Goal: Communication & Community: Answer question/provide support

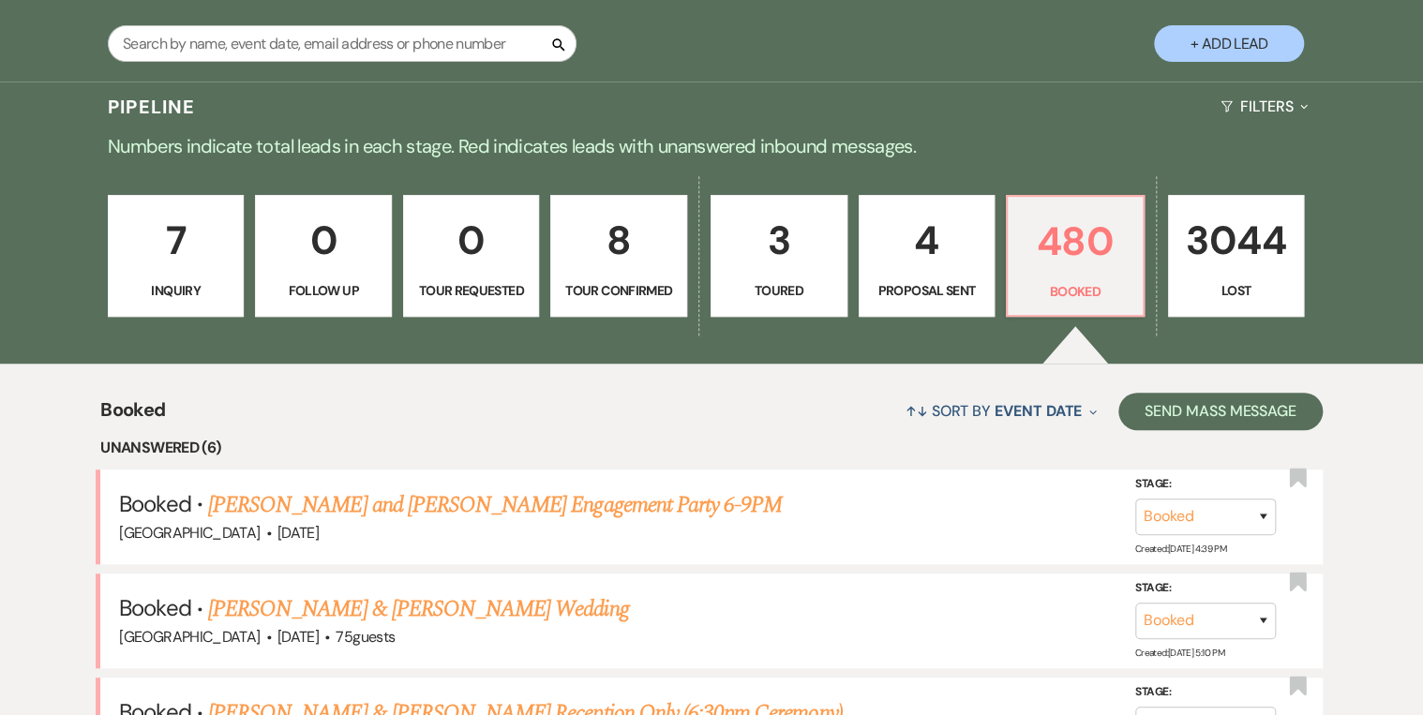
click at [673, 281] on p "Tour Confirmed" at bounding box center [618, 290] width 112 height 21
select select "4"
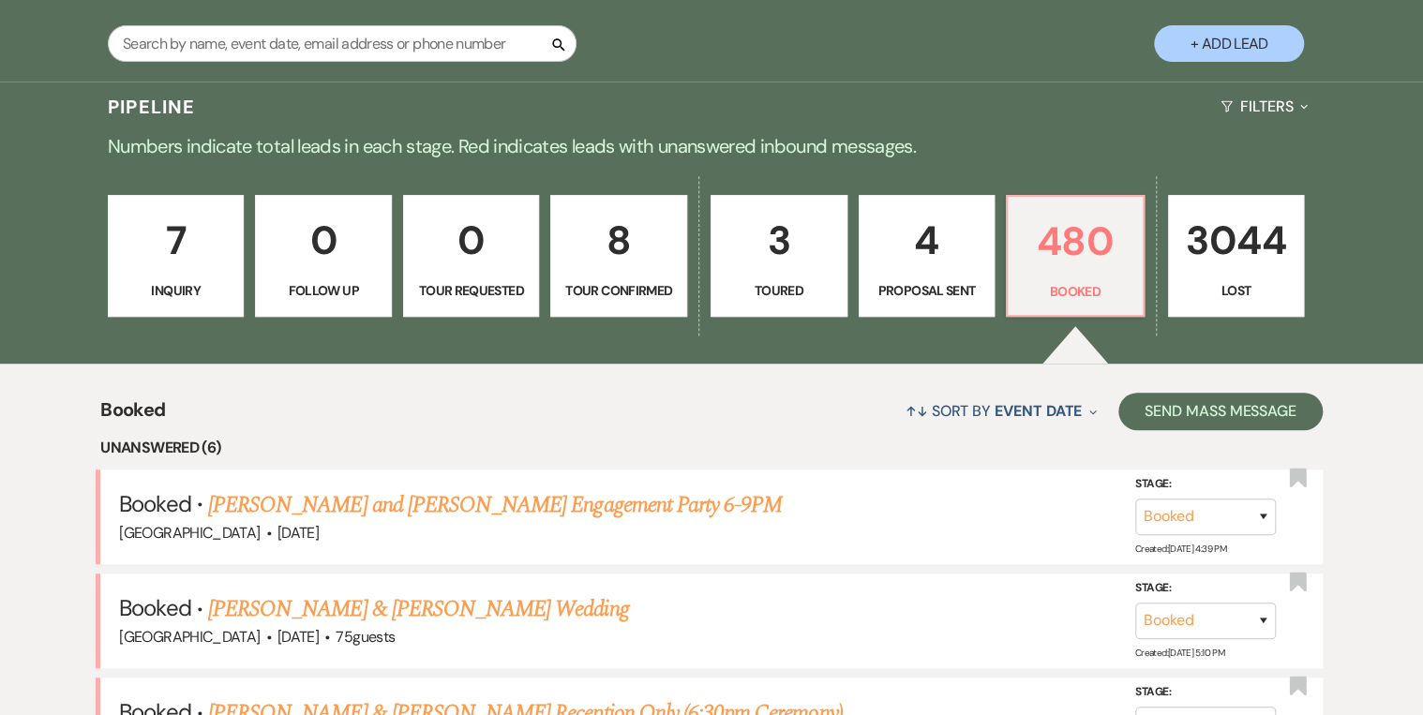
select select "4"
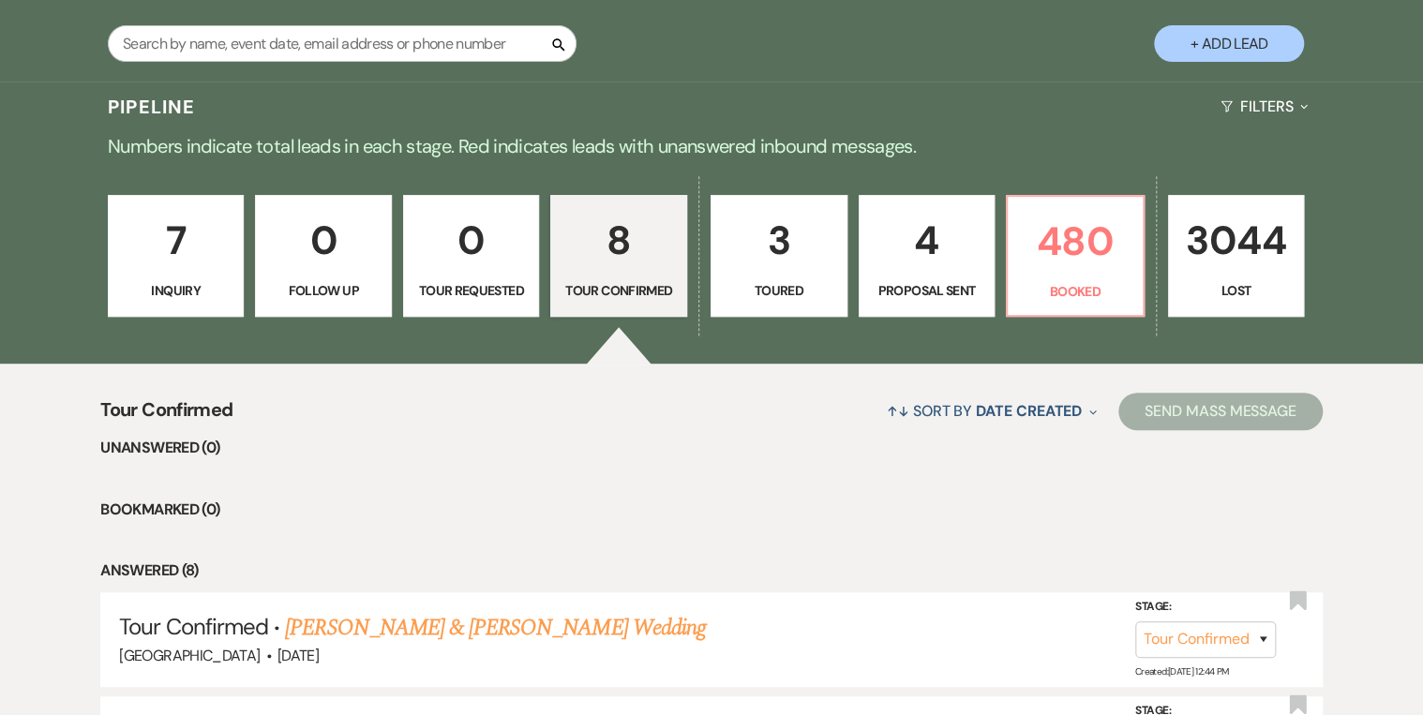
click at [819, 277] on link "3 Toured" at bounding box center [778, 256] width 137 height 122
select select "5"
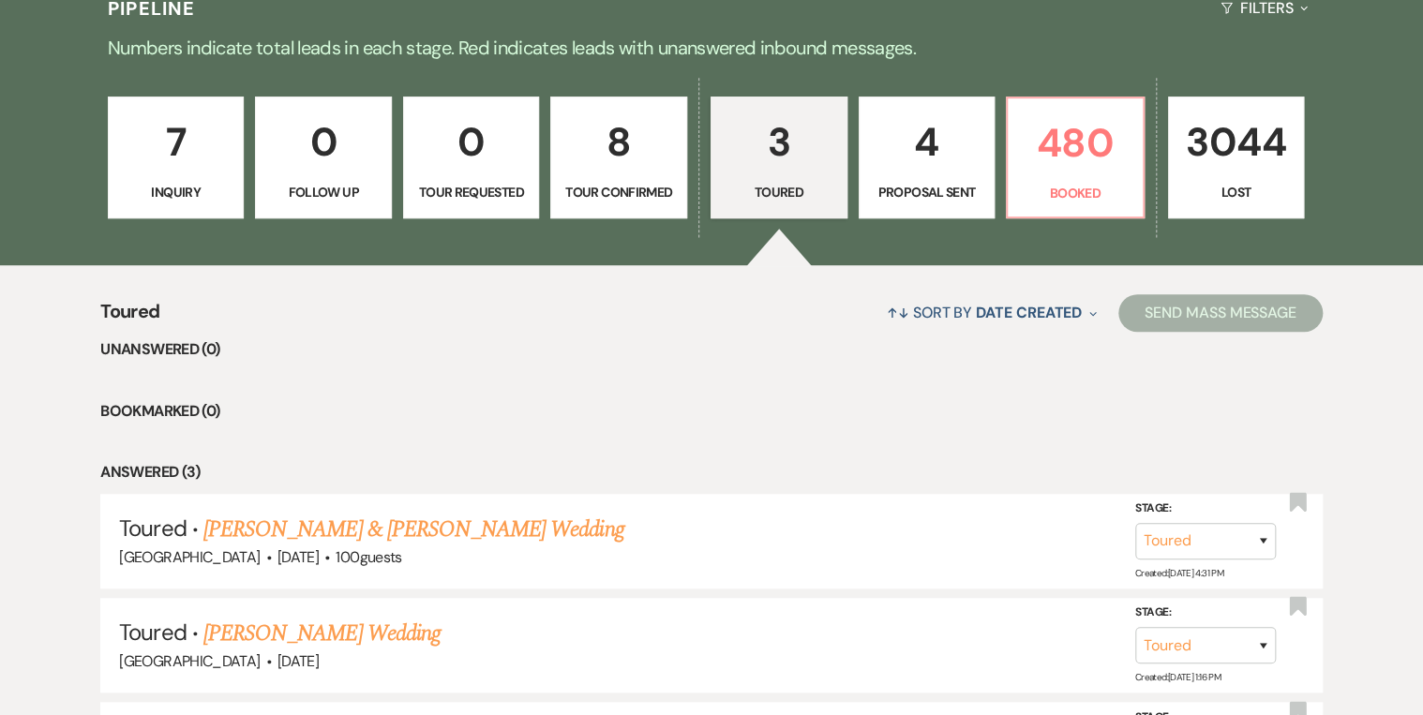
scroll to position [292, 0]
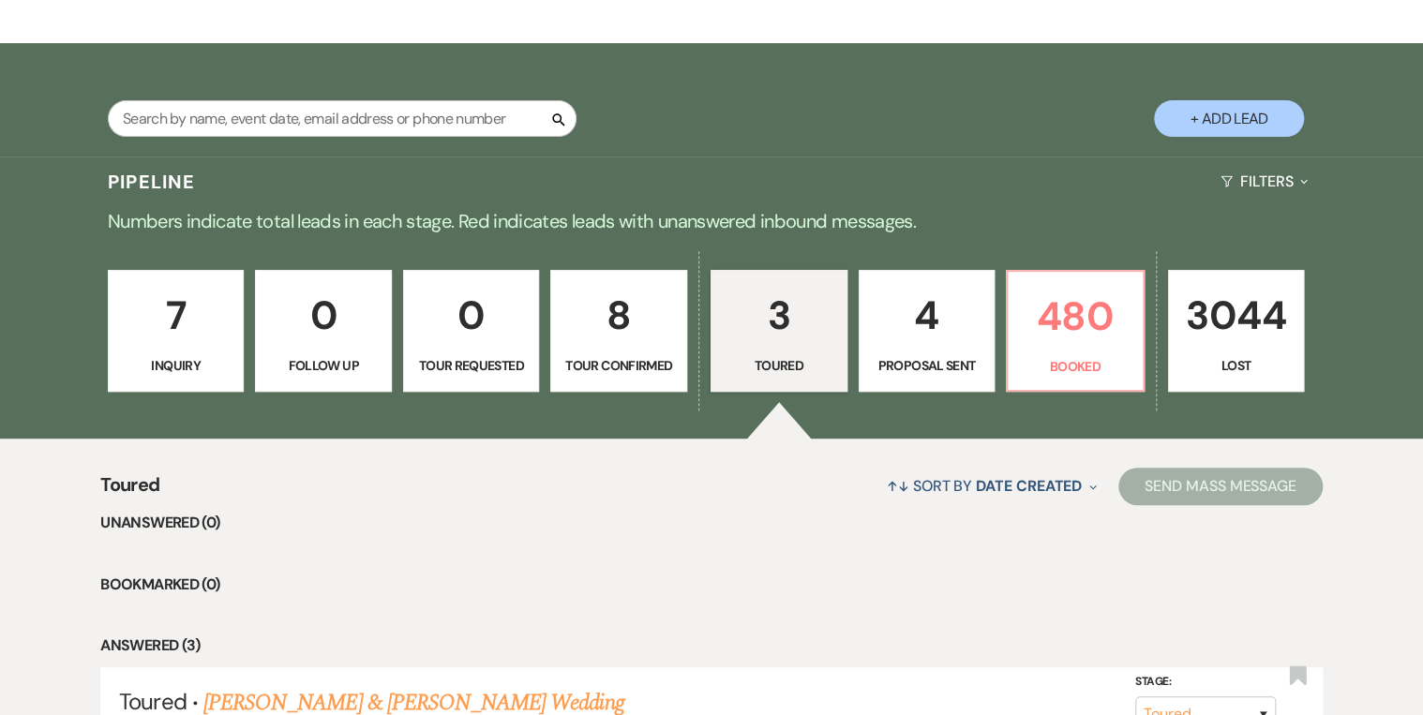
click at [901, 344] on p "4" at bounding box center [927, 315] width 112 height 63
select select "6"
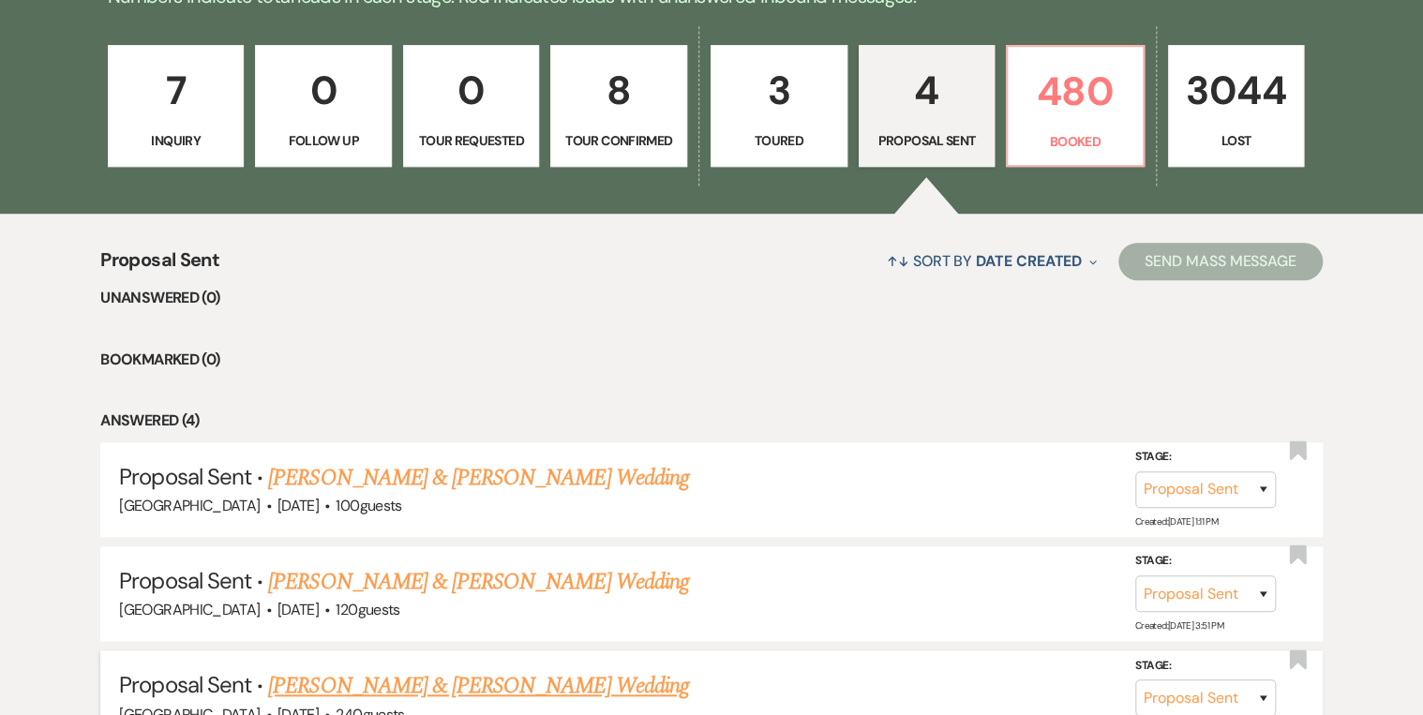
scroll to position [517, 0]
click at [634, 141] on p "Tour Confirmed" at bounding box center [618, 140] width 112 height 21
select select "4"
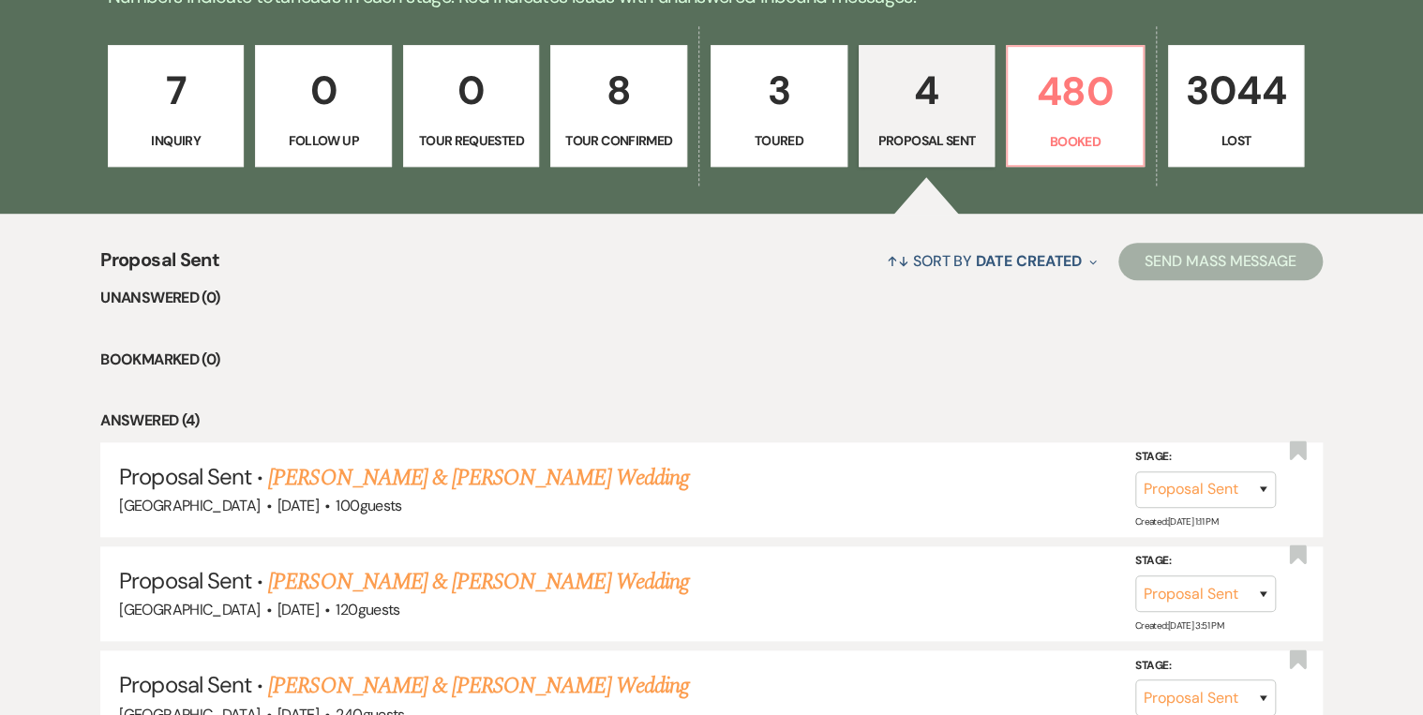
select select "4"
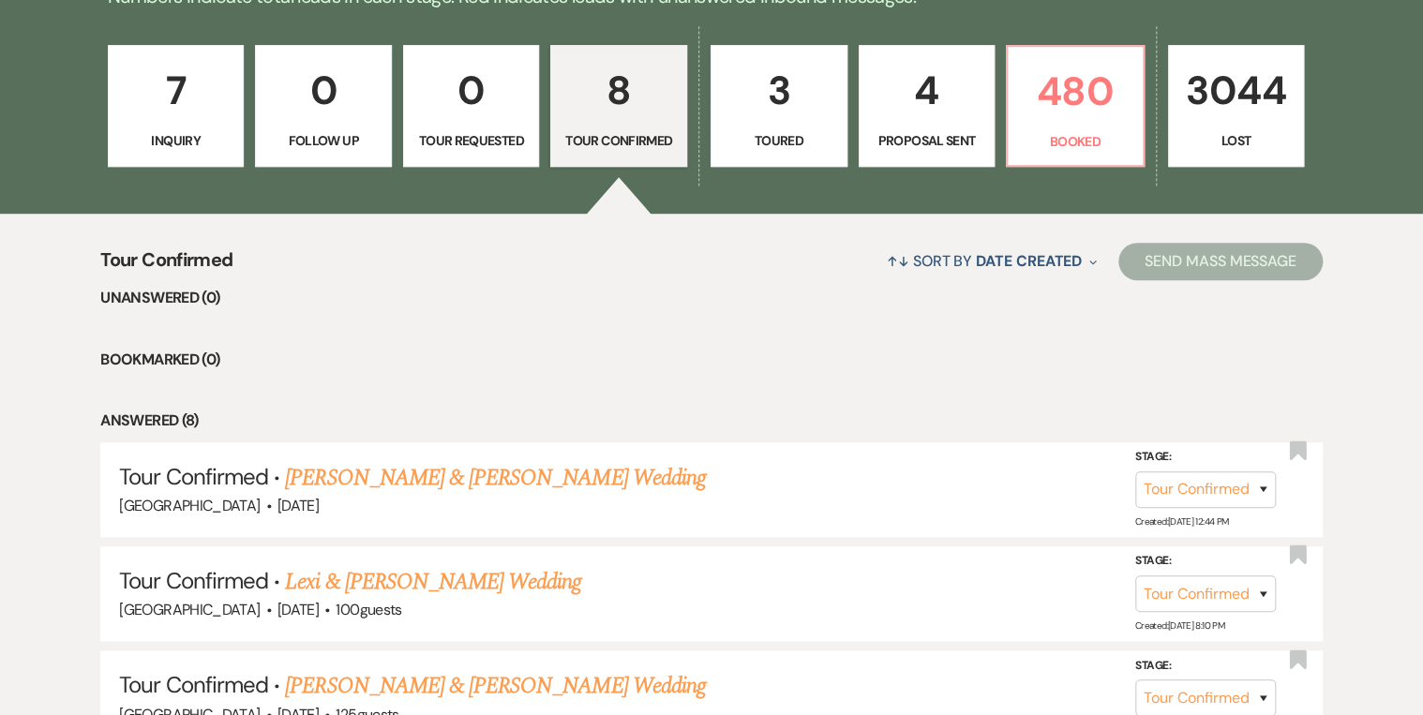
click at [194, 120] on p "7" at bounding box center [176, 90] width 112 height 63
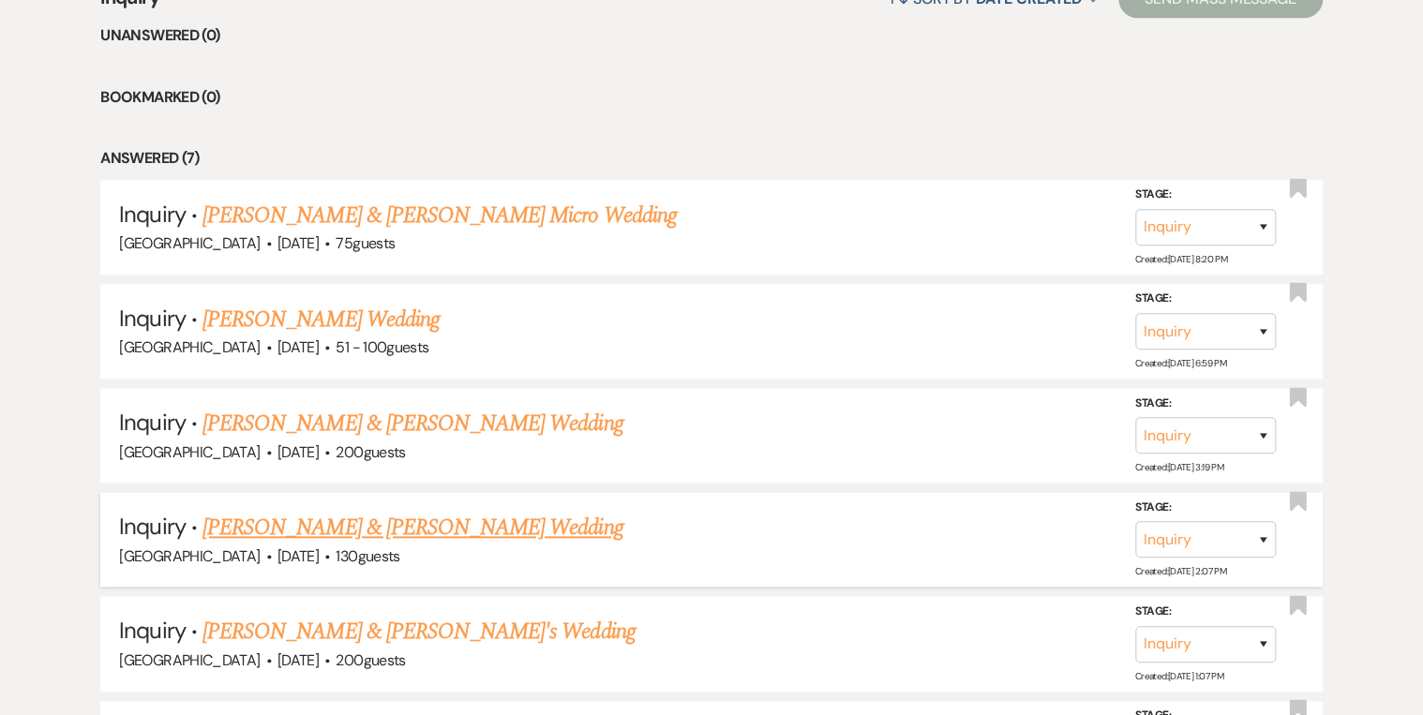
scroll to position [667, 0]
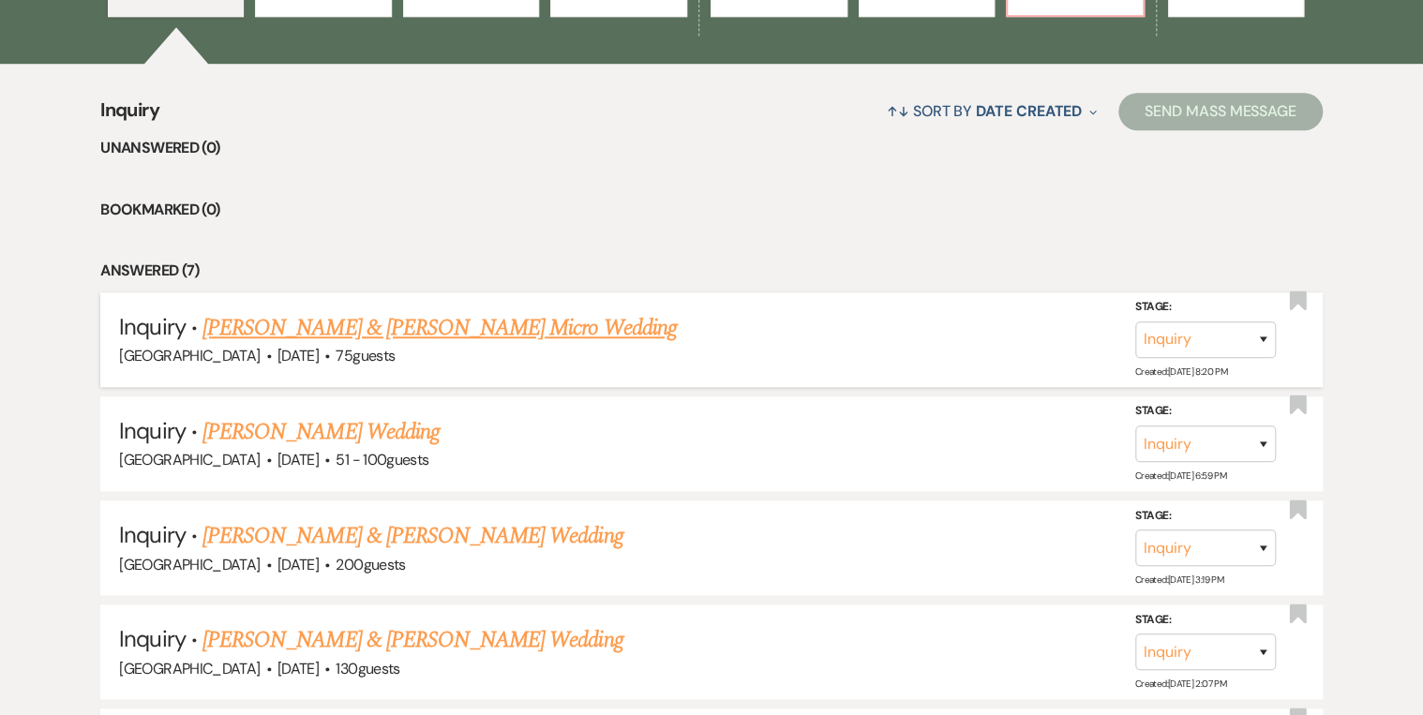
click at [416, 325] on link "[PERSON_NAME] & [PERSON_NAME] Micro Wedding" at bounding box center [439, 328] width 474 height 34
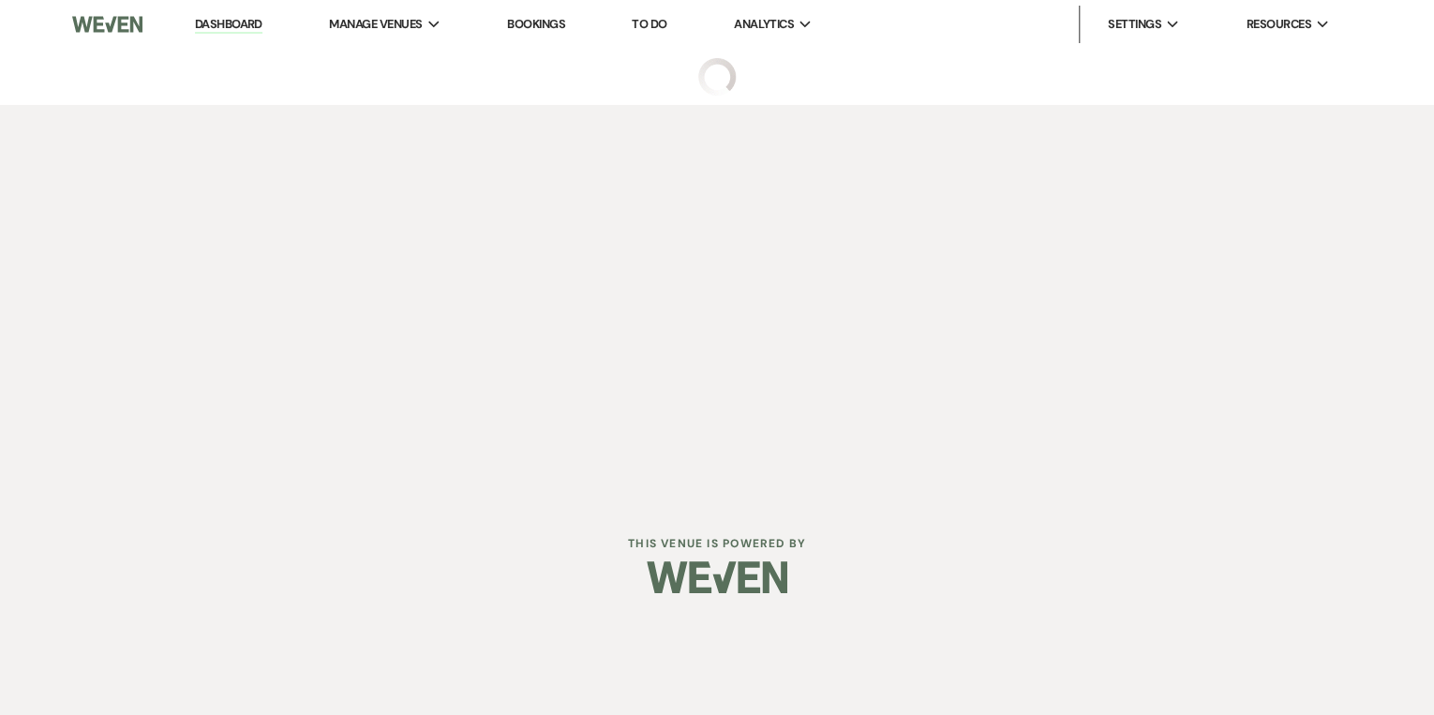
select select "5"
select select "16"
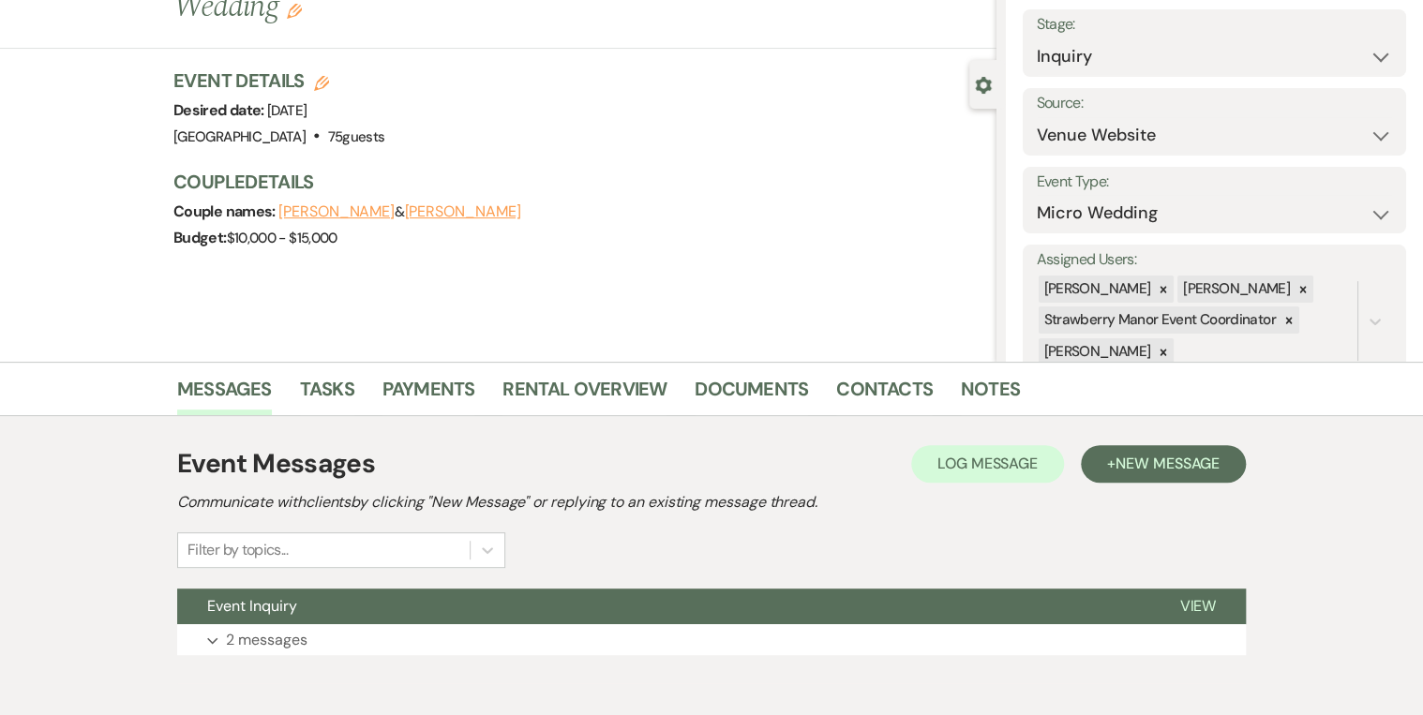
scroll to position [197, 0]
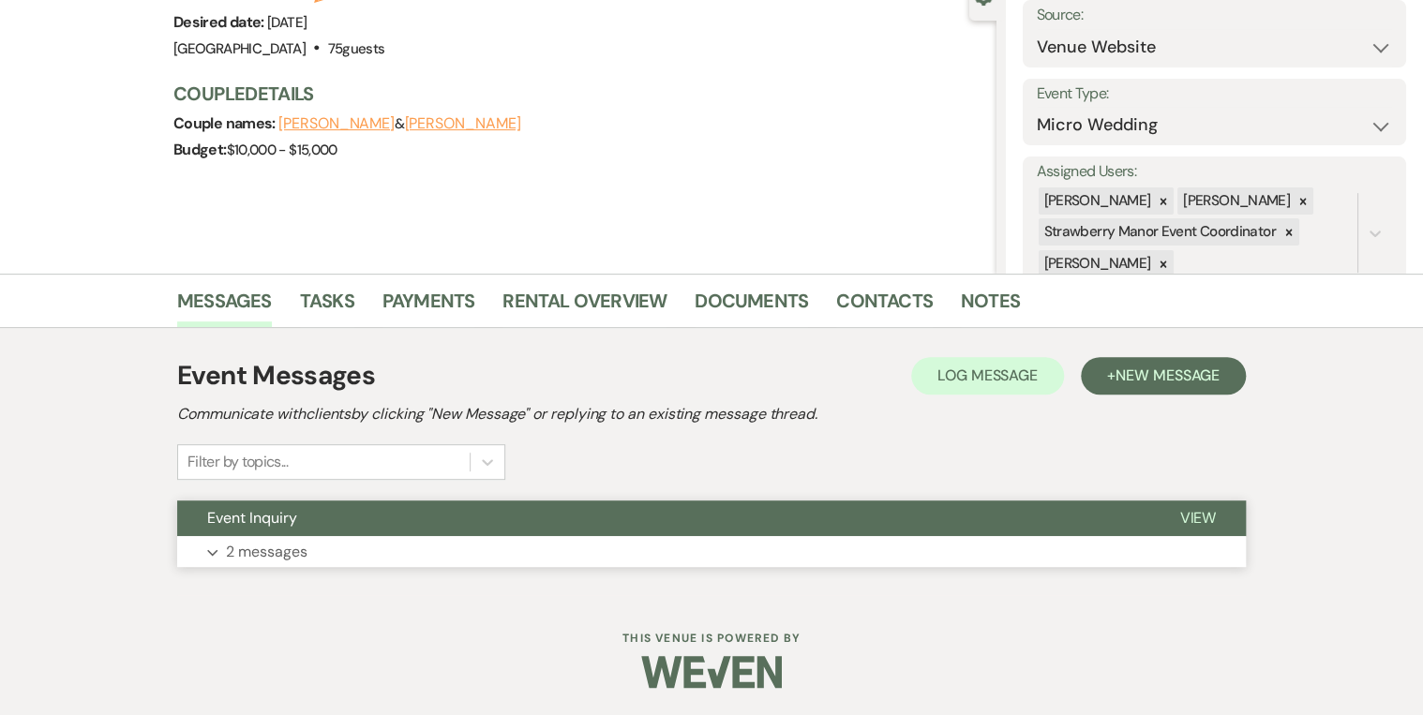
click at [1181, 511] on span "View" at bounding box center [1197, 518] width 37 height 20
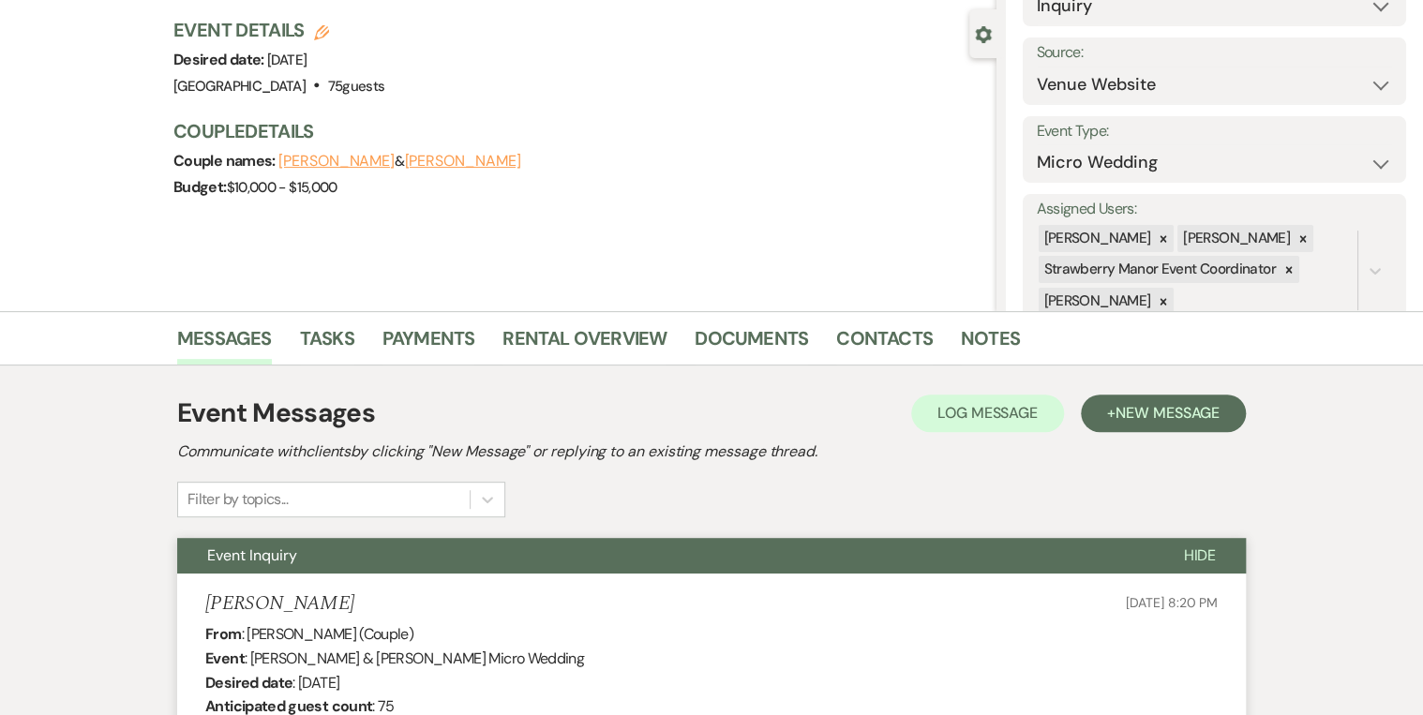
scroll to position [0, 0]
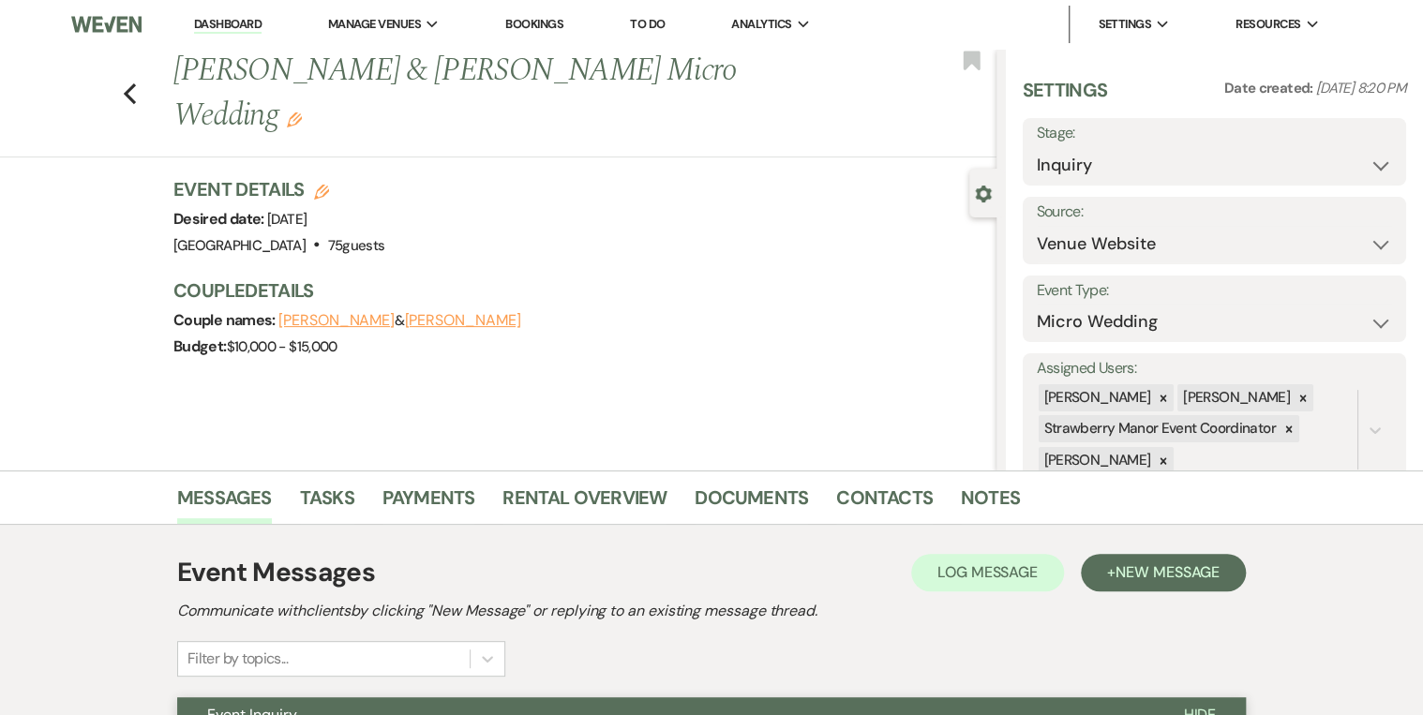
click at [199, 30] on link "Dashboard" at bounding box center [227, 25] width 67 height 18
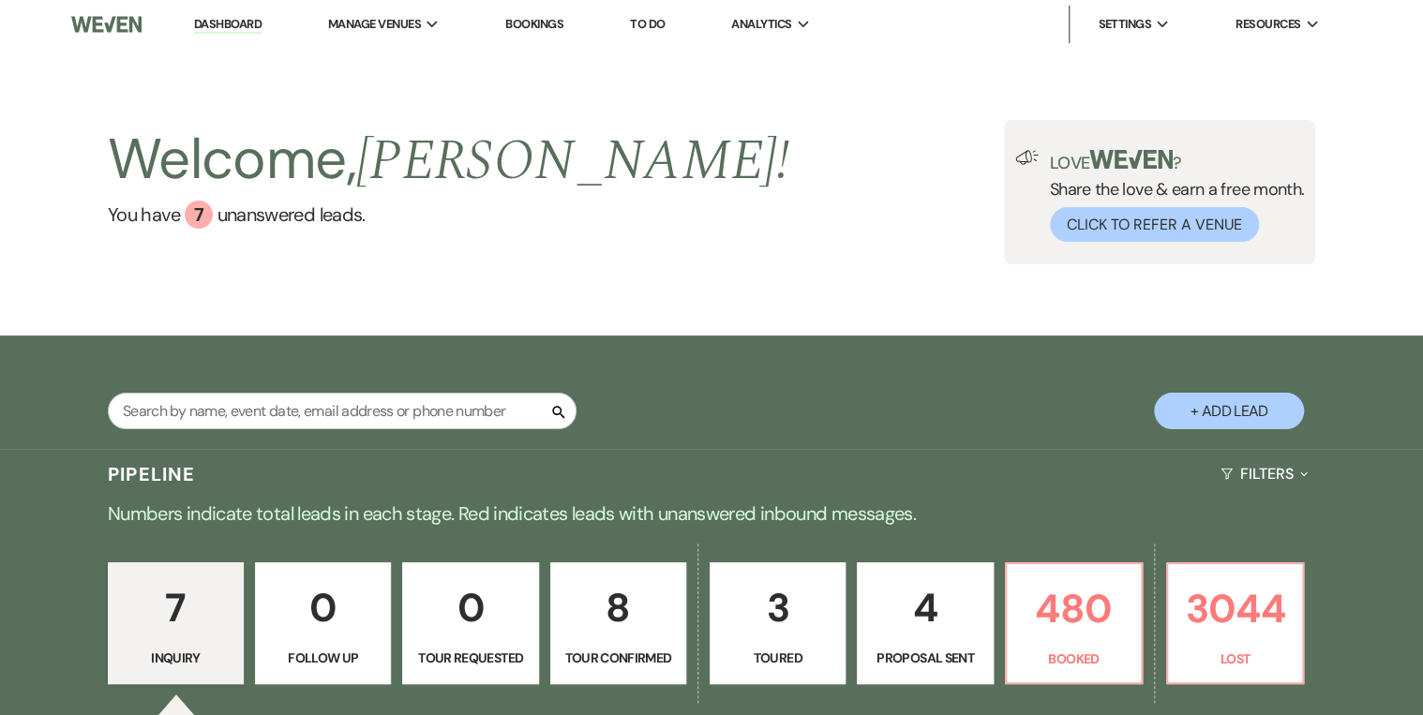
click at [804, 369] on div "Search + Add Lead" at bounding box center [712, 395] width 1350 height 100
click at [1260, 593] on p "3044" at bounding box center [1235, 608] width 112 height 63
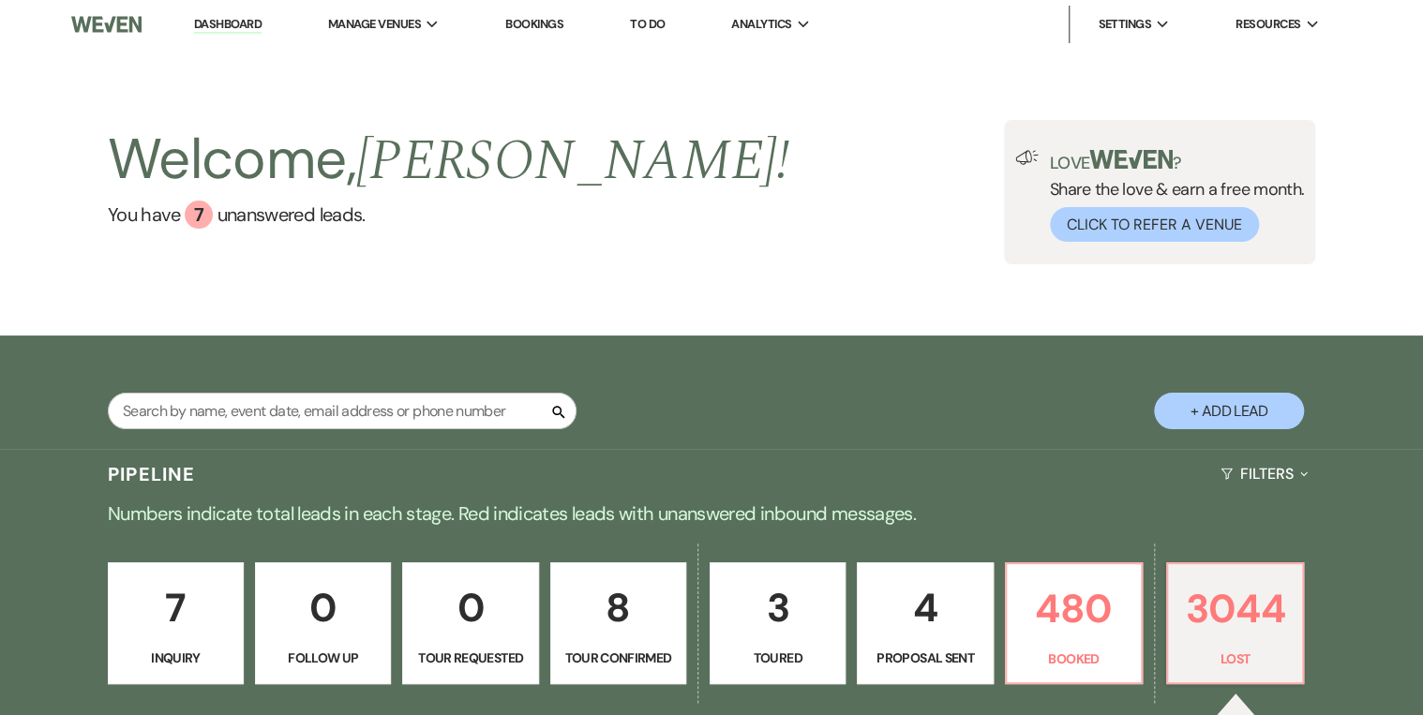
select select "8"
select select "5"
select select "8"
select select "5"
select select "8"
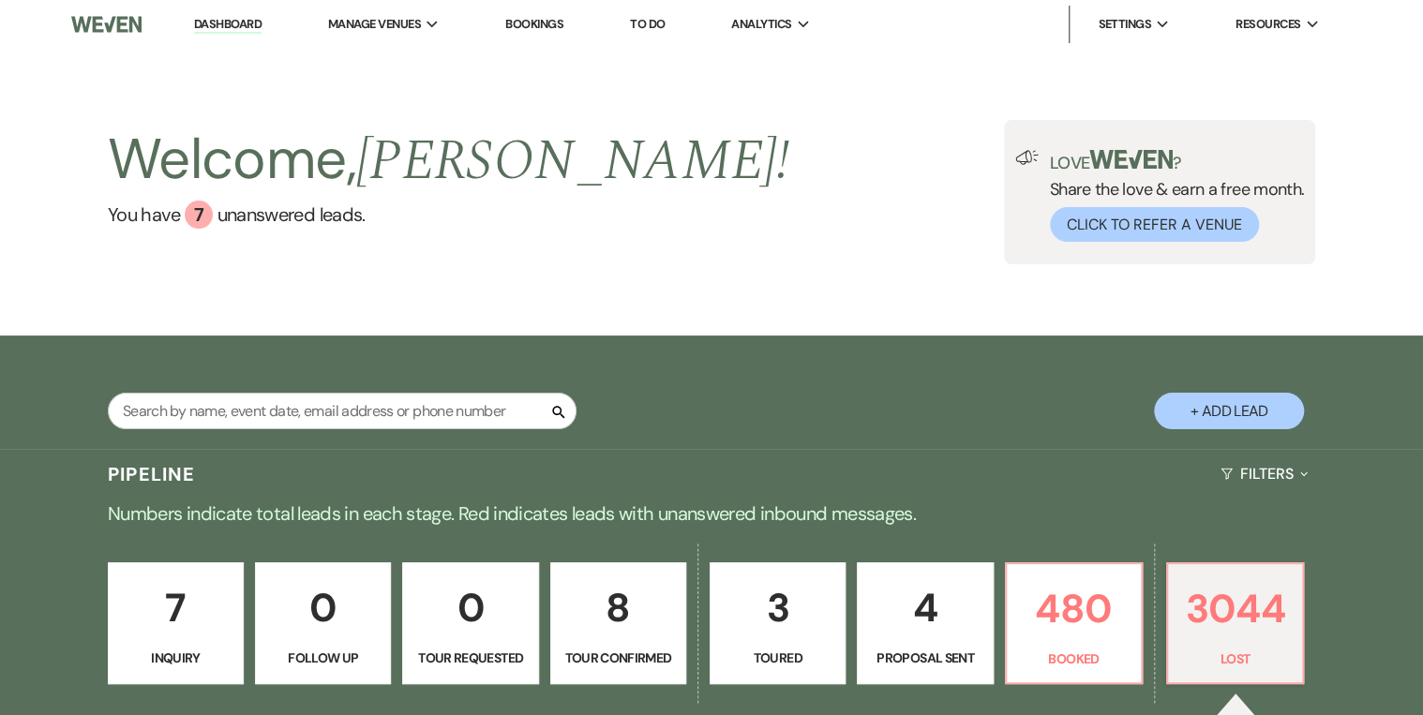
select select "5"
select select "8"
select select "5"
select select "8"
select select "5"
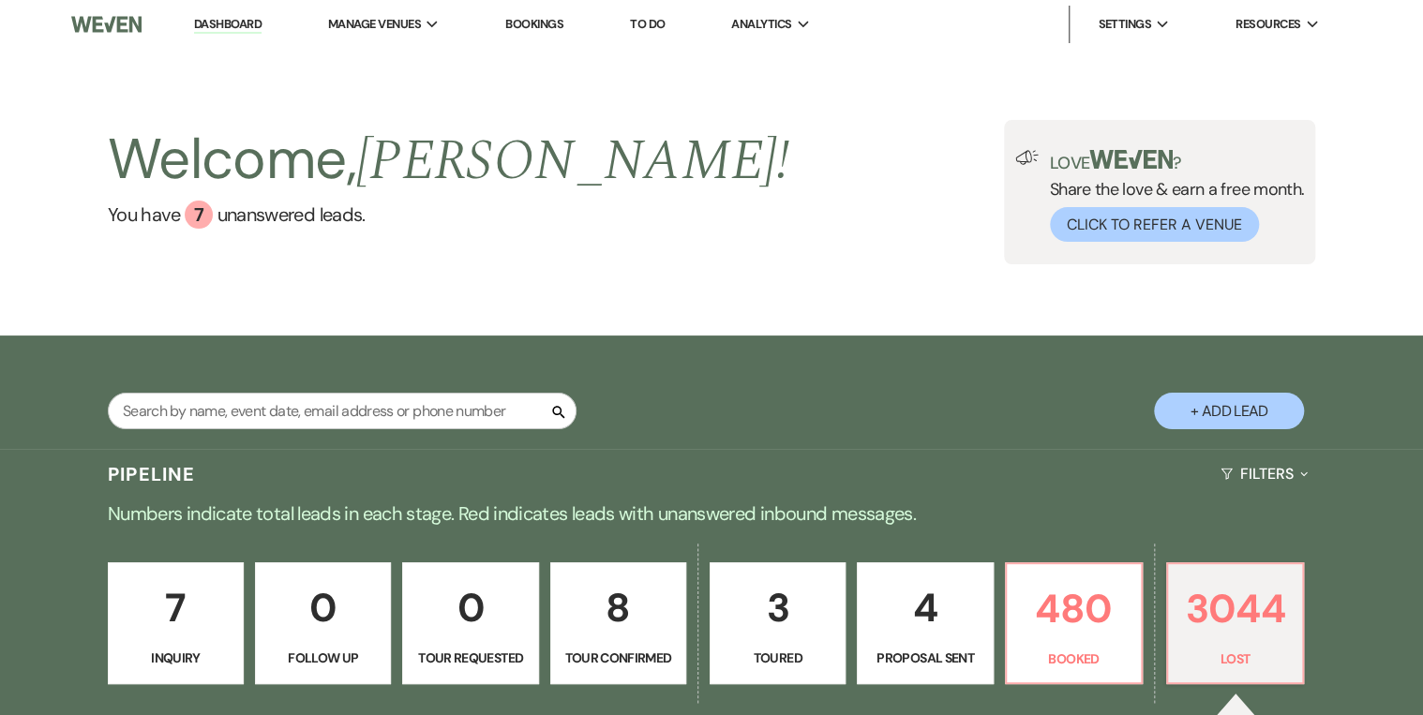
select select "8"
select select "6"
select select "8"
select select "5"
select select "8"
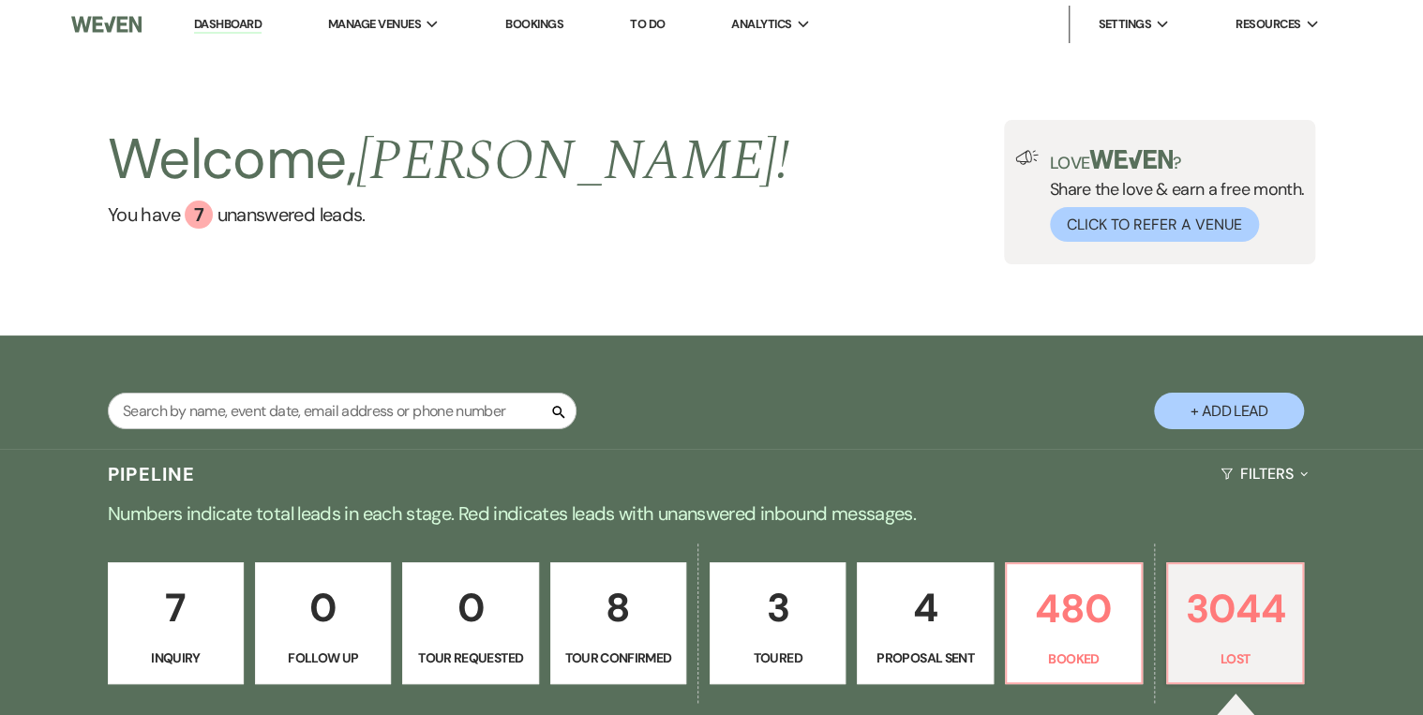
select select "5"
select select "8"
select select "5"
select select "8"
select select "5"
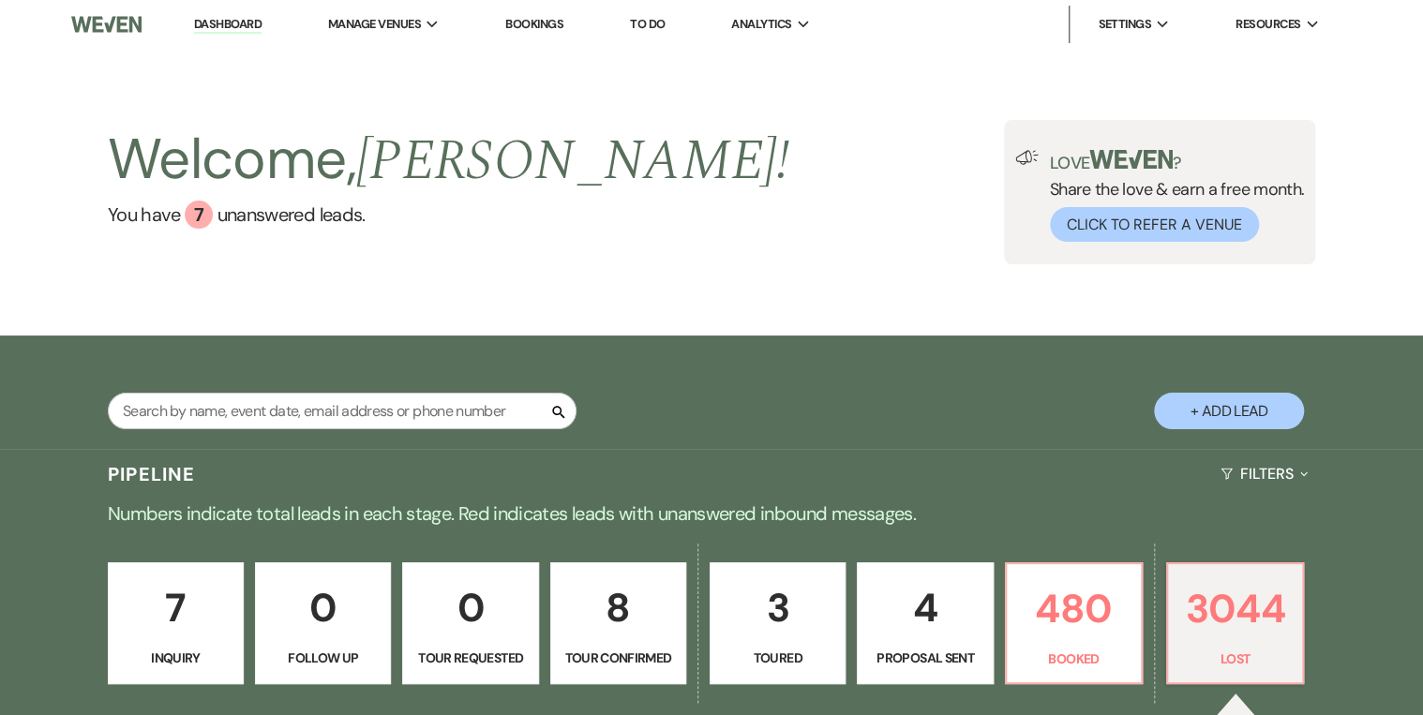
select select "8"
select select "5"
select select "8"
select select "5"
select select "8"
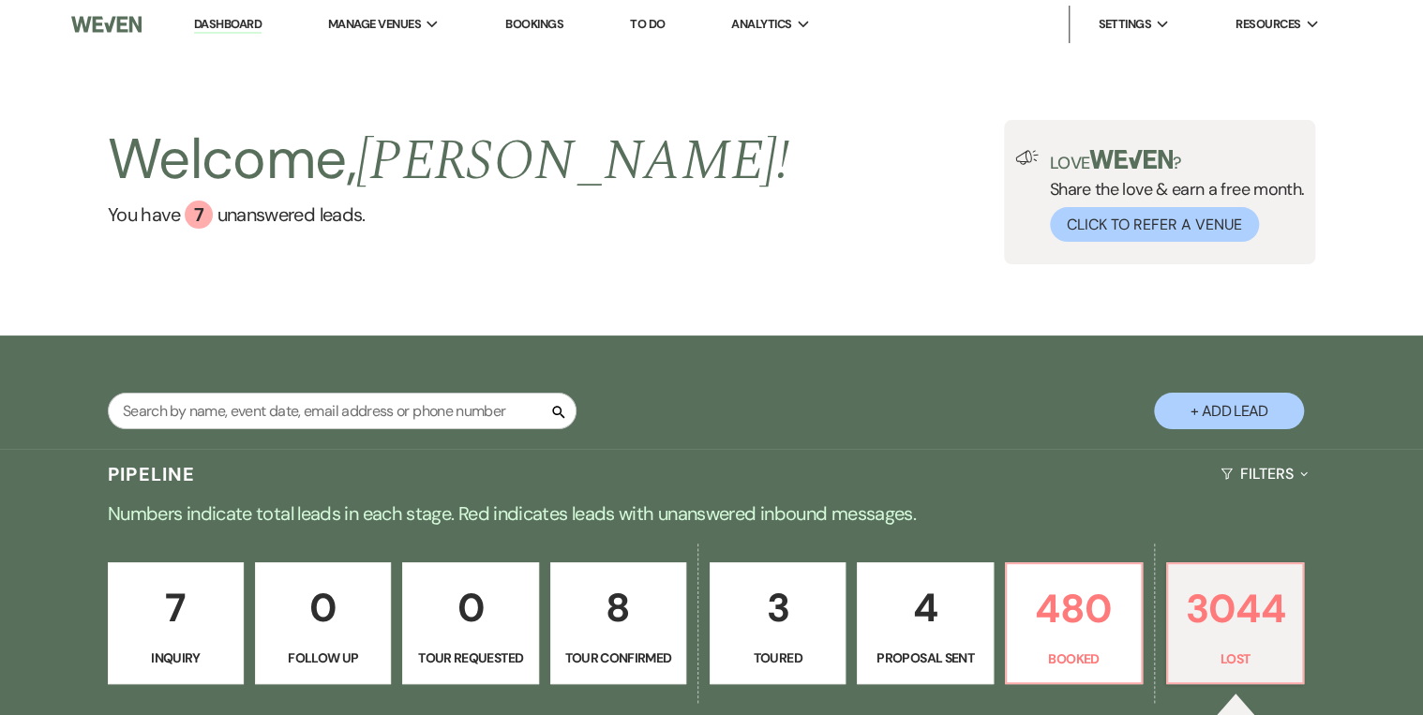
select select "5"
select select "8"
select select "5"
select select "8"
select select "5"
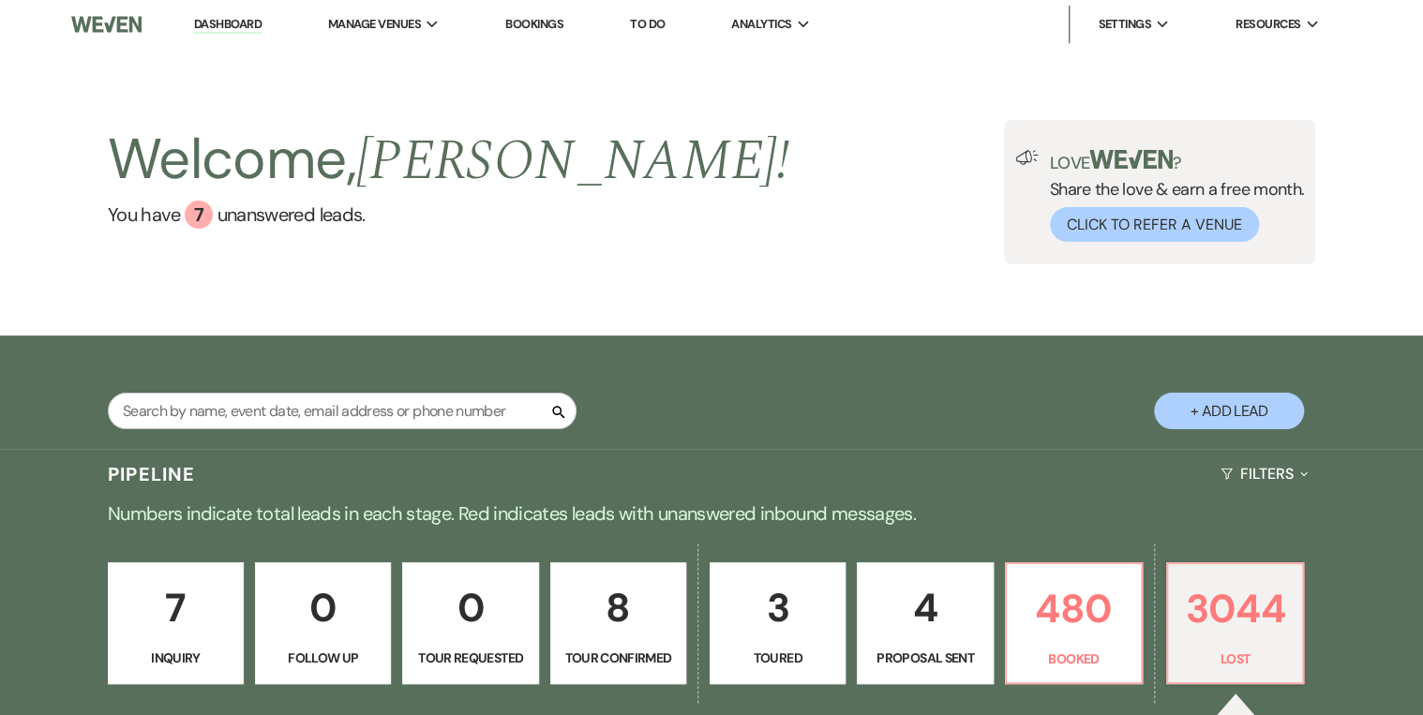
select select "8"
select select "5"
select select "8"
select select "5"
select select "8"
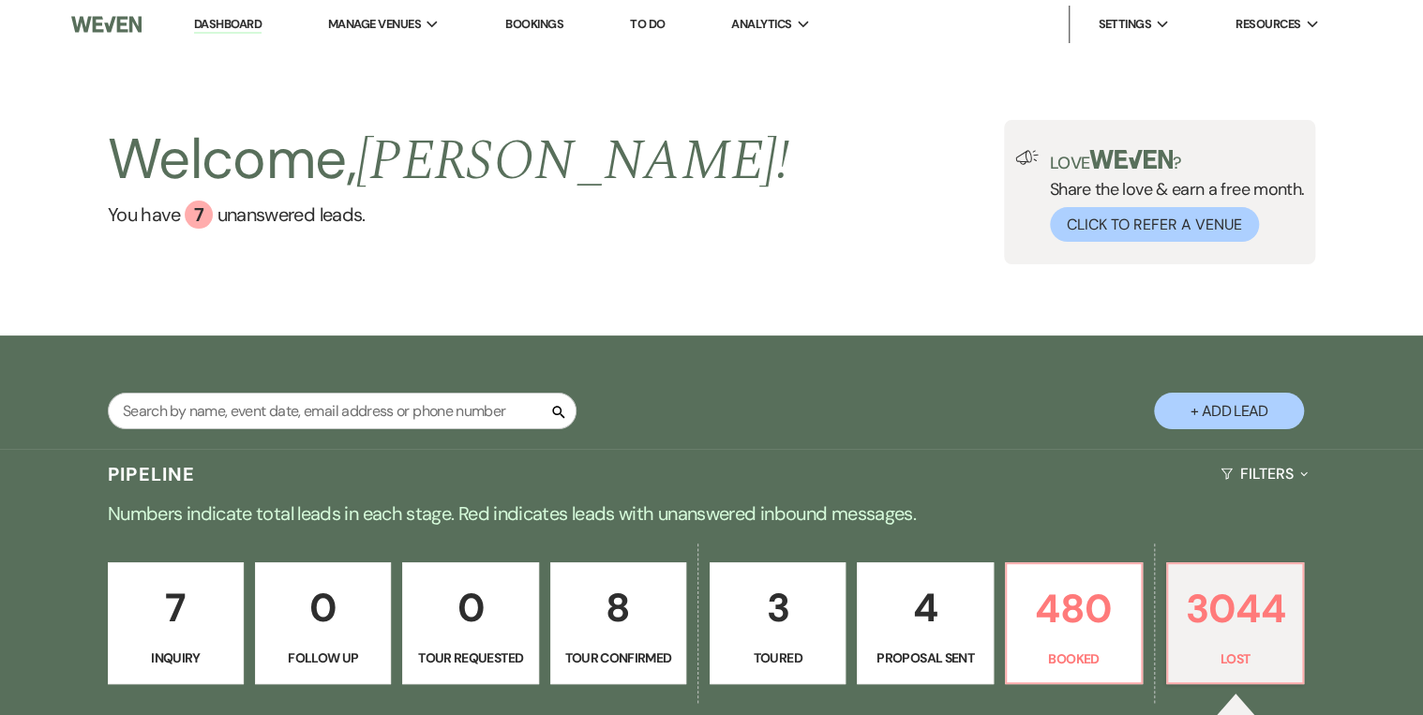
select select "5"
select select "8"
select select "5"
select select "8"
select select "5"
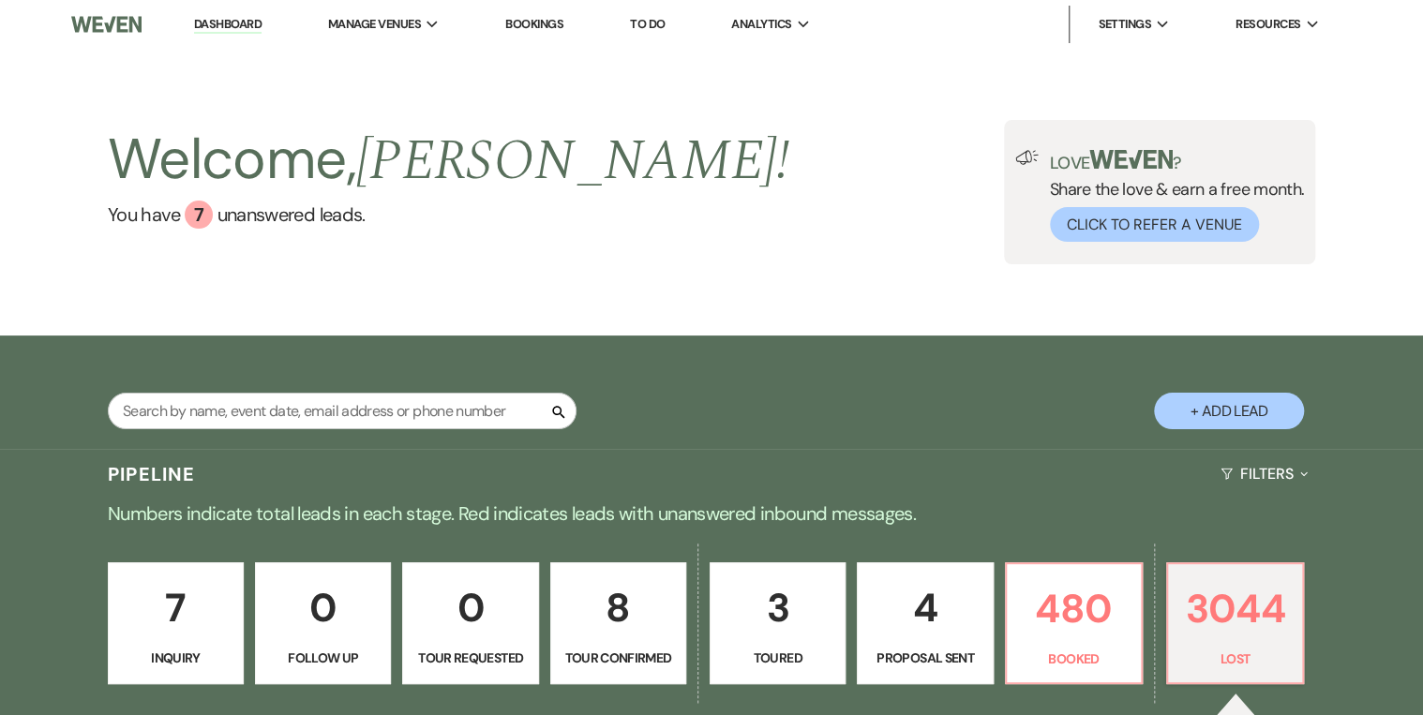
select select "8"
select select "5"
select select "8"
select select "5"
select select "8"
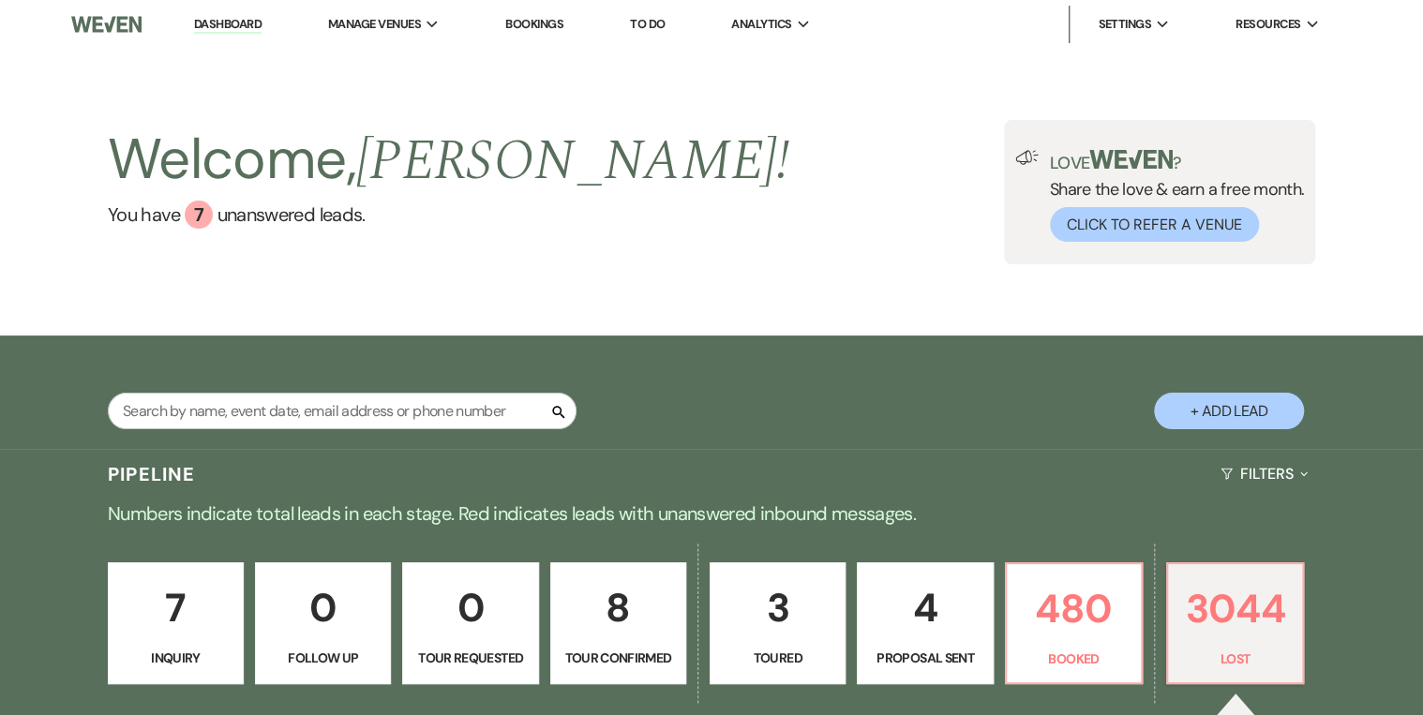
select select "5"
select select "8"
select select "5"
select select "8"
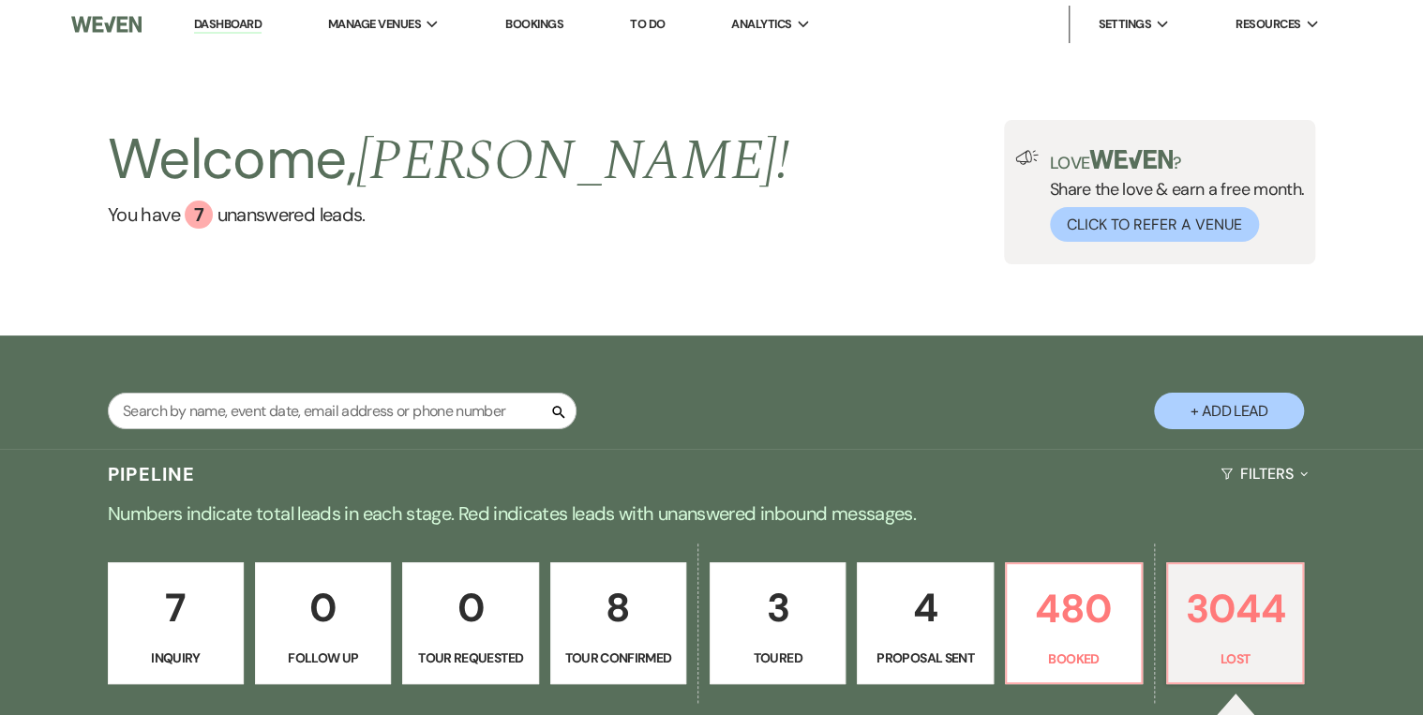
select select "8"
select select "5"
select select "8"
select select "5"
select select "8"
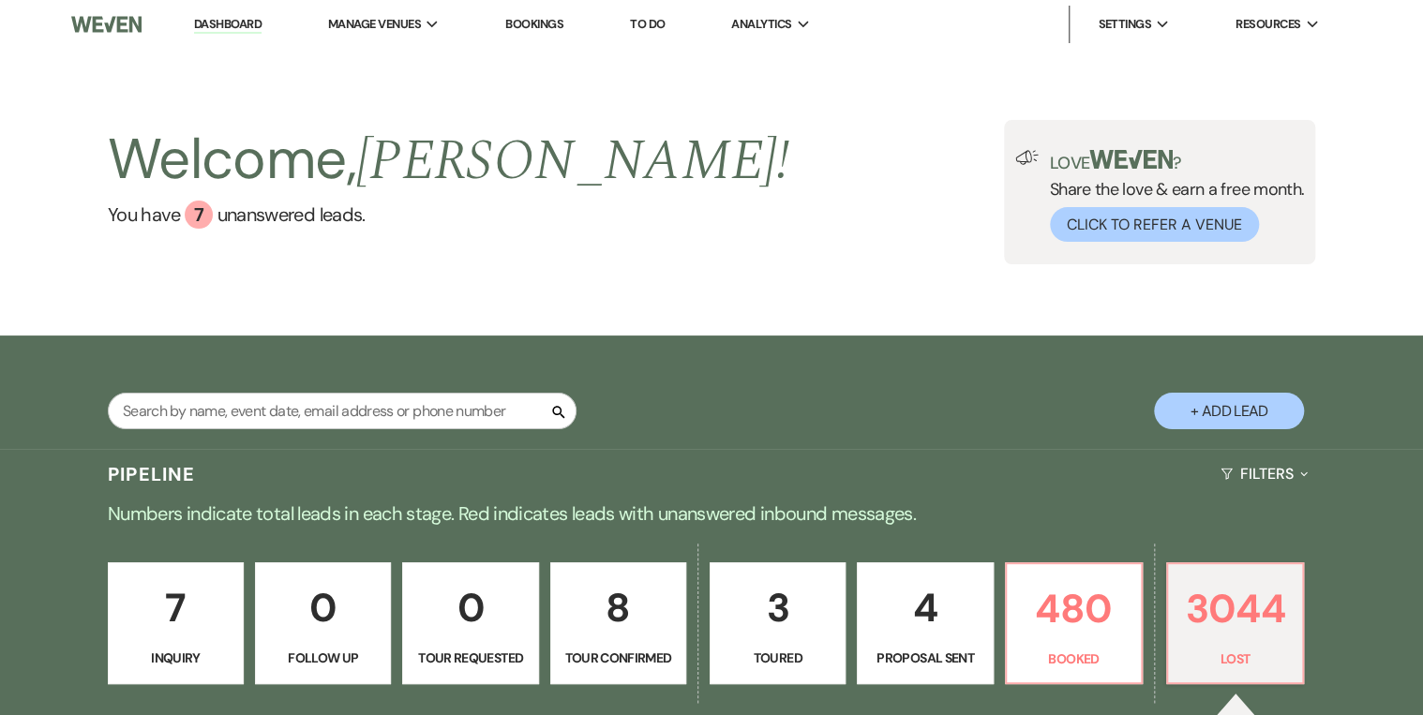
select select "5"
select select "8"
select select "5"
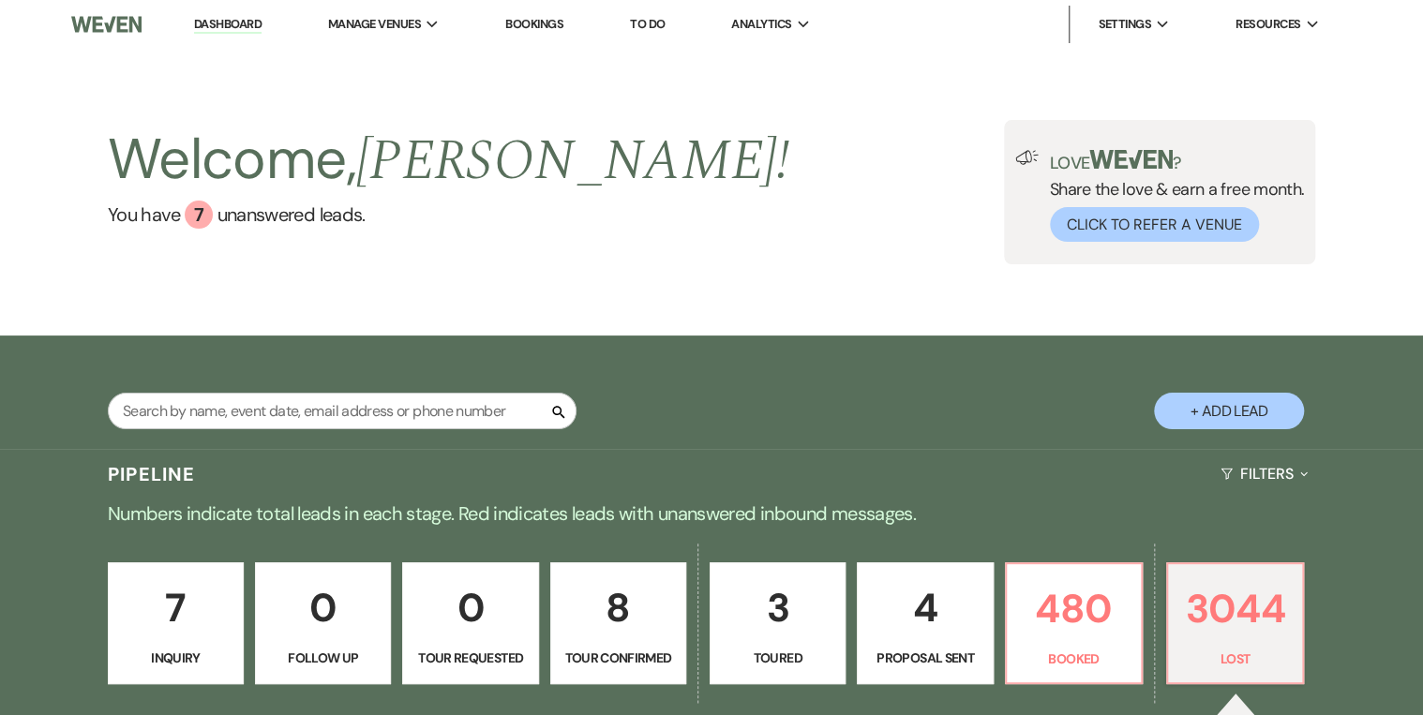
select select "8"
select select "5"
select select "8"
select select "5"
select select "8"
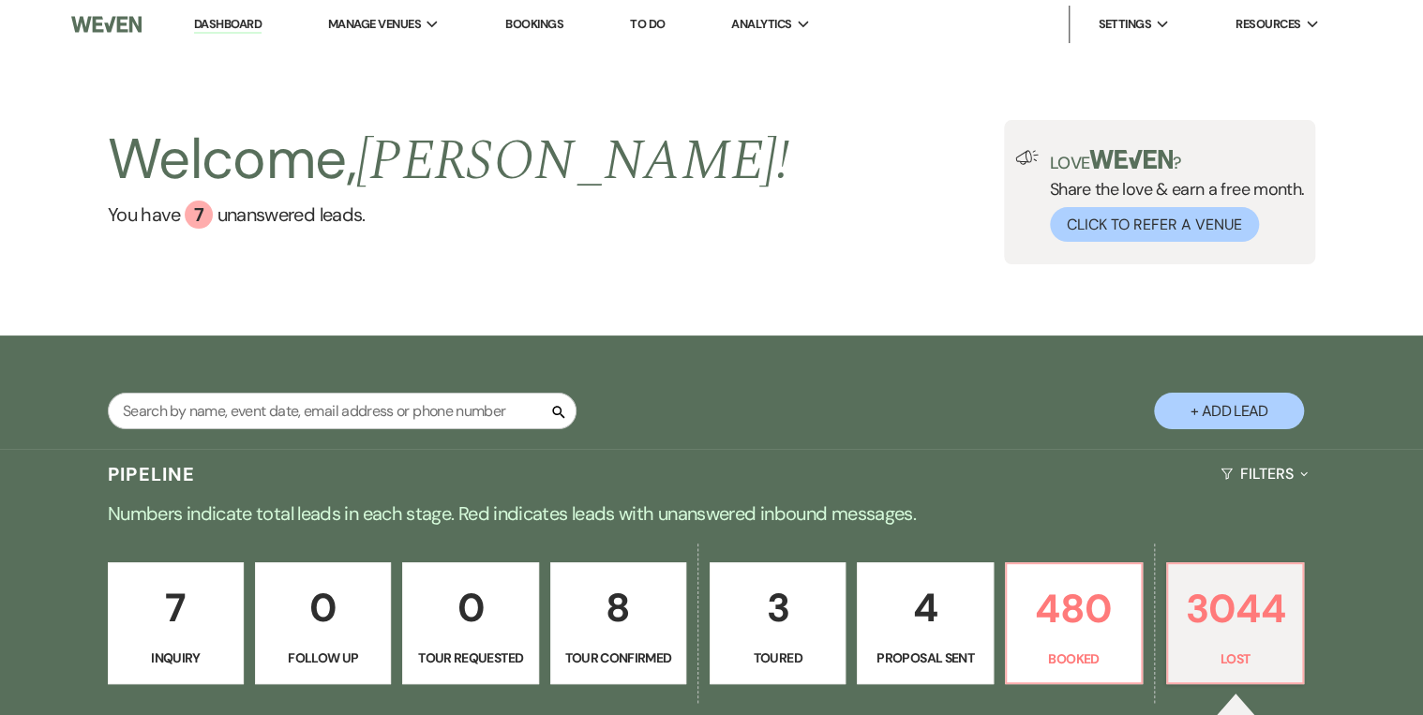
select select "5"
select select "8"
select select "5"
select select "8"
select select "5"
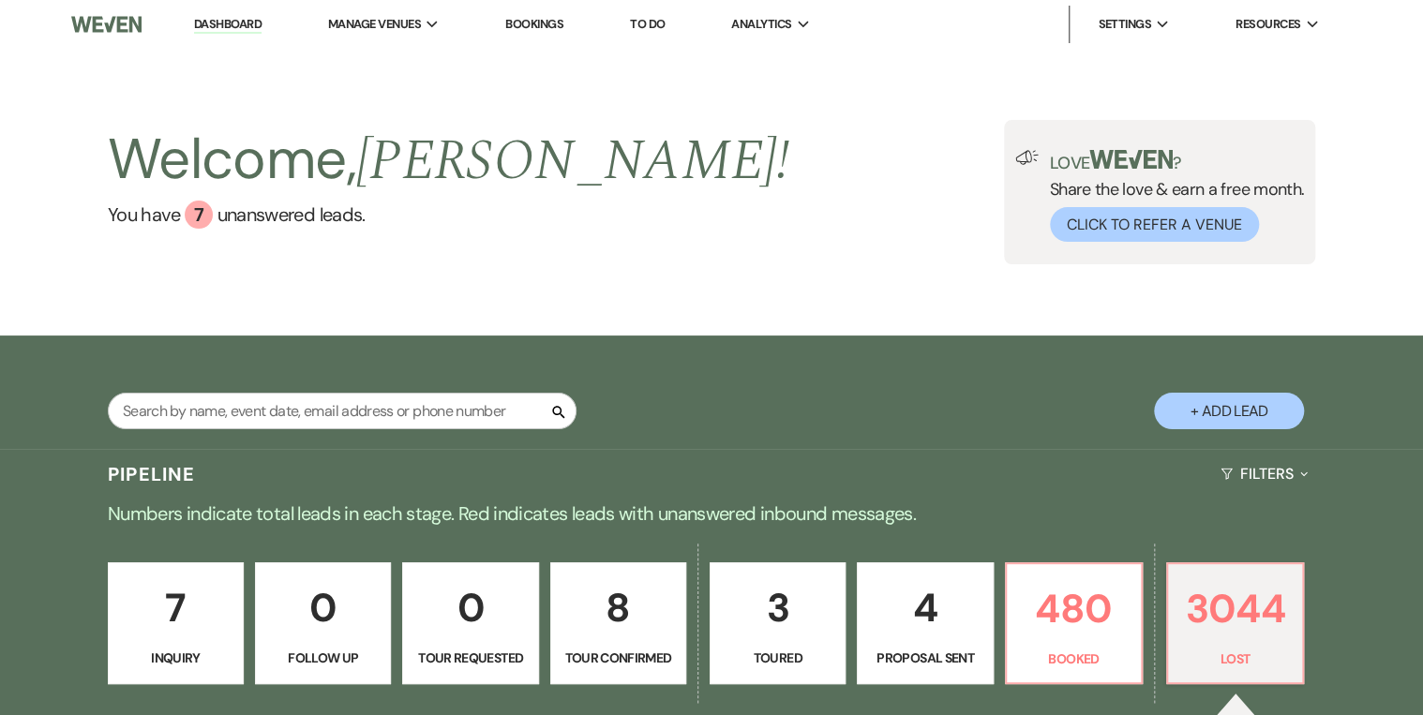
select select "8"
select select "5"
select select "8"
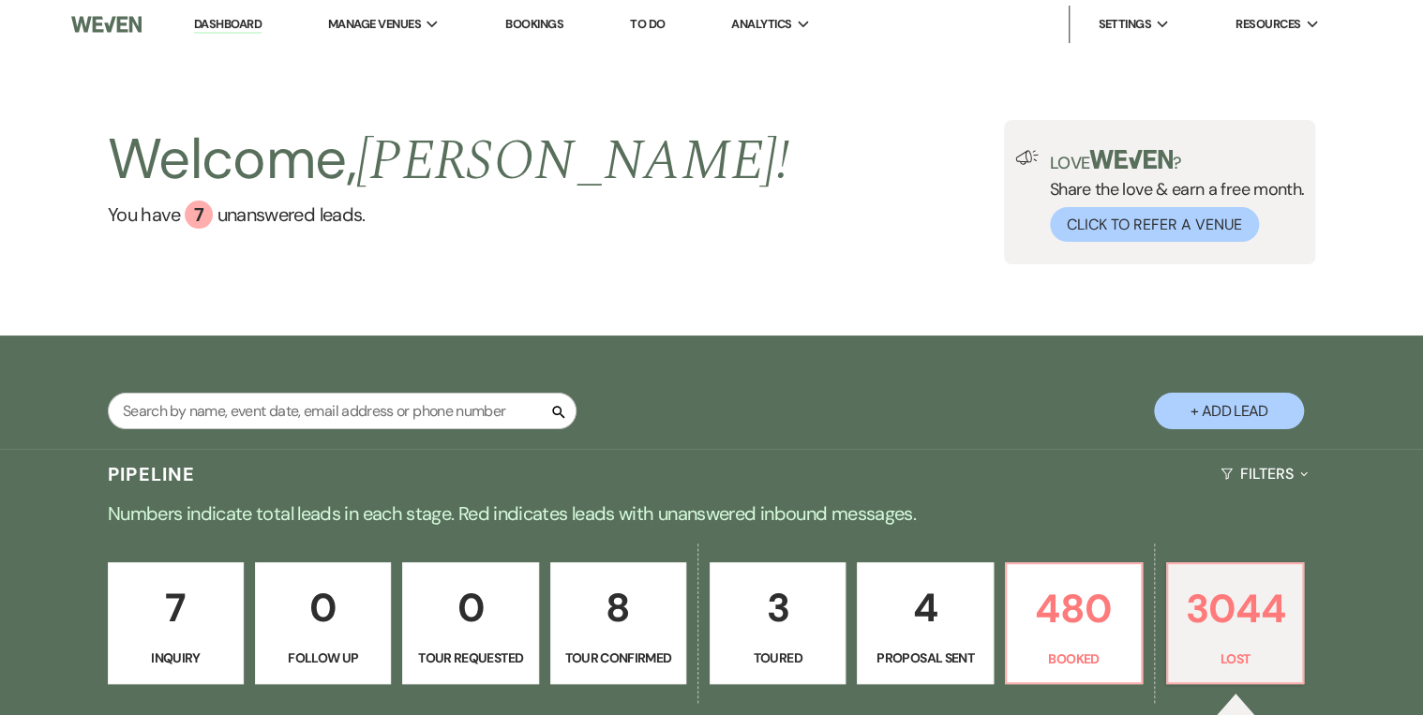
select select "5"
select select "8"
select select "5"
select select "8"
select select "5"
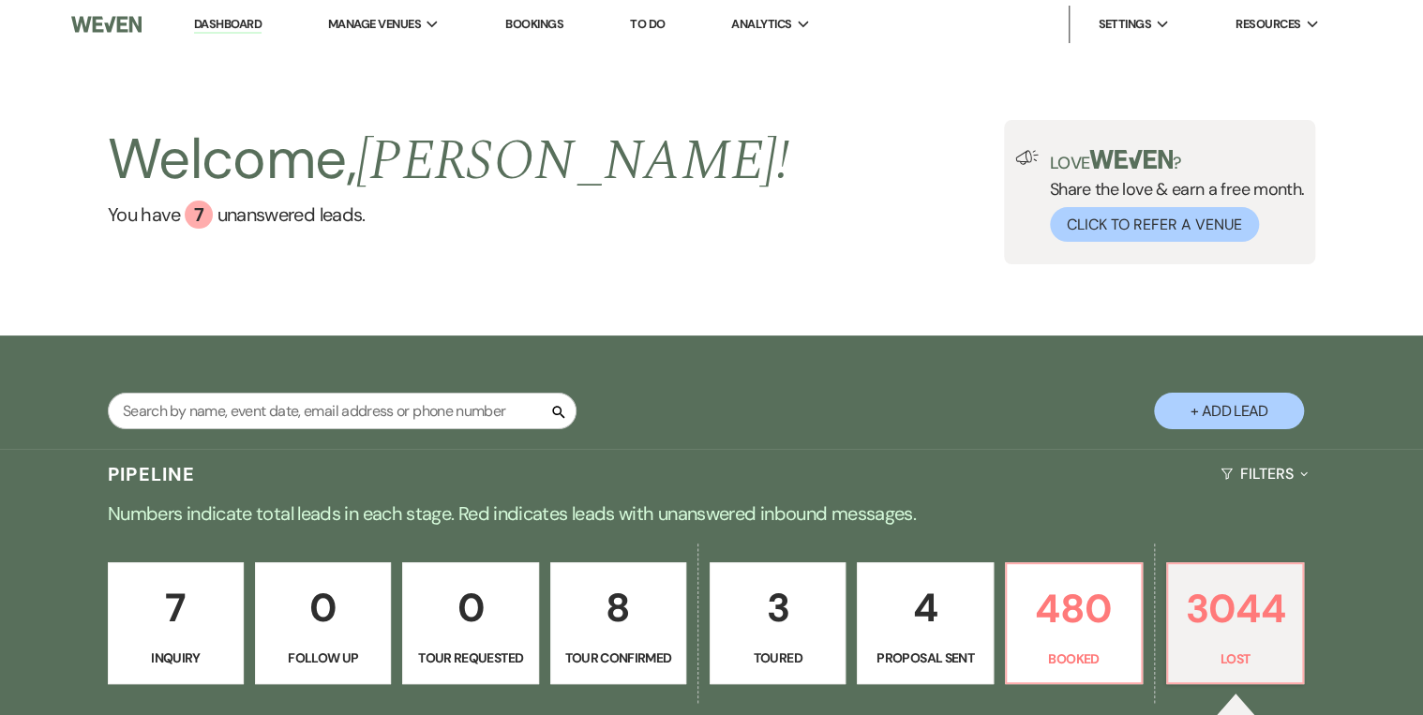
select select "8"
select select "5"
select select "8"
select select "5"
select select "8"
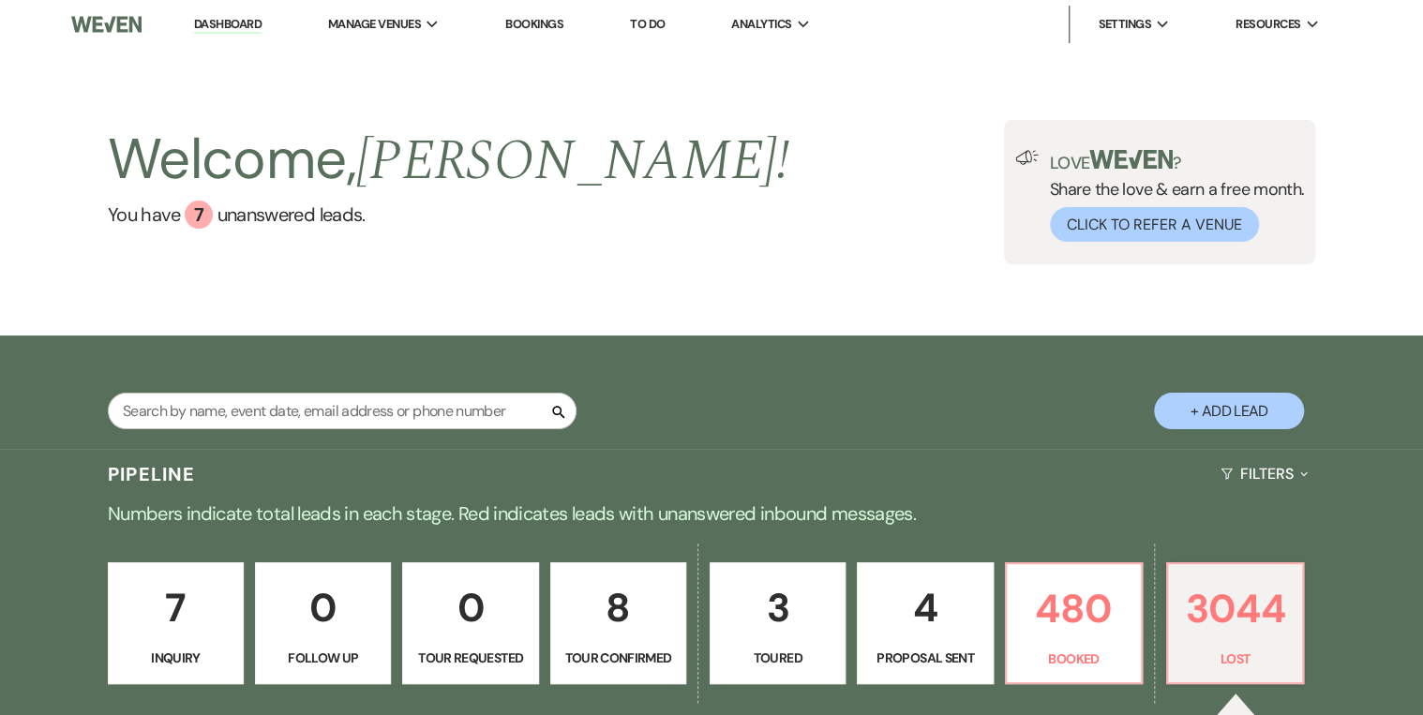
select select "5"
select select "8"
select select "5"
select select "8"
select select "5"
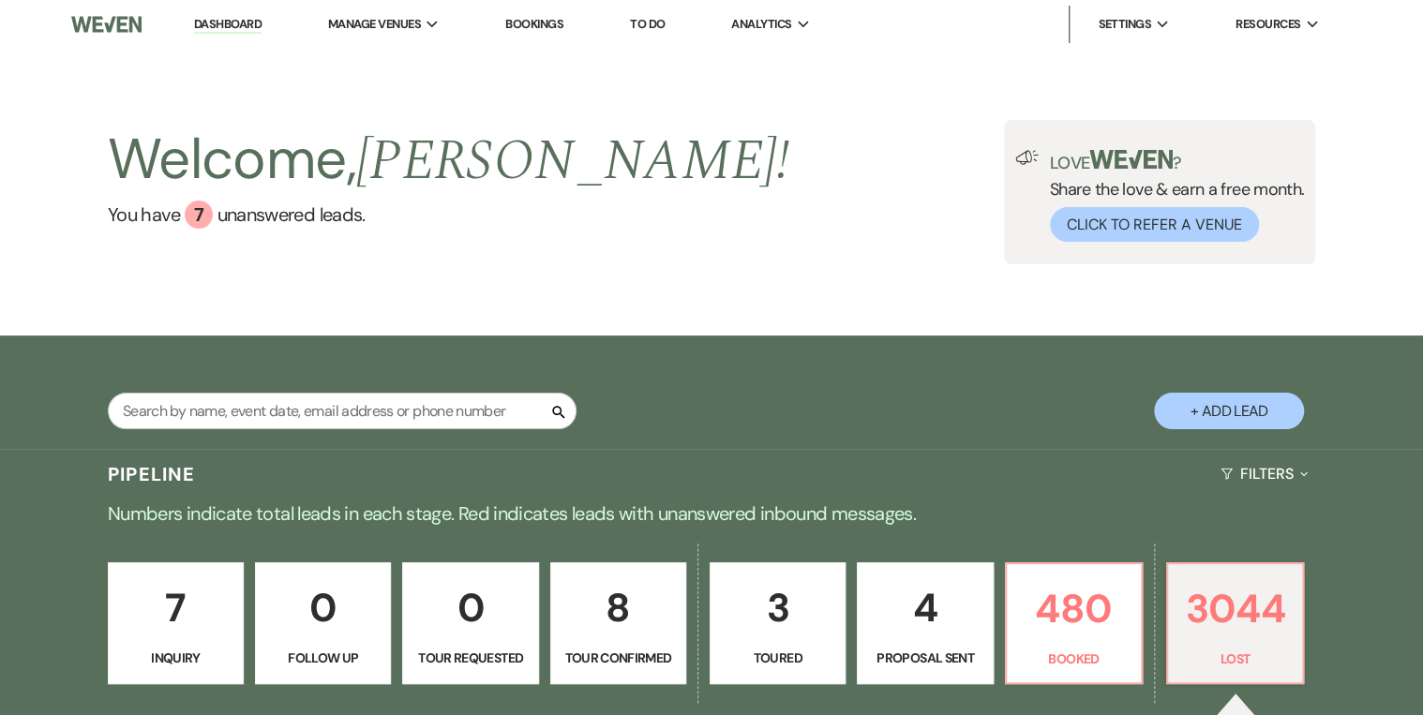
select select "8"
select select "5"
select select "8"
select select "5"
select select "8"
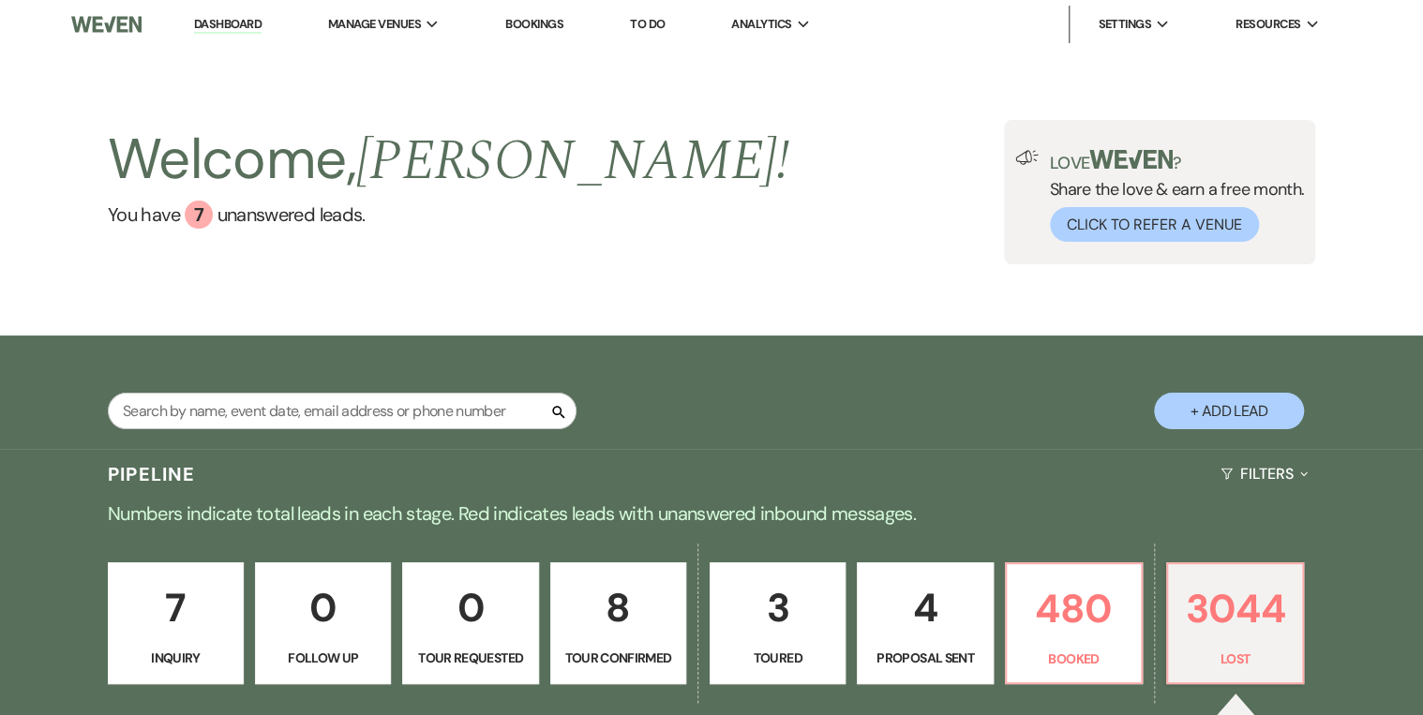
select select "5"
select select "8"
select select "5"
select select "8"
select select "5"
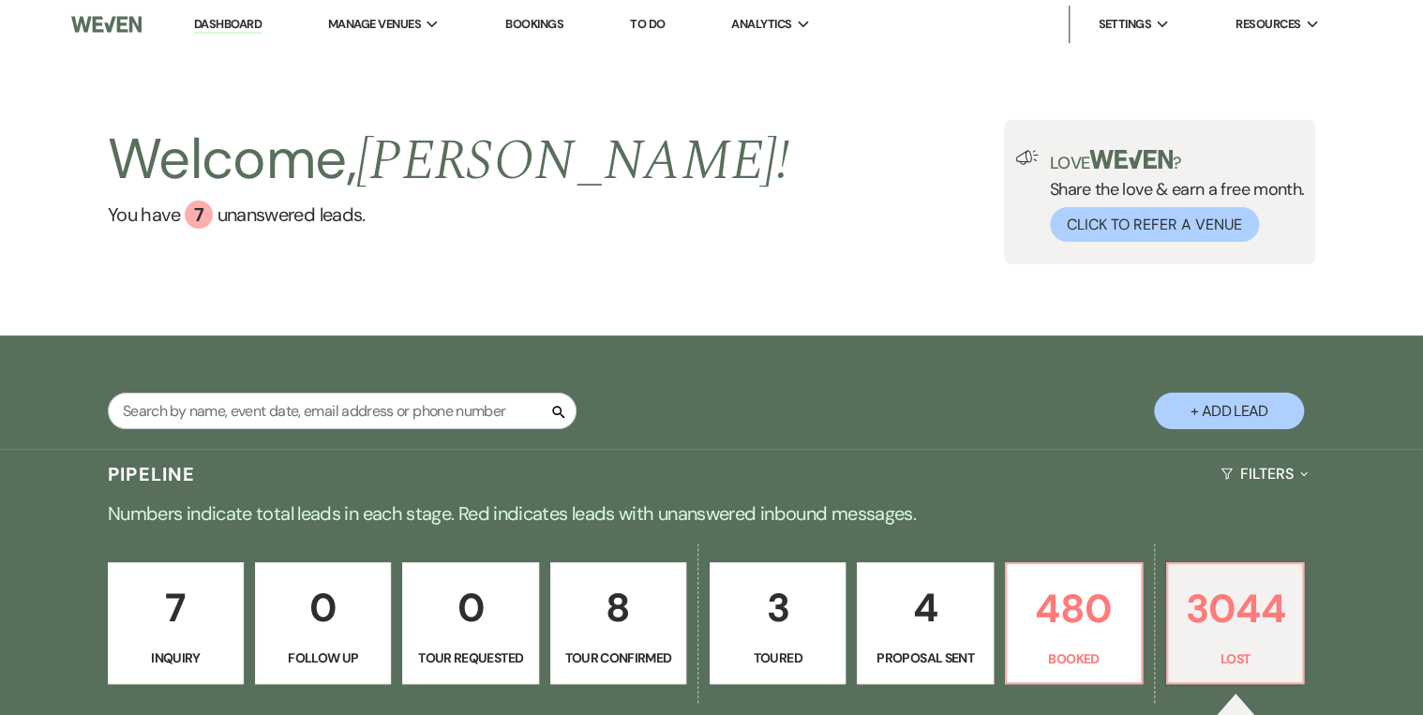
select select "8"
select select "5"
select select "8"
select select "5"
select select "8"
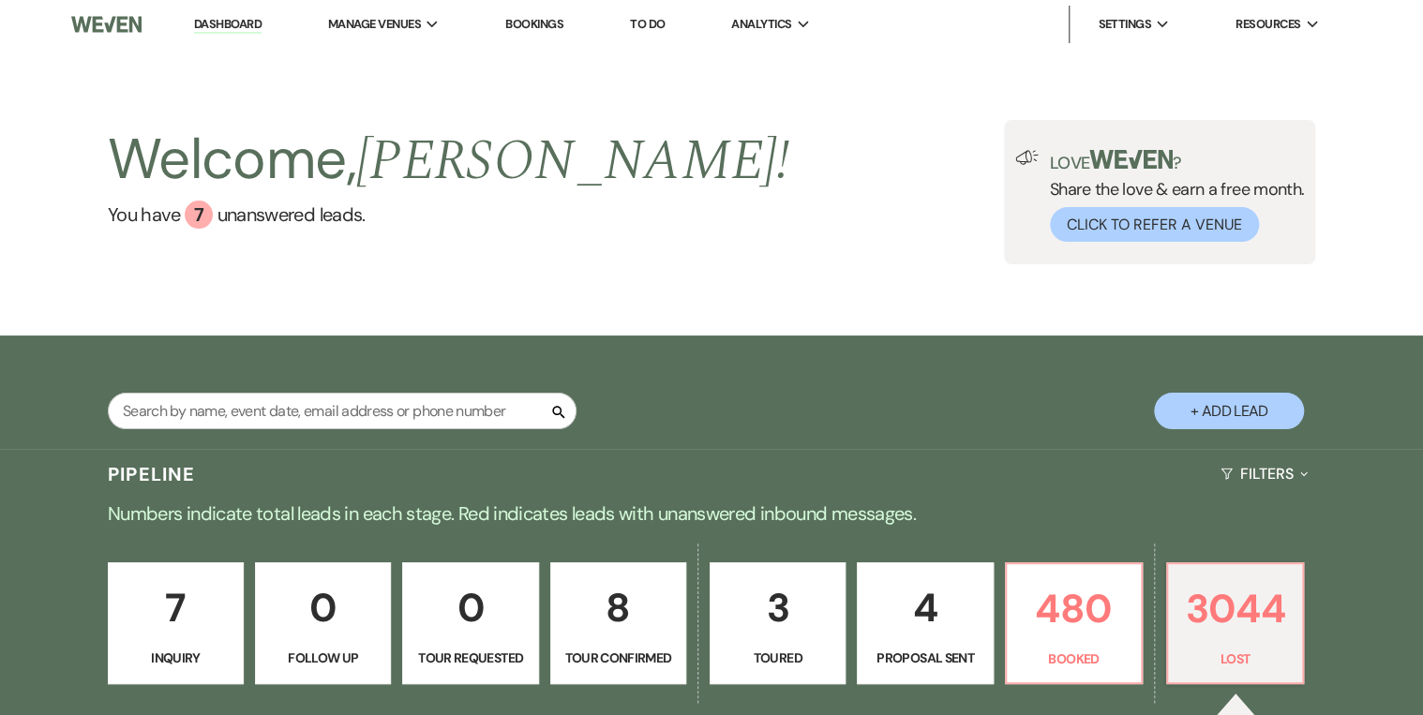
select select "5"
select select "8"
select select "5"
select select "8"
select select "5"
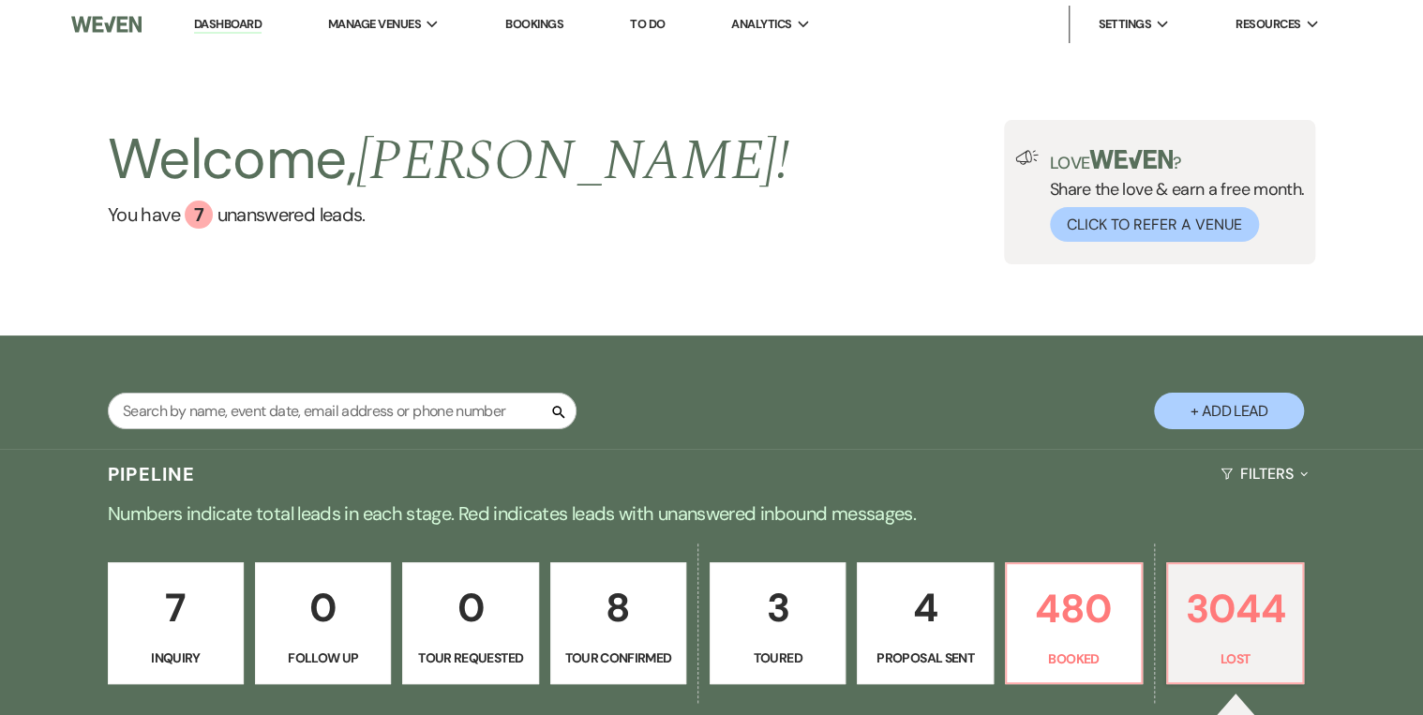
select select "8"
select select "5"
select select "8"
select select "5"
select select "8"
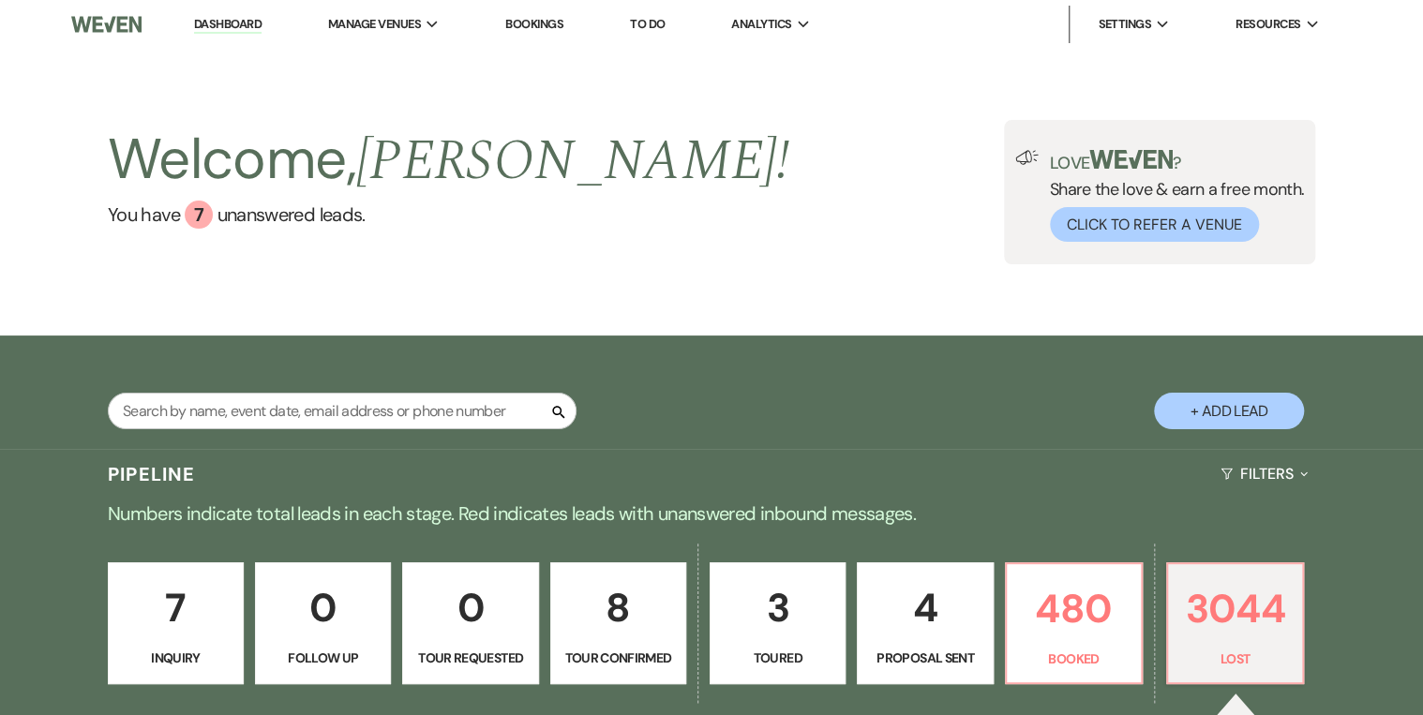
select select "5"
select select "8"
select select "5"
select select "8"
select select "5"
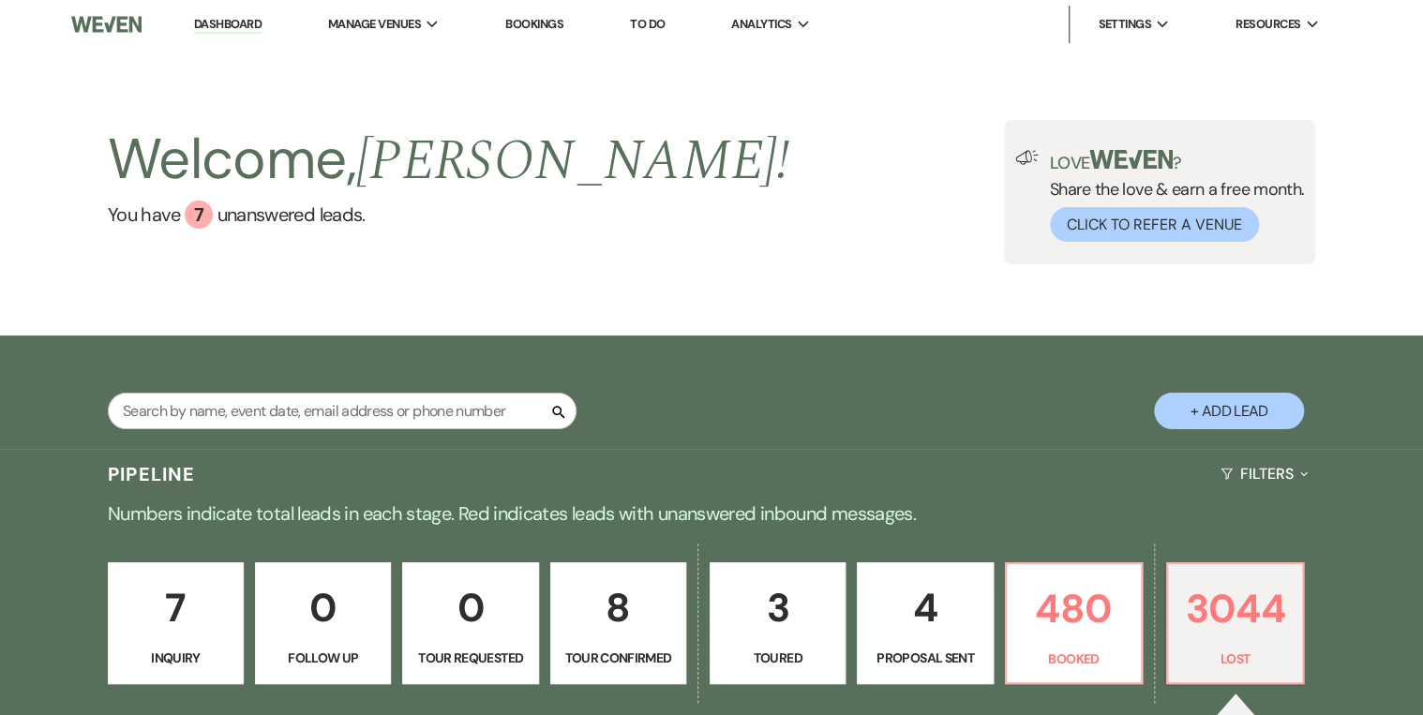
select select "8"
select select "5"
select select "8"
select select "5"
select select "8"
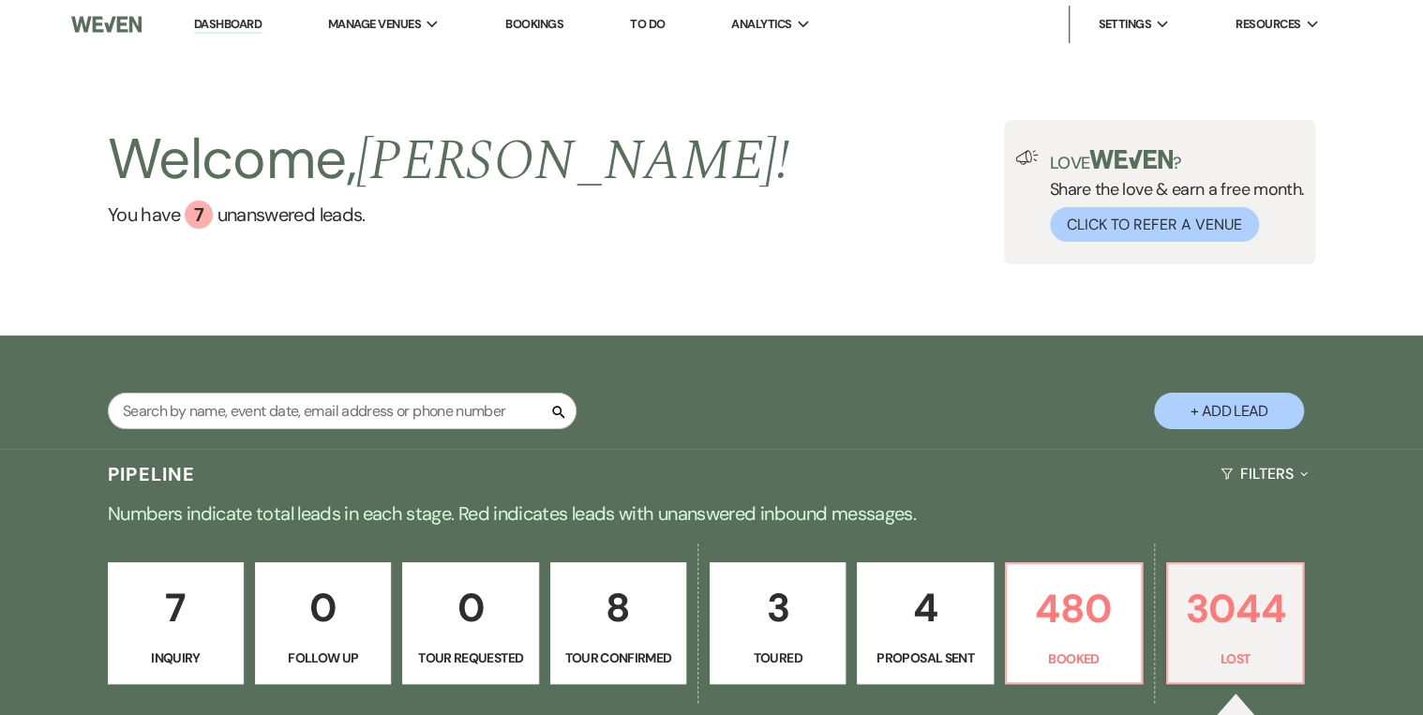
select select "5"
select select "8"
select select "6"
select select "8"
select select "5"
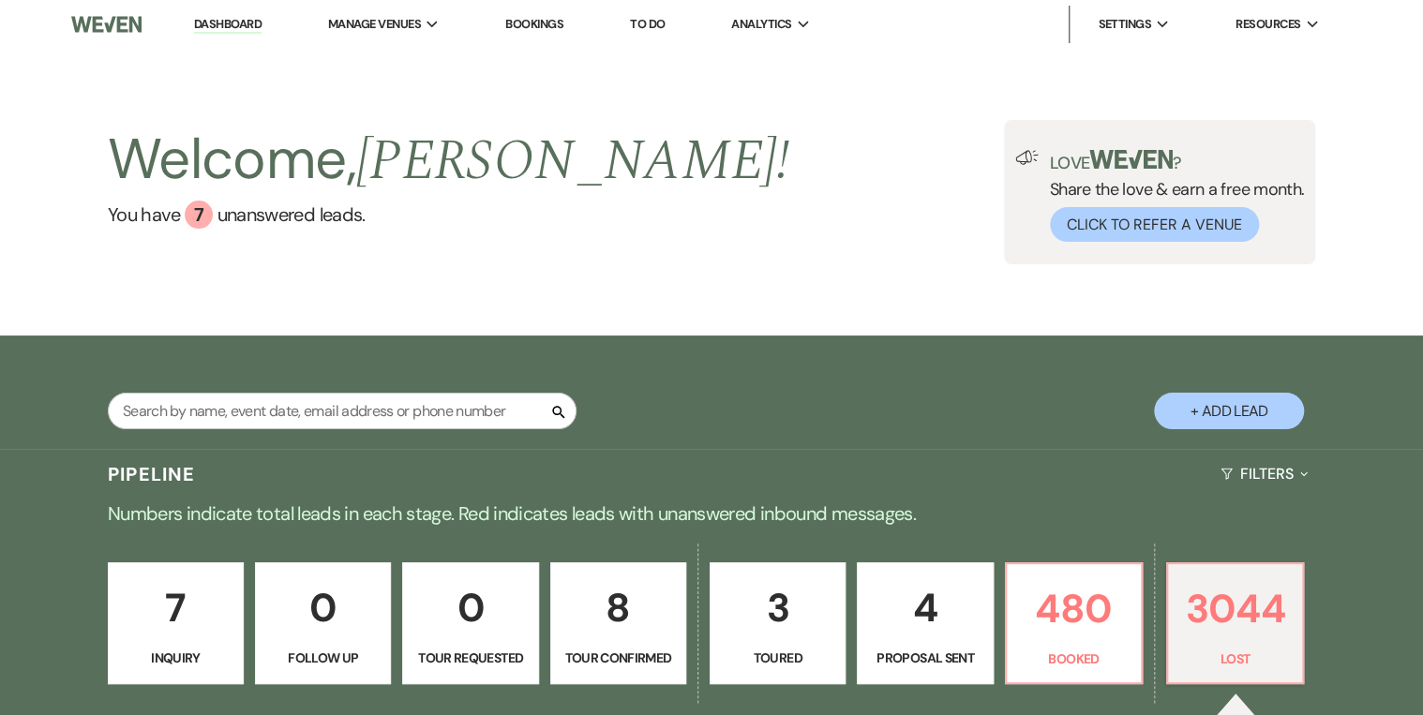
select select "8"
select select "5"
select select "8"
select select "5"
select select "8"
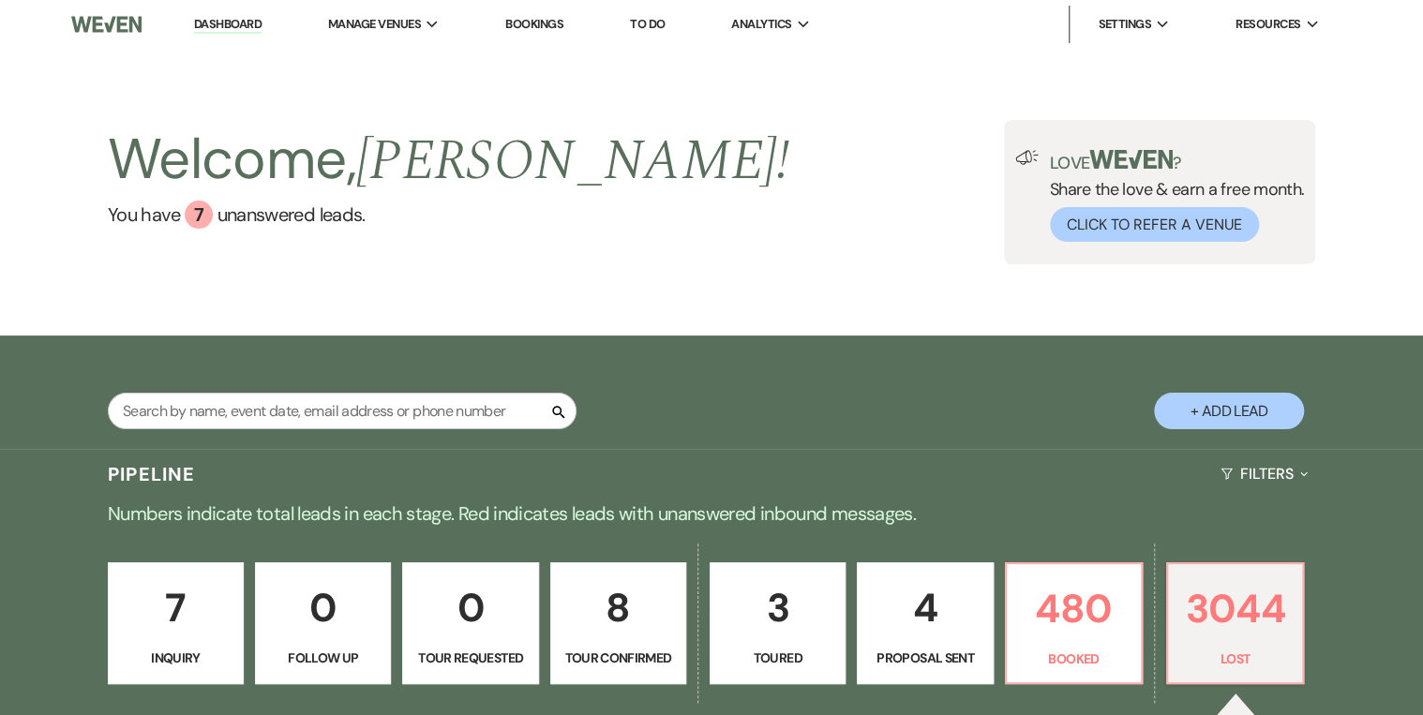
select select "5"
select select "8"
select select "5"
select select "8"
select select "5"
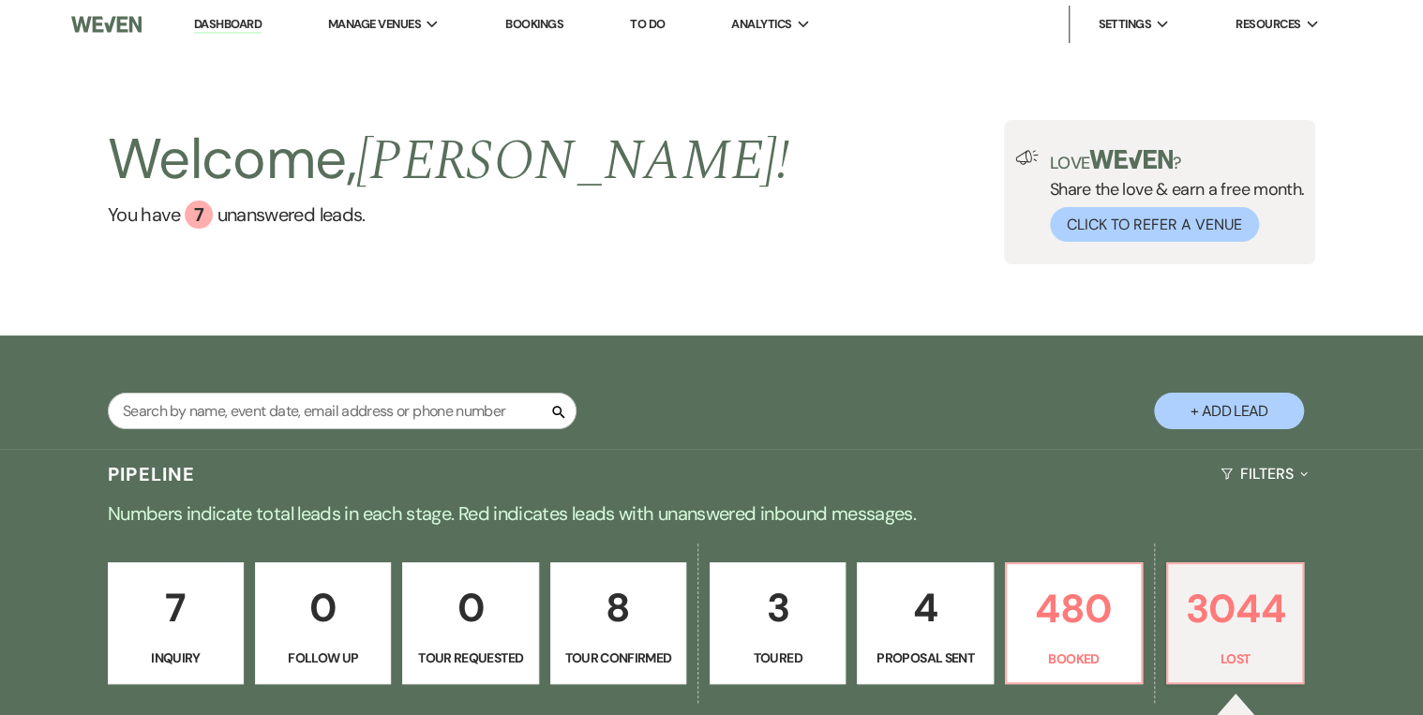
select select "8"
select select "5"
select select "8"
select select "5"
select select "8"
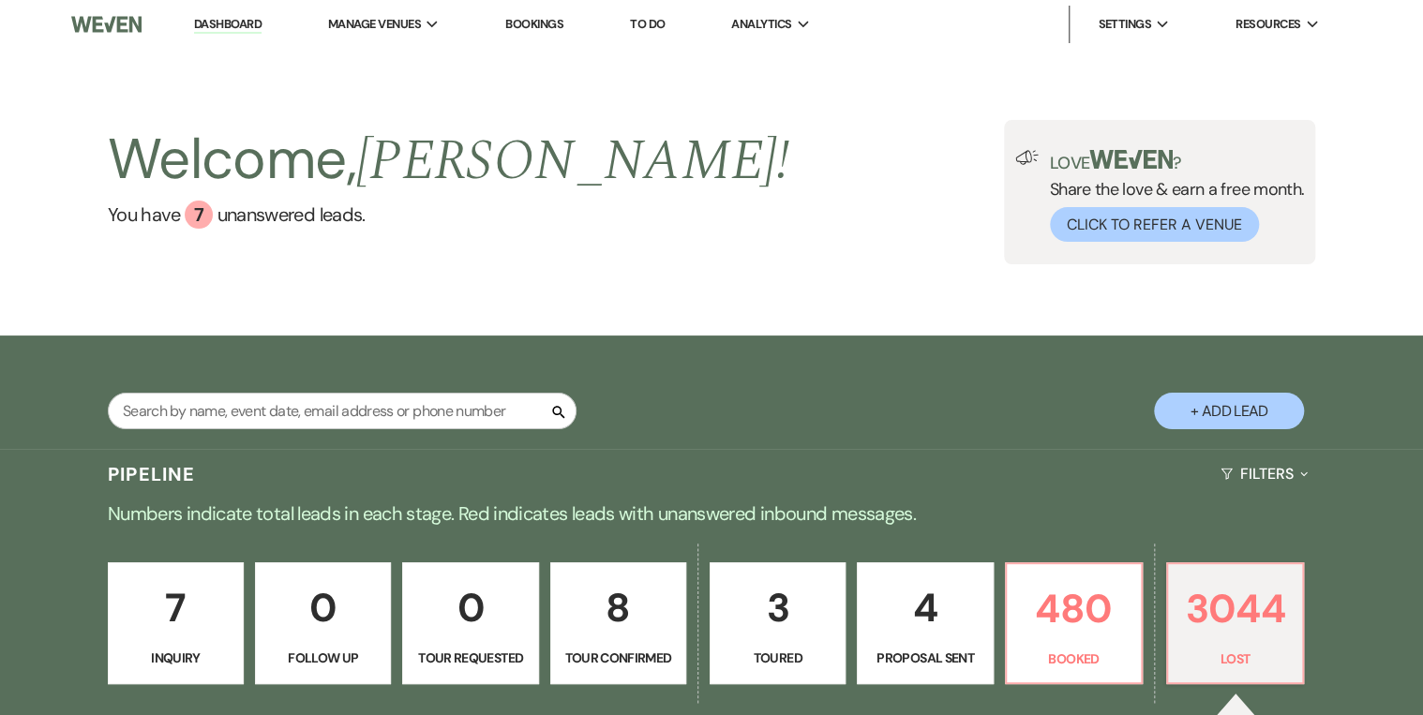
select select "5"
select select "8"
select select "5"
select select "8"
select select "5"
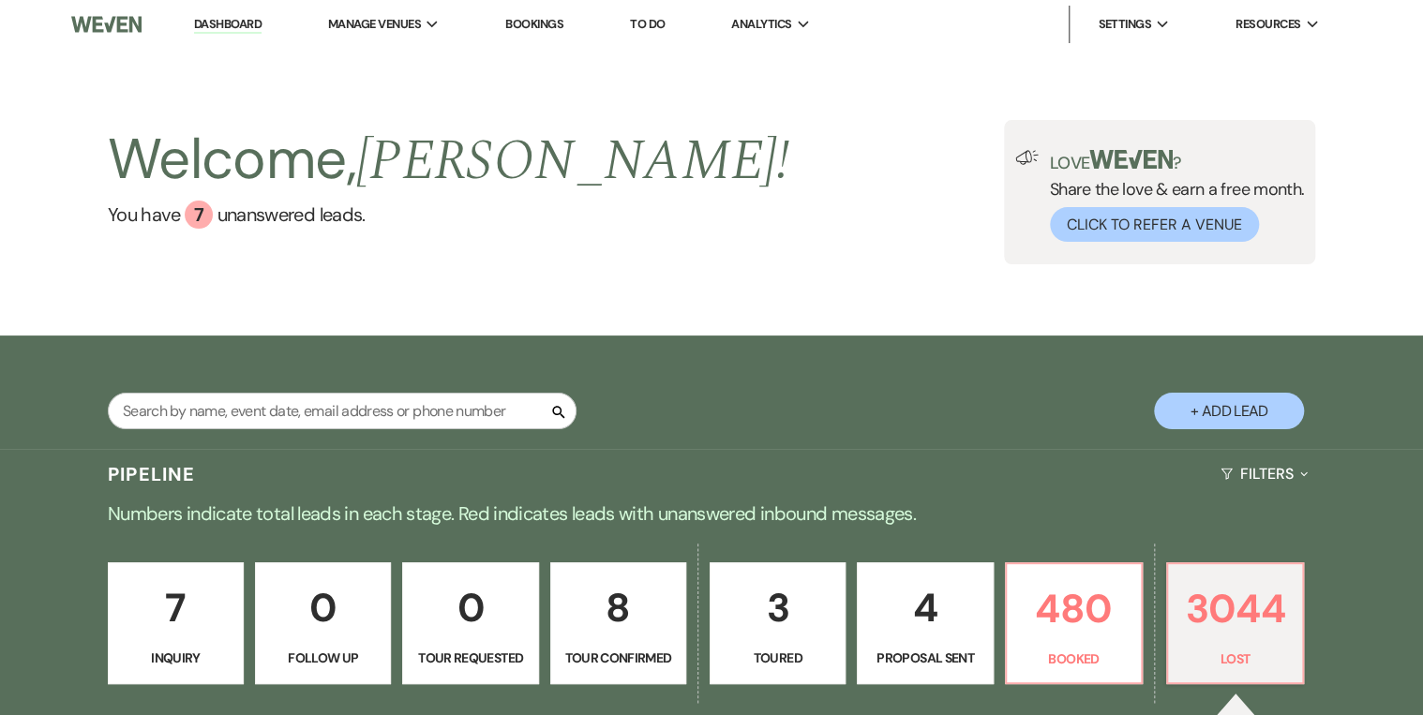
select select "8"
select select "5"
select select "8"
select select "5"
select select "8"
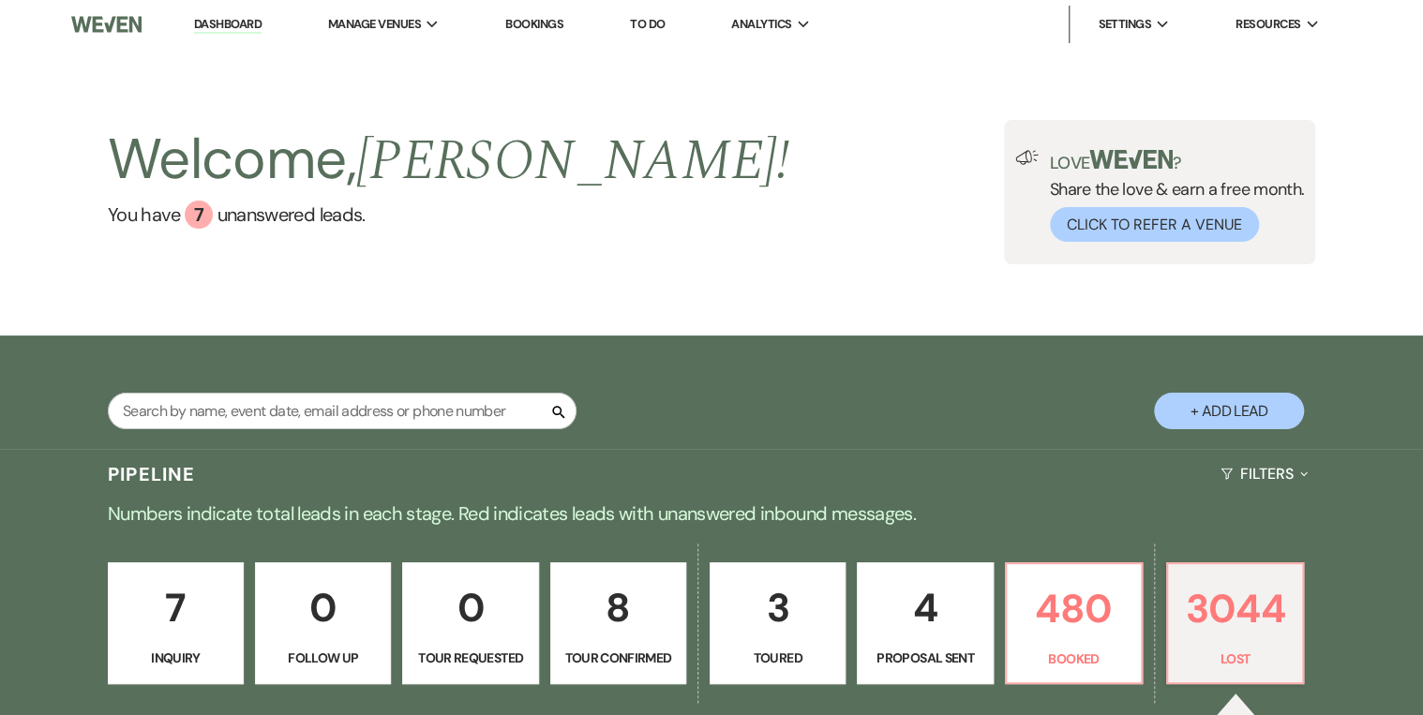
select select "5"
select select "8"
select select "5"
select select "8"
select select "5"
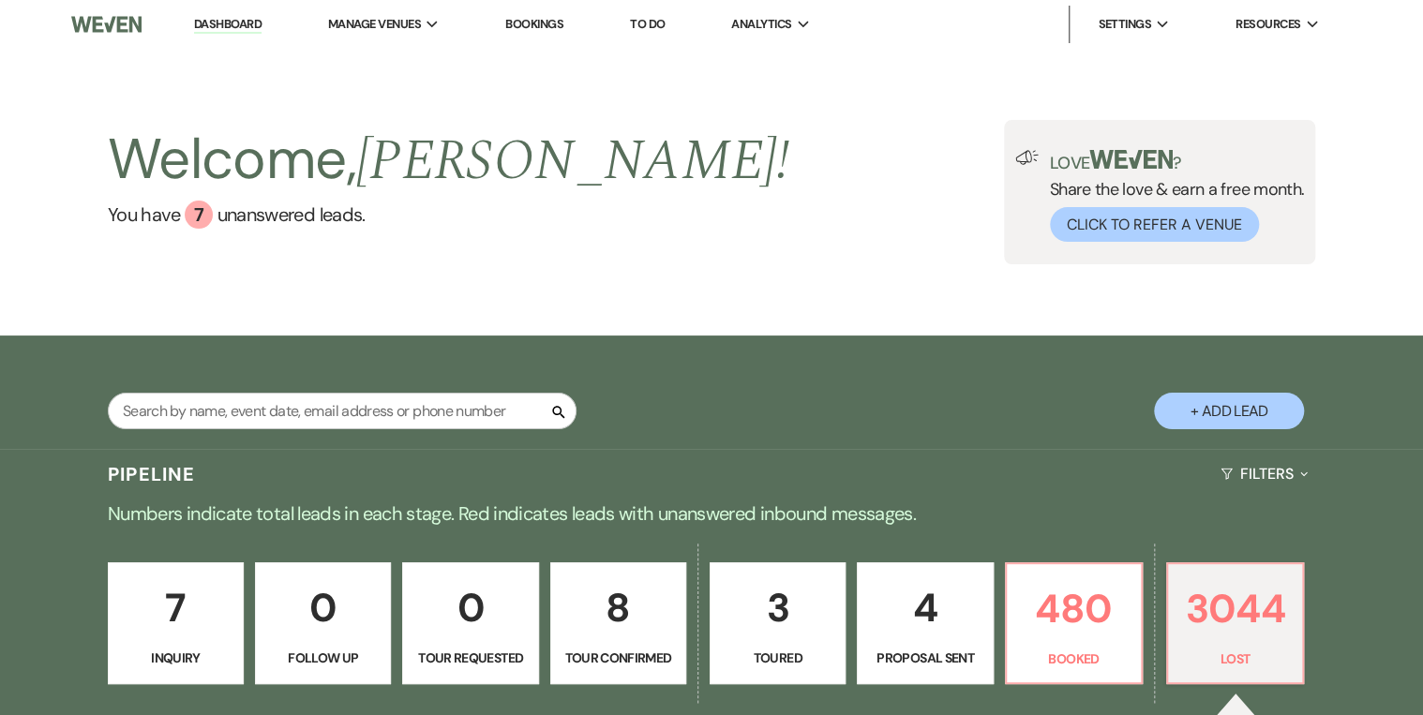
select select "8"
select select "5"
select select "8"
select select "5"
select select "8"
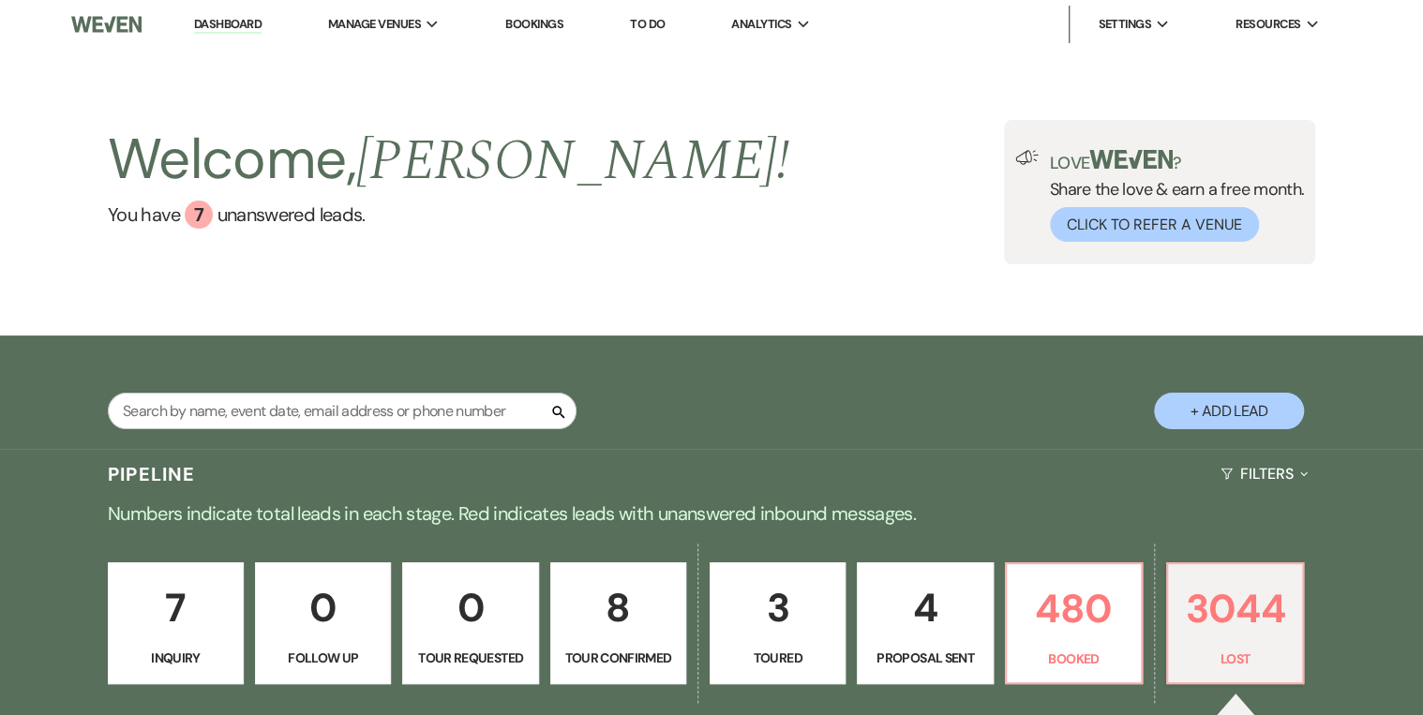
select select "5"
select select "8"
select select "5"
select select "8"
select select "5"
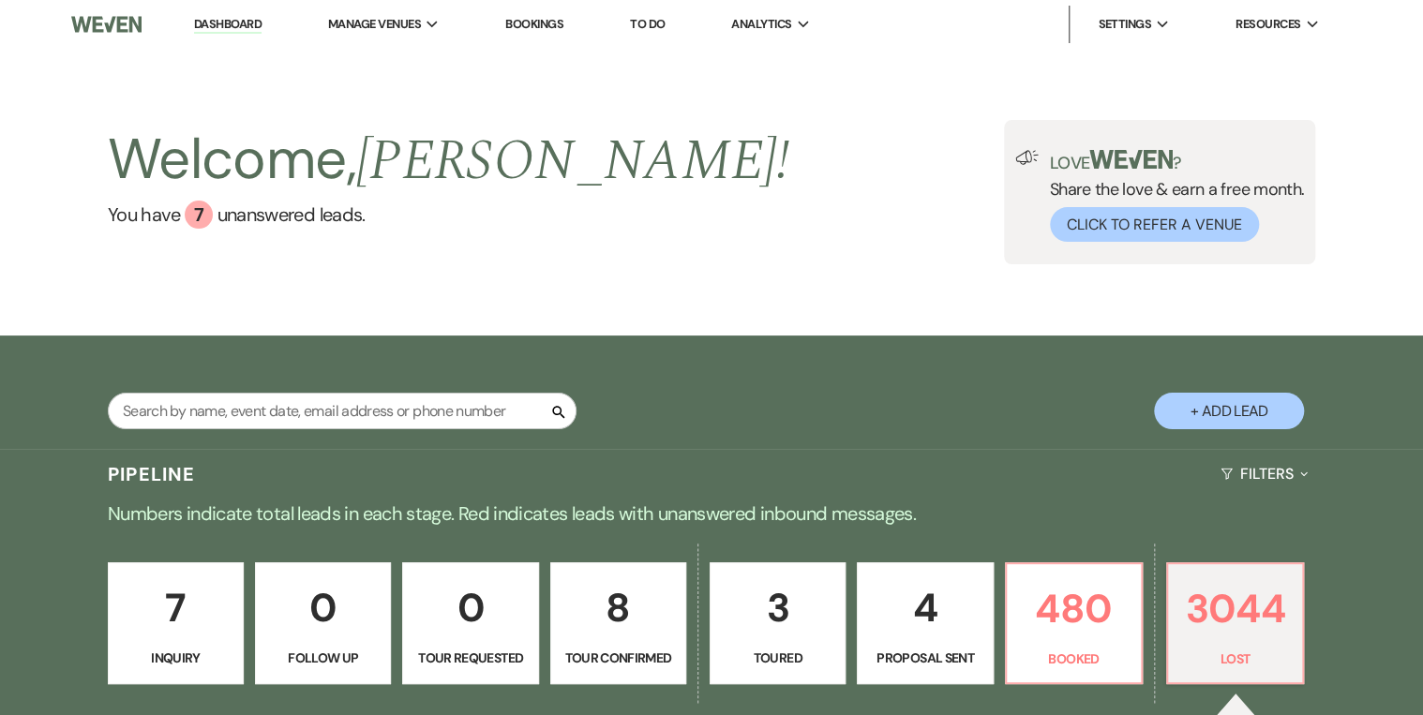
select select "8"
select select "5"
select select "8"
select select "5"
select select "8"
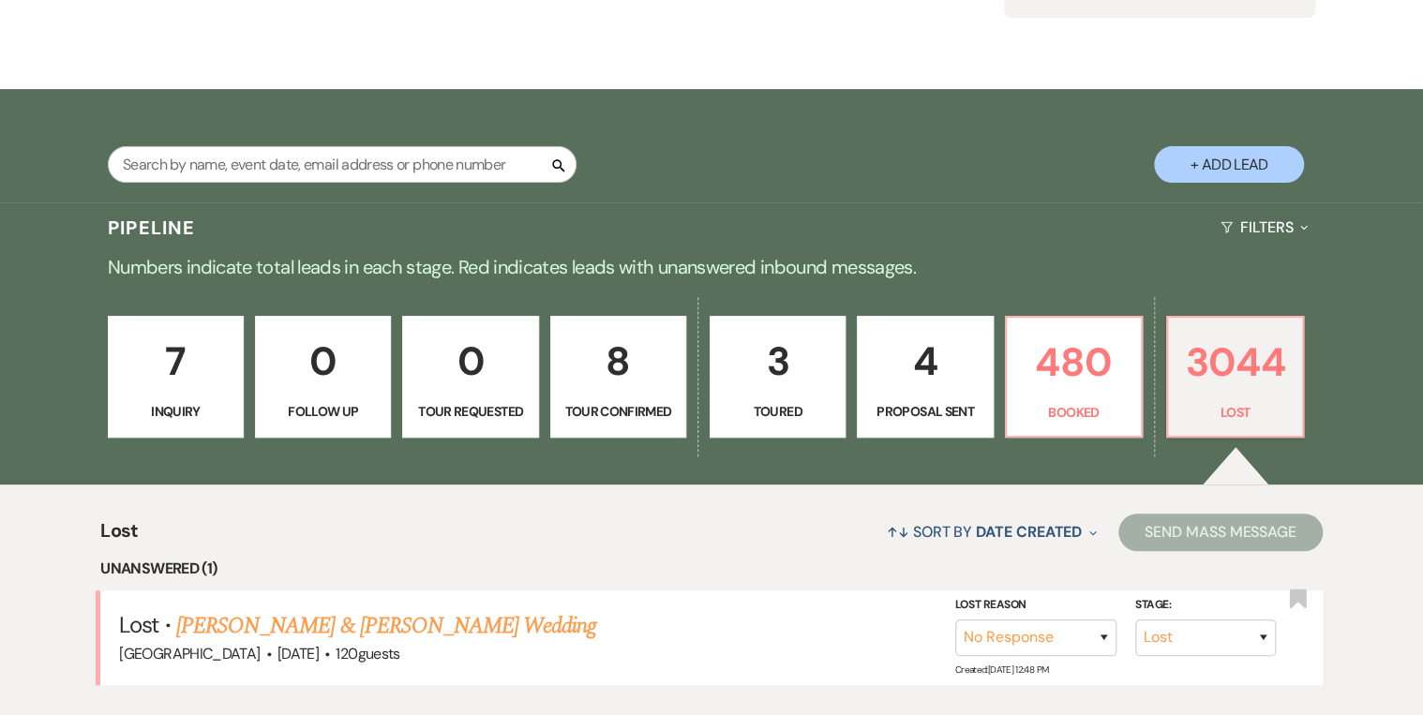
scroll to position [621, 0]
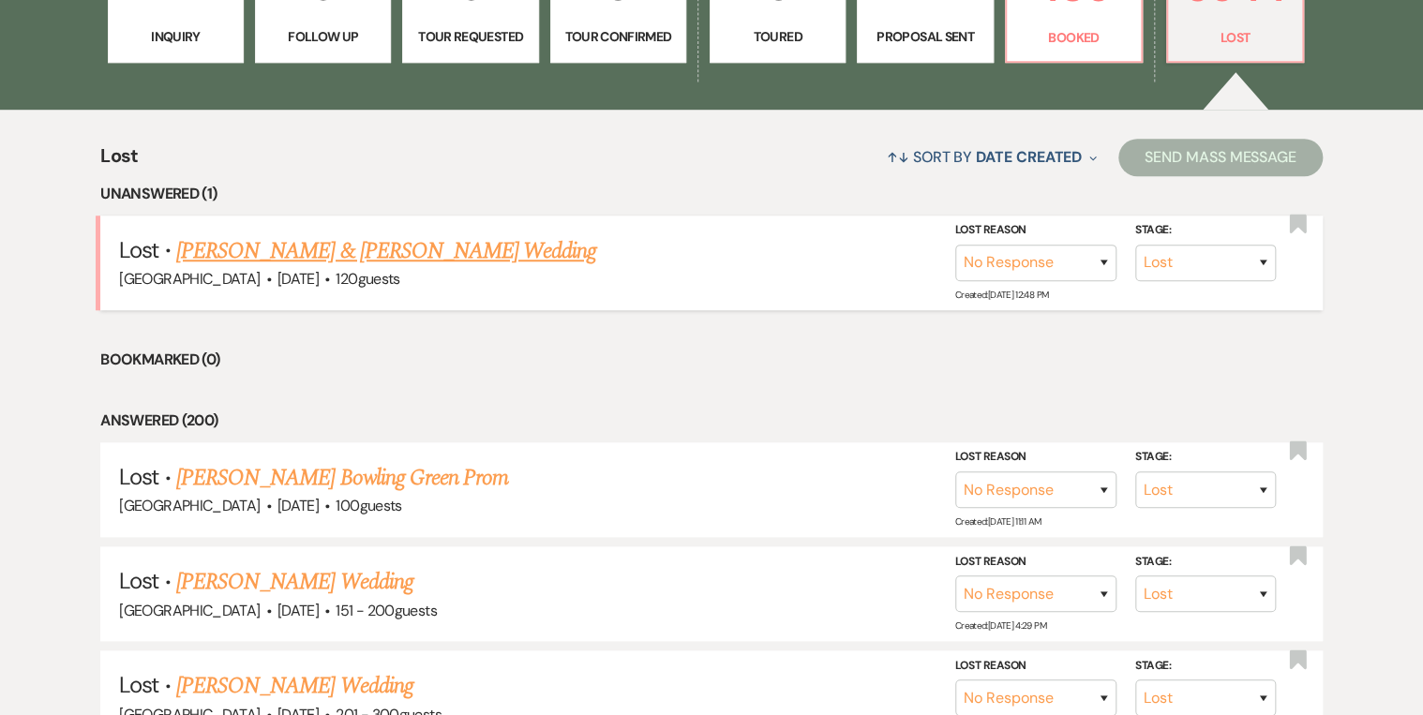
click at [275, 254] on link "[PERSON_NAME] & [PERSON_NAME] Wedding" at bounding box center [386, 251] width 420 height 34
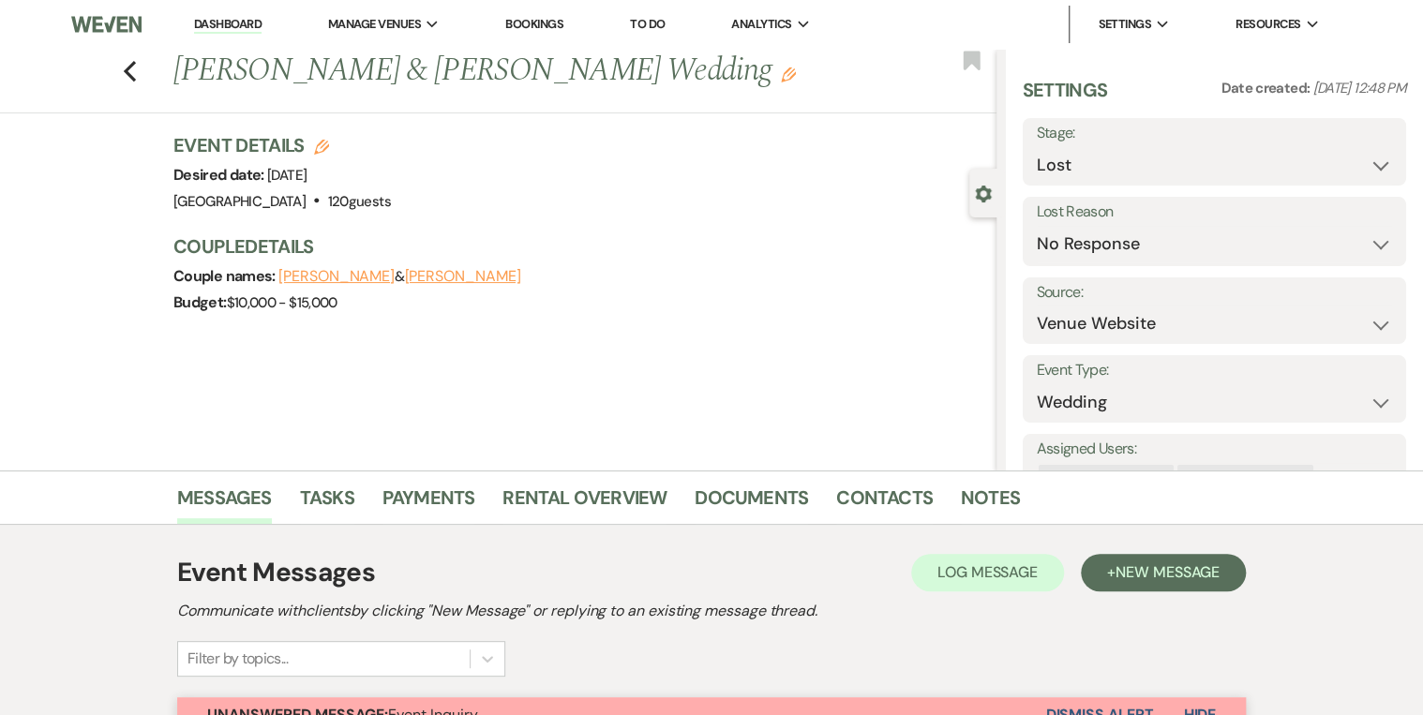
click at [247, 18] on link "Dashboard" at bounding box center [227, 25] width 67 height 18
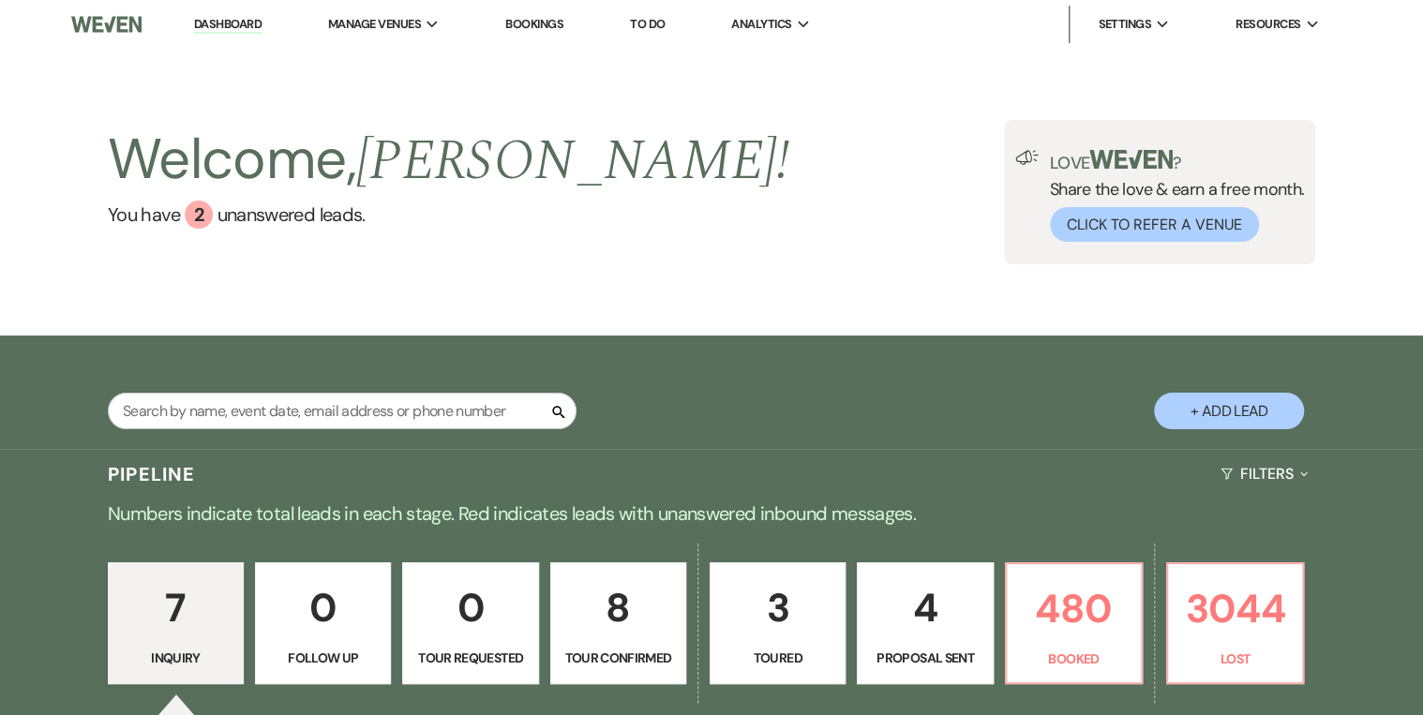
scroll to position [150, 0]
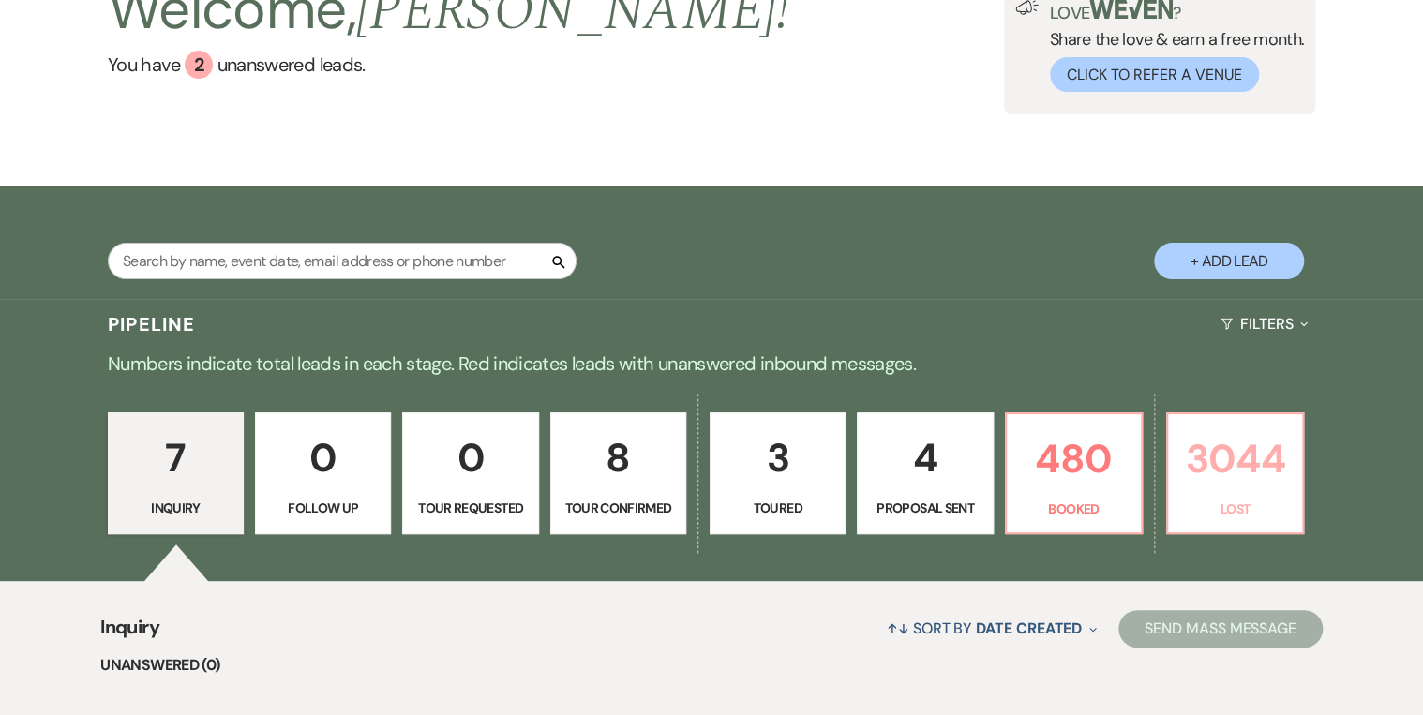
click at [1241, 487] on p "3044" at bounding box center [1235, 458] width 112 height 63
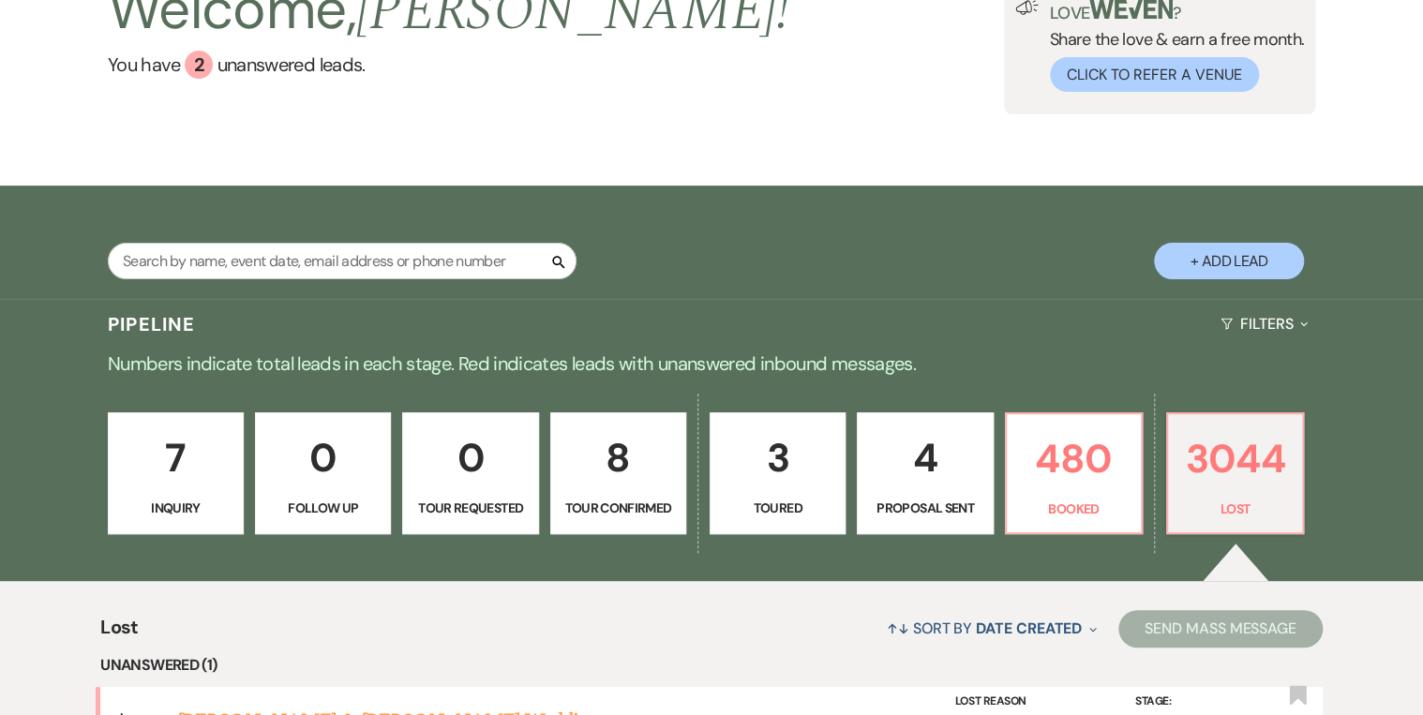
scroll to position [600, 0]
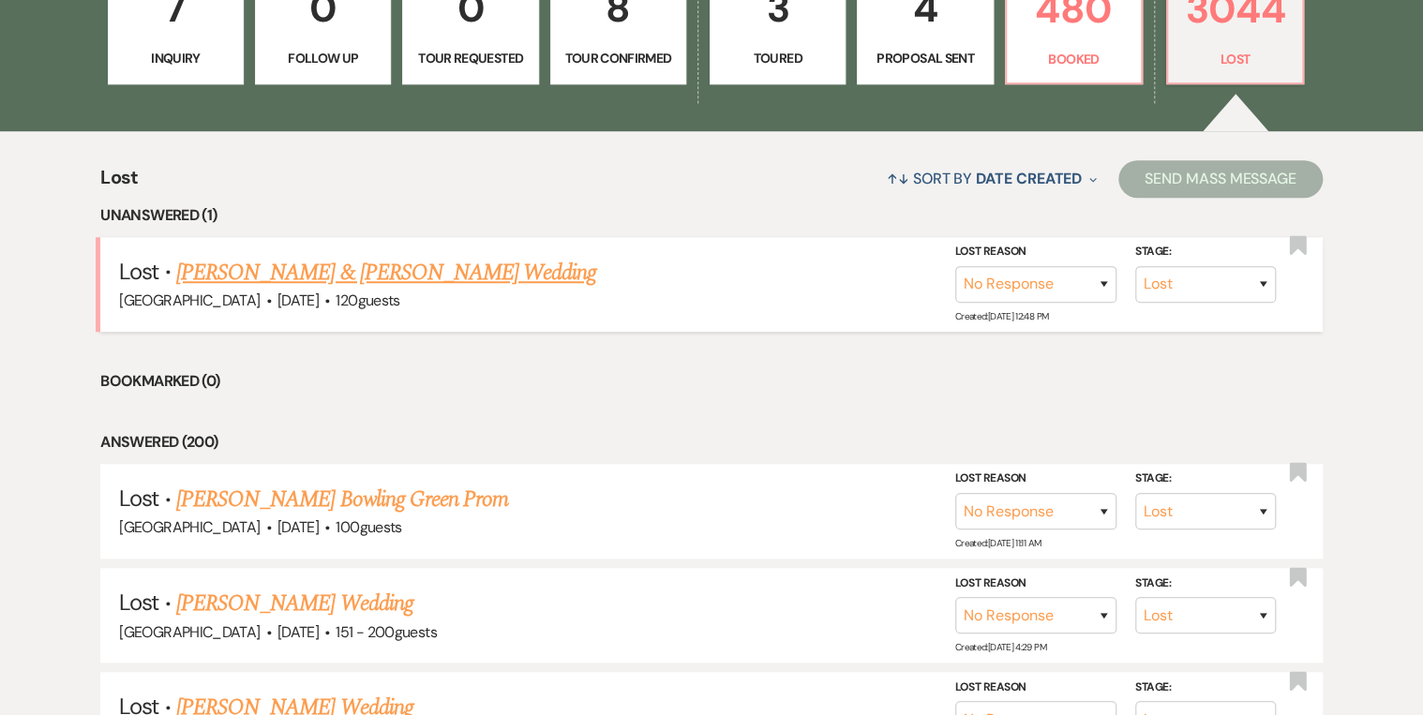
click at [401, 268] on link "[PERSON_NAME] & [PERSON_NAME] Wedding" at bounding box center [386, 273] width 420 height 34
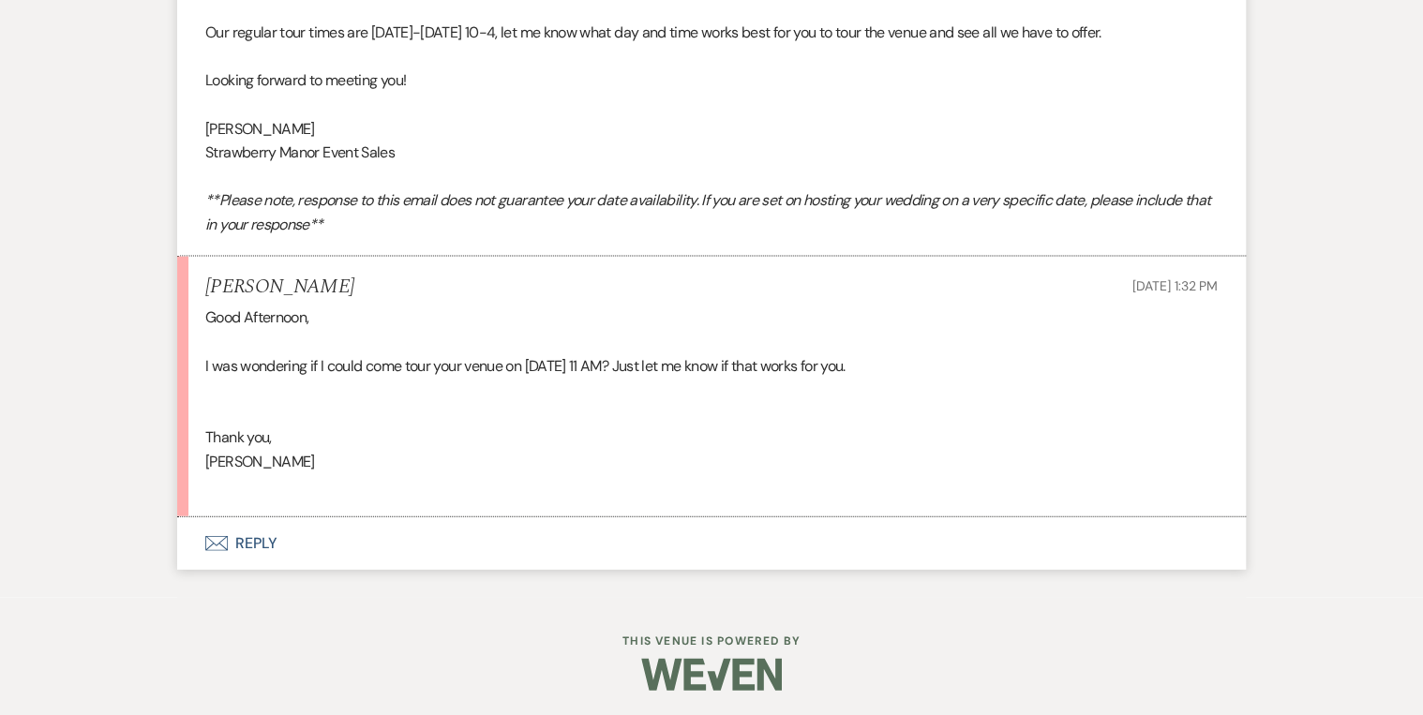
scroll to position [1882, 0]
click at [260, 540] on button "Envelope Reply" at bounding box center [711, 541] width 1068 height 52
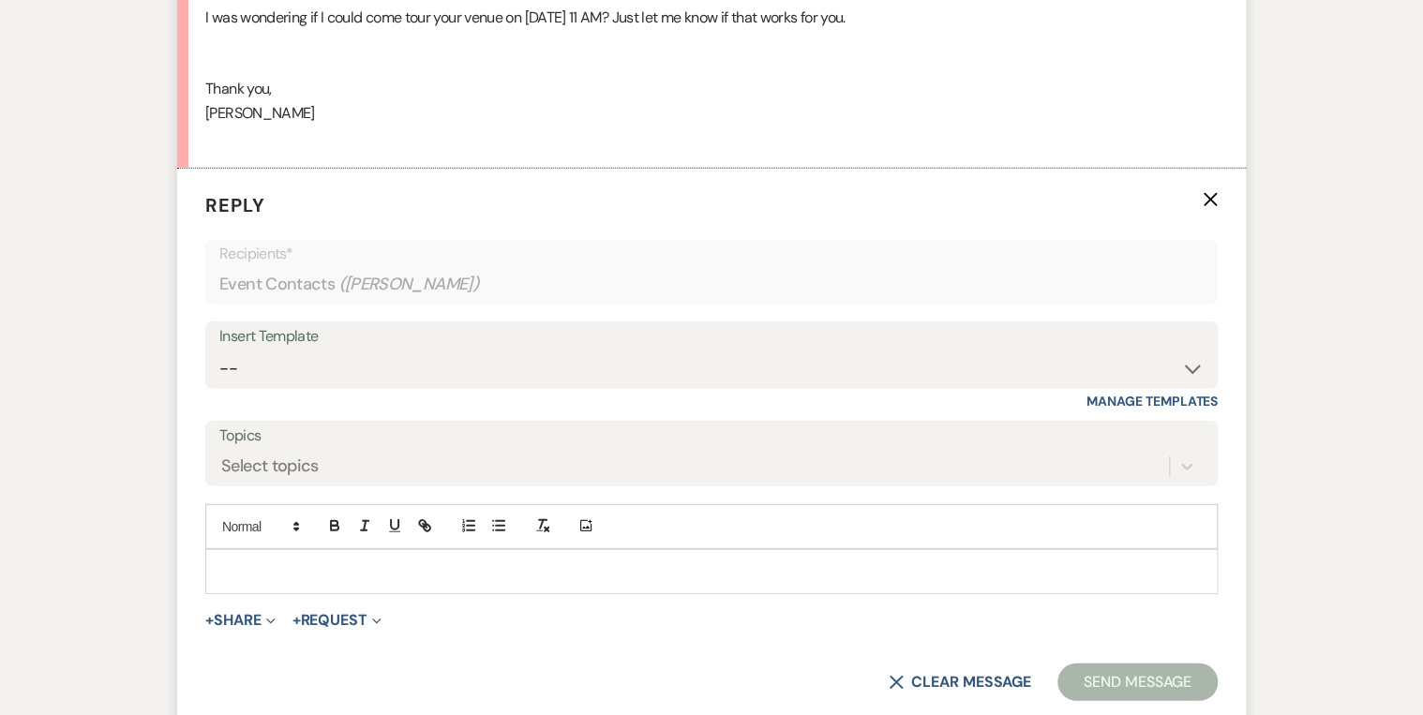
scroll to position [2232, 0]
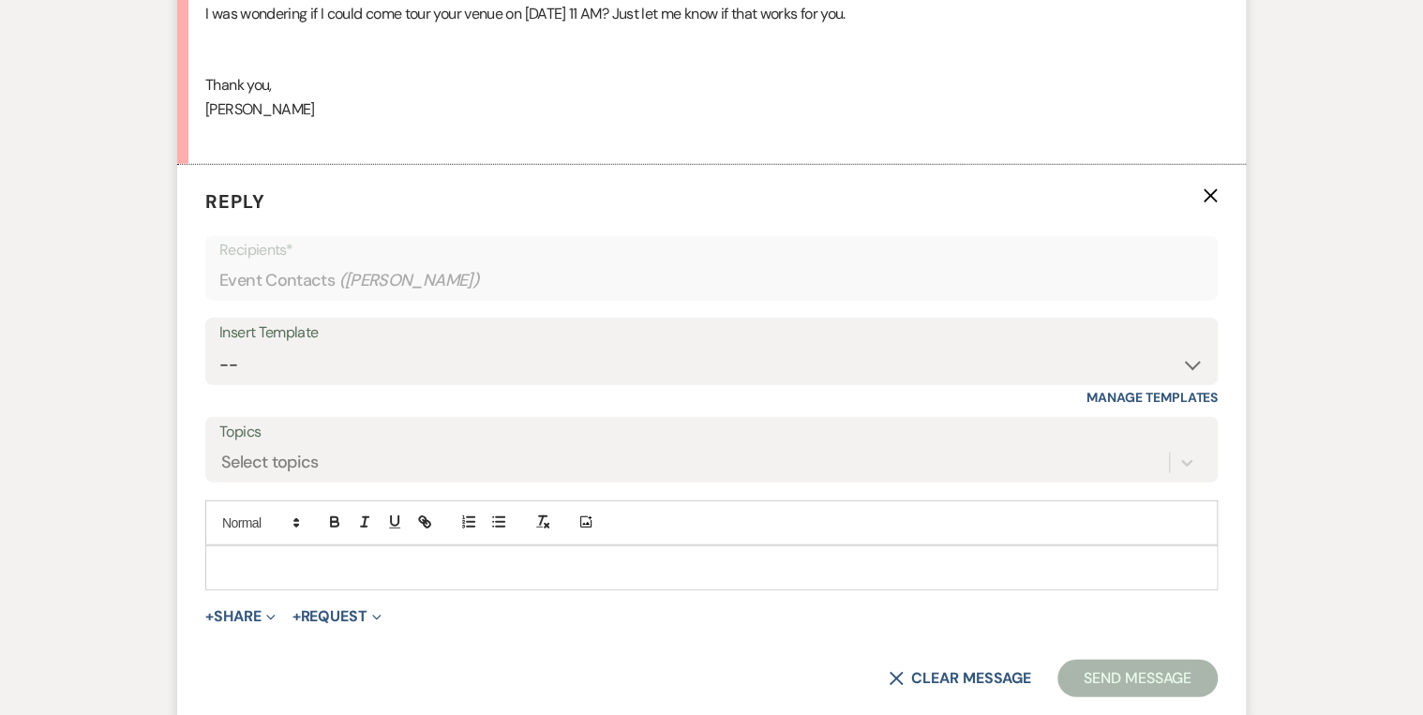
click at [336, 551] on div at bounding box center [711, 567] width 1010 height 43
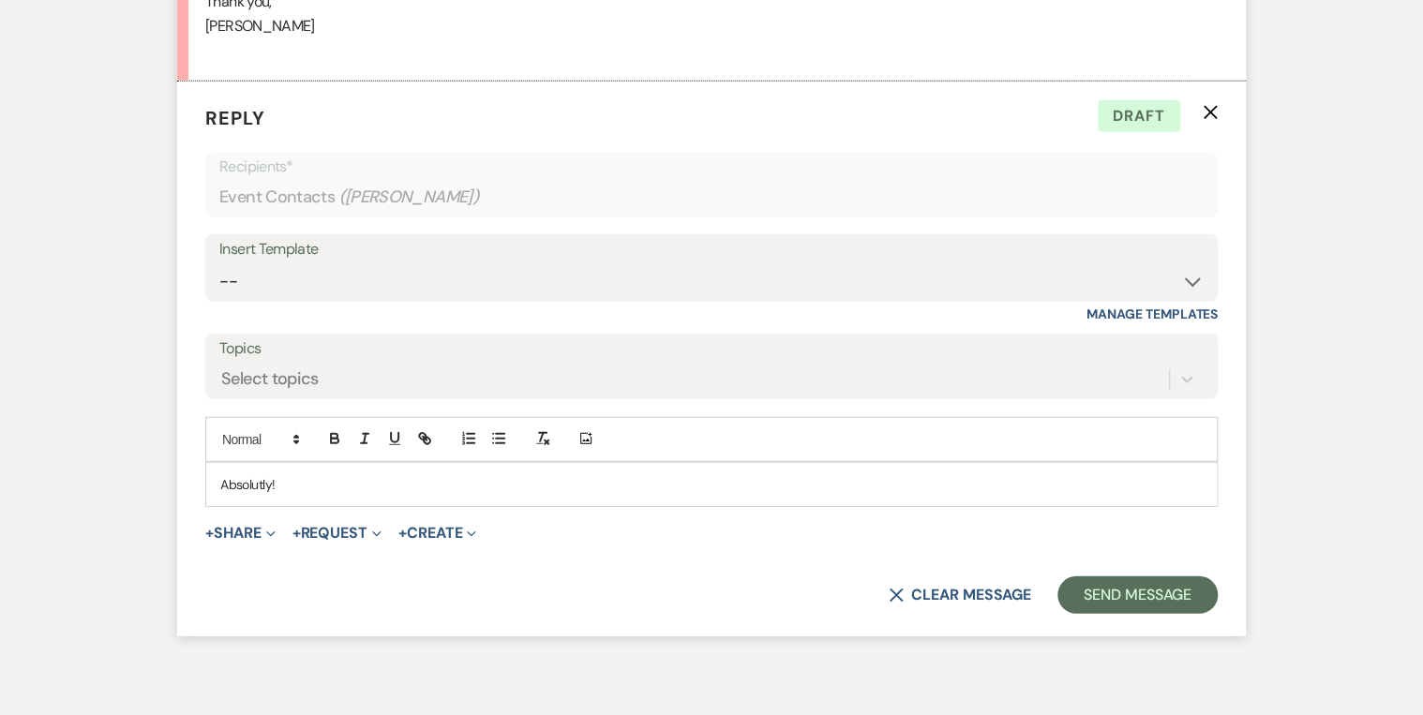
scroll to position [2404, 0]
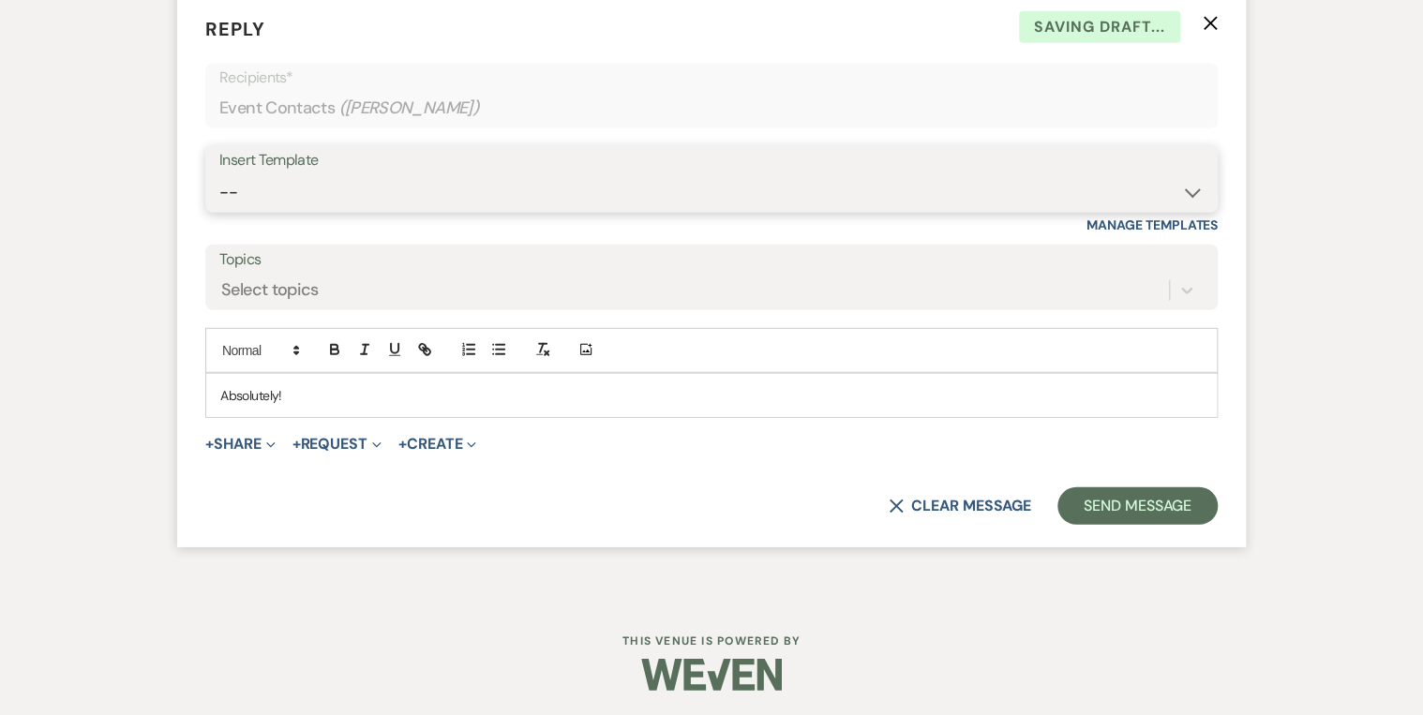
click at [401, 178] on select "-- Weven Planning Portal Introduction (Booked Events) Private Party Inquiry Res…" at bounding box center [711, 192] width 984 height 37
click at [219, 174] on select "-- Weven Planning Portal Introduction (Booked Events) Private Party Inquiry Res…" at bounding box center [711, 192] width 984 height 37
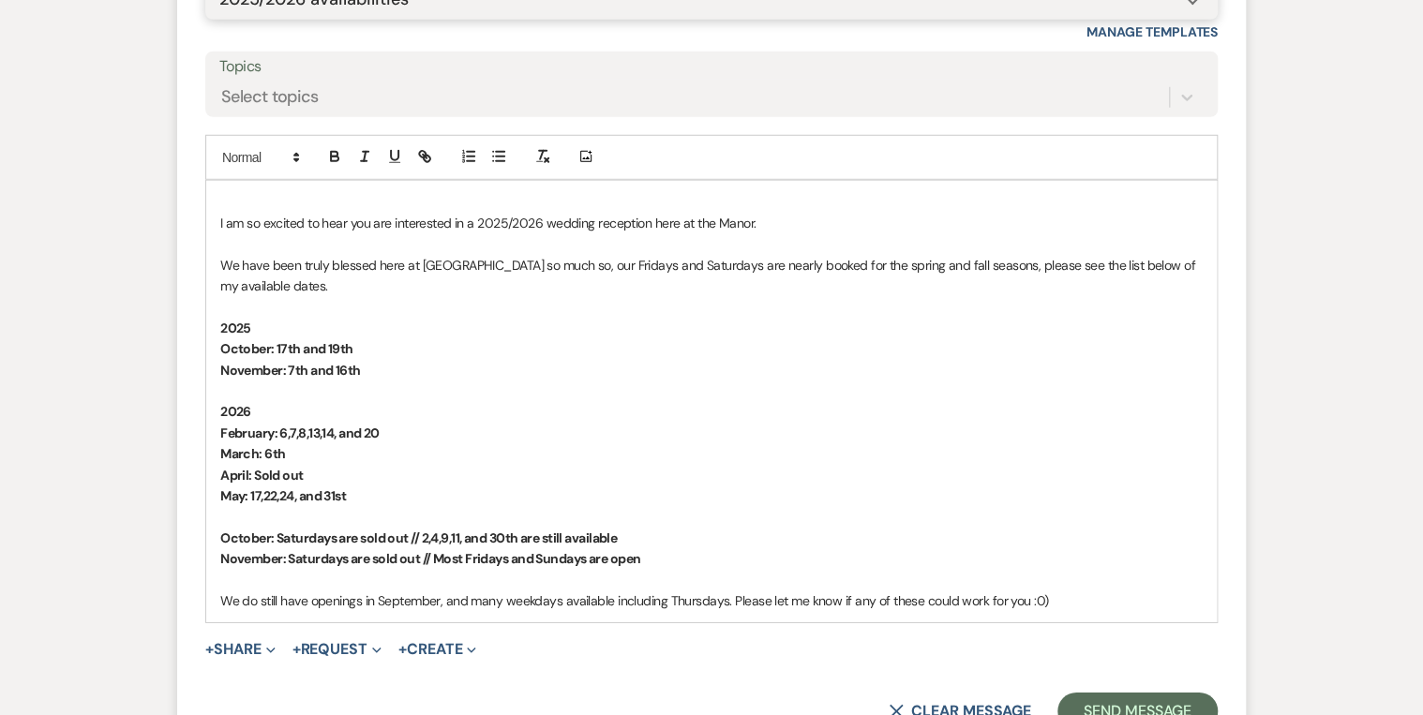
scroll to position [2629, 0]
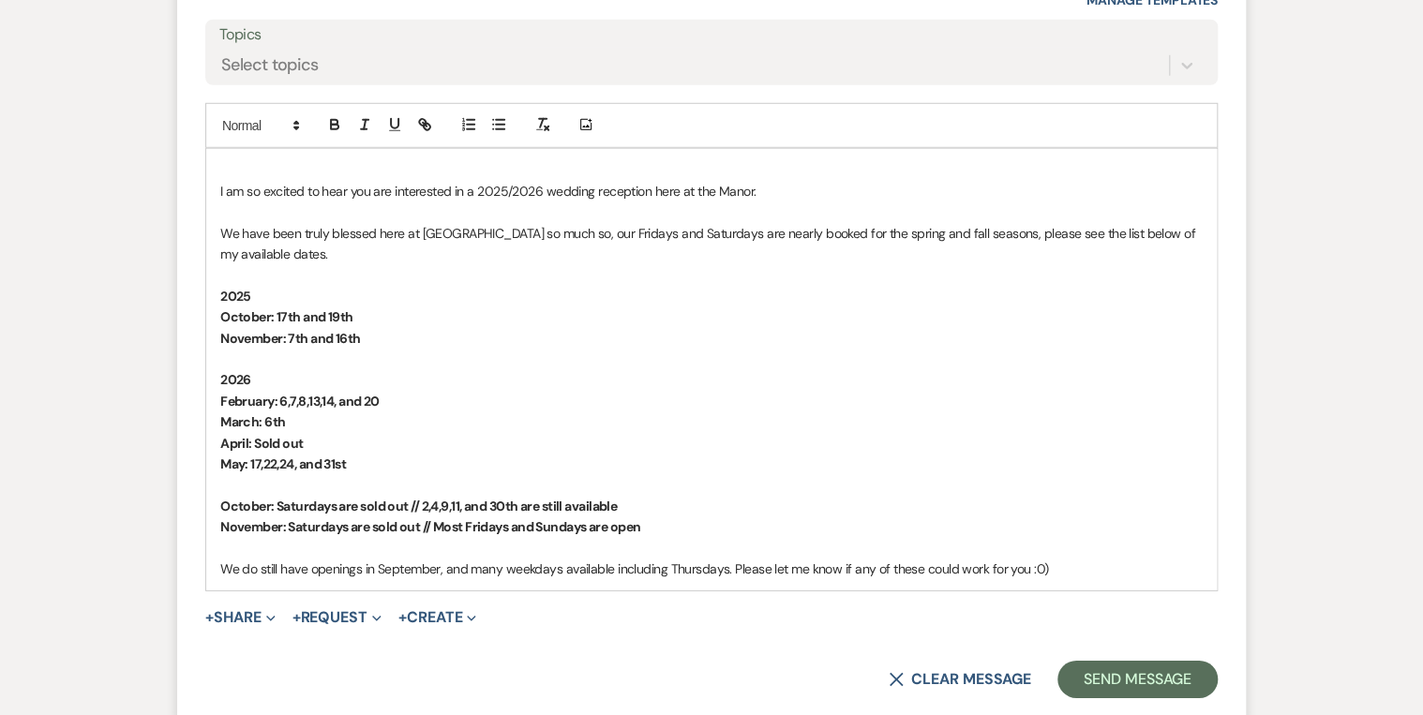
drag, startPoint x: 676, startPoint y: 518, endPoint x: 208, endPoint y: 504, distance: 467.9
click at [208, 504] on div "I am so excited to hear you are interested in a 2025/2026 wedding reception her…" at bounding box center [711, 370] width 1010 height 442
click at [793, 351] on p at bounding box center [711, 359] width 982 height 21
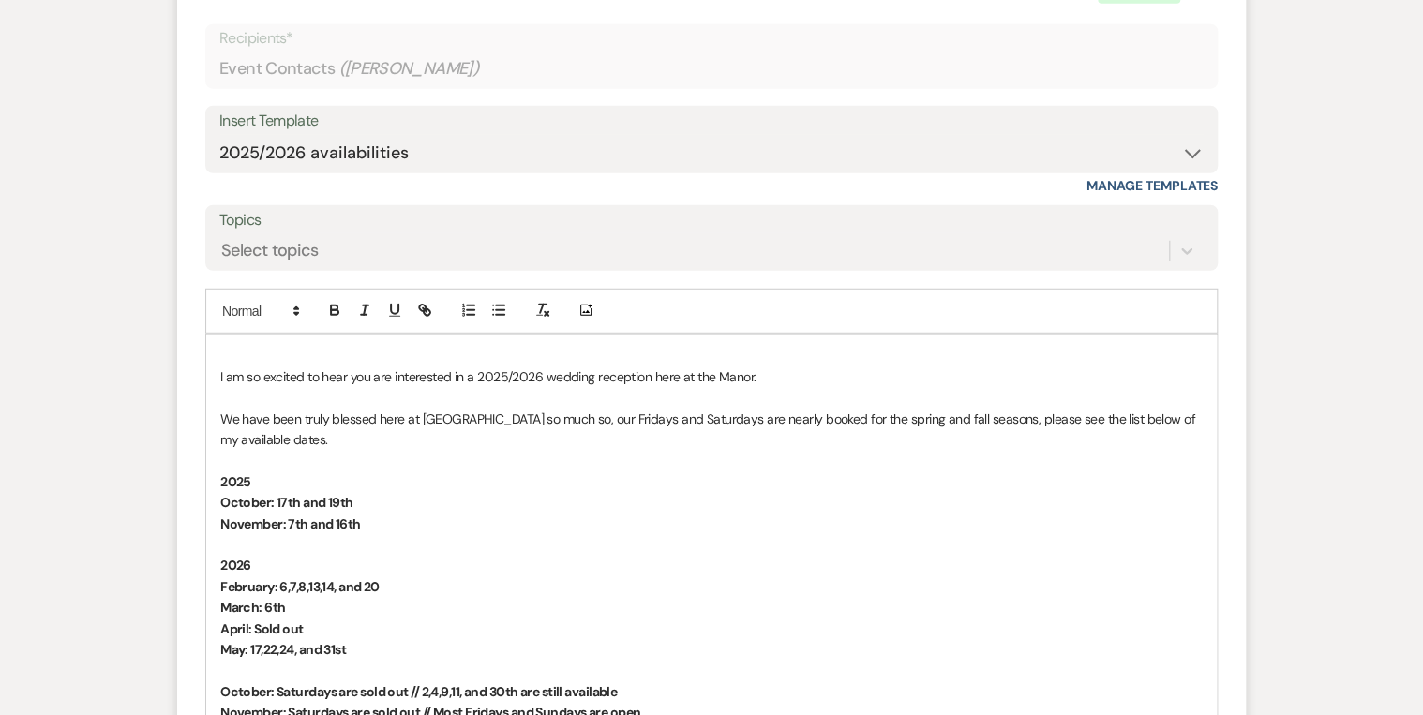
scroll to position [2254, 0]
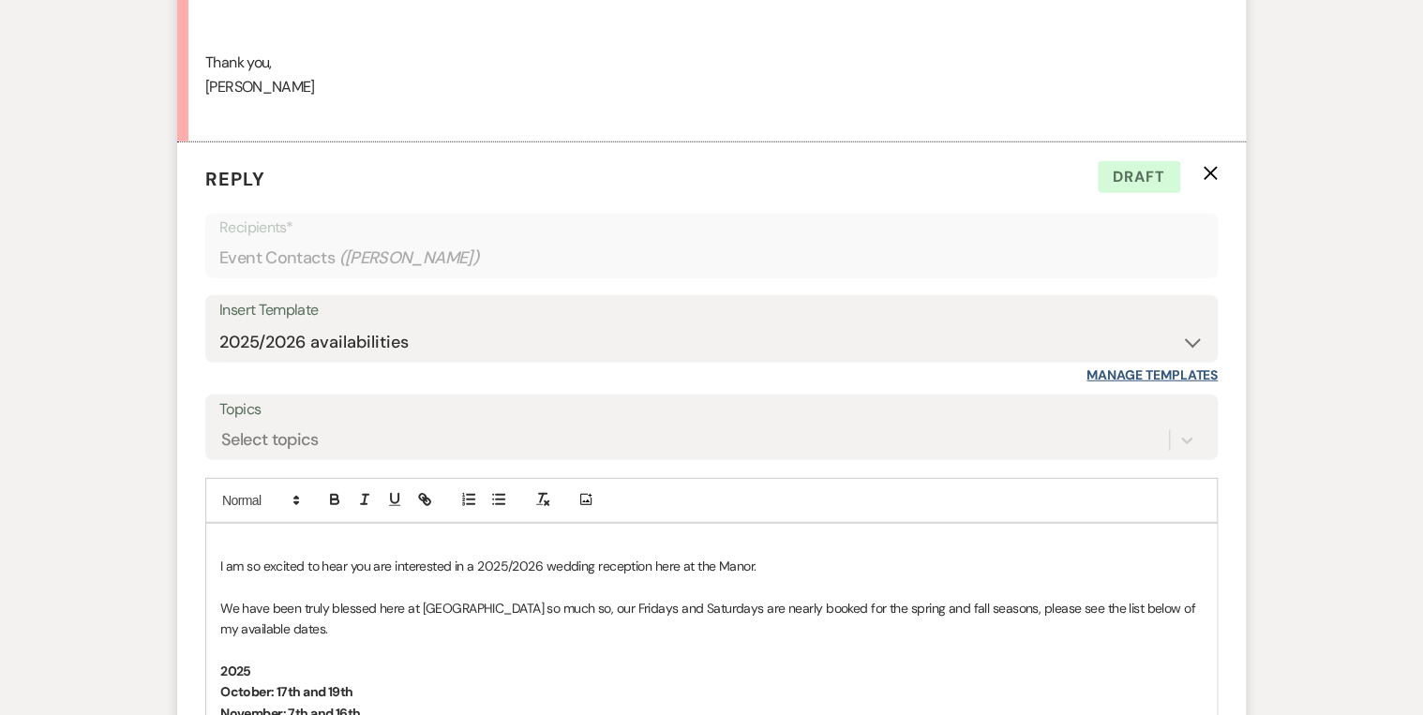
click at [1148, 371] on link "Manage Templates" at bounding box center [1151, 374] width 131 height 17
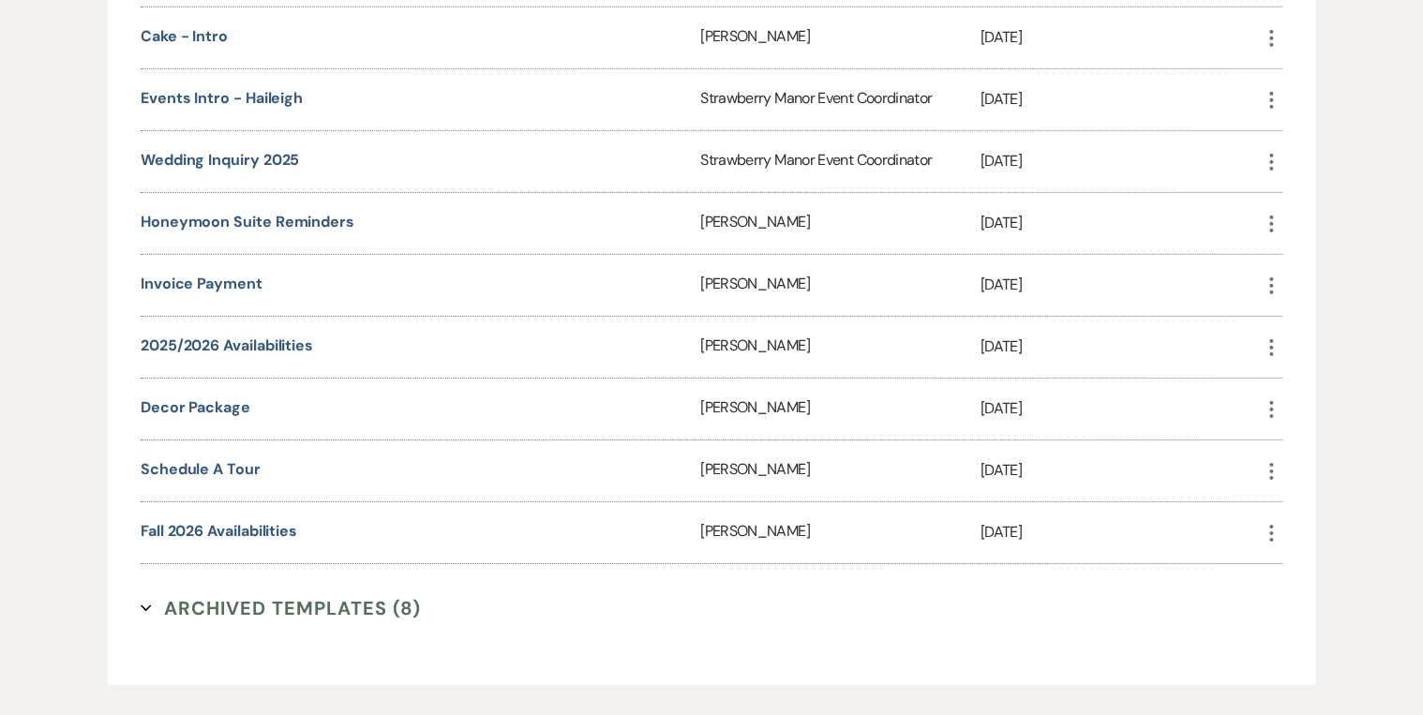
scroll to position [2702, 0]
click at [224, 335] on link "2025/2026 availabilities" at bounding box center [227, 345] width 172 height 20
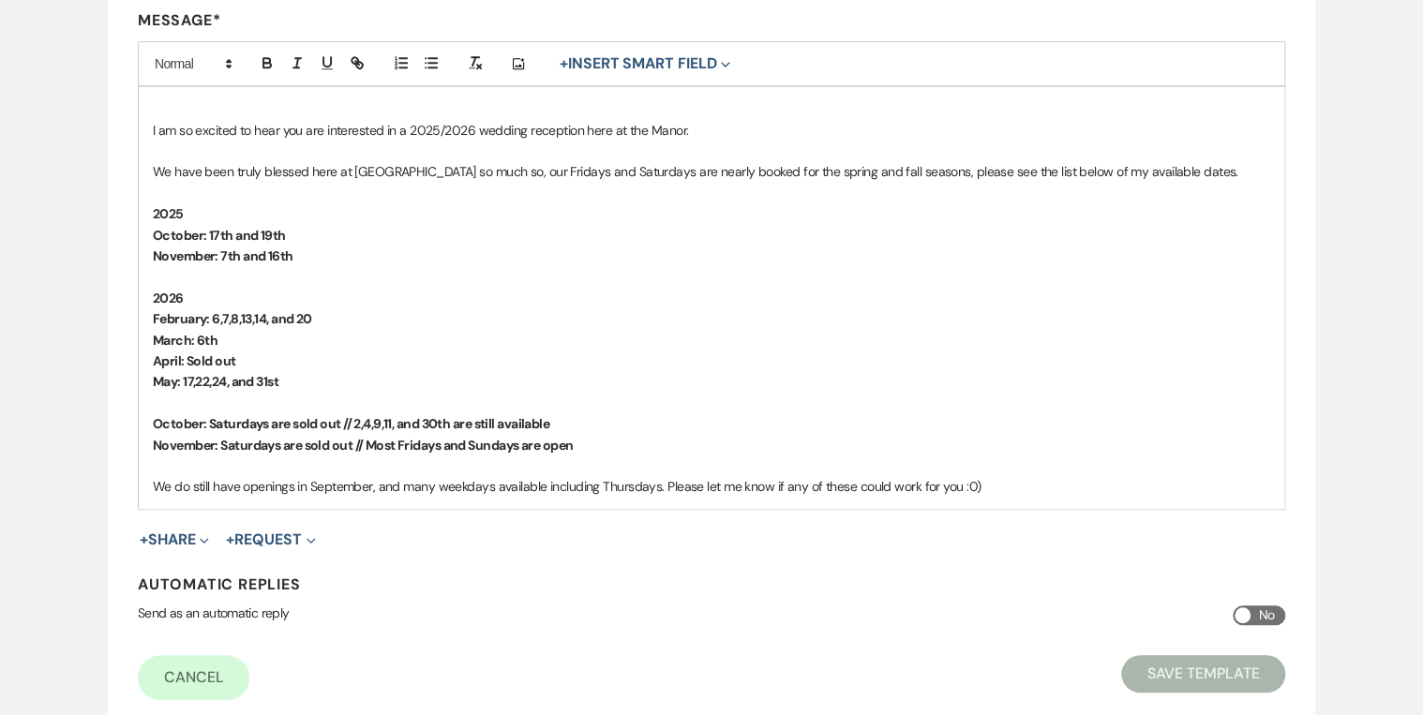
scroll to position [626, 0]
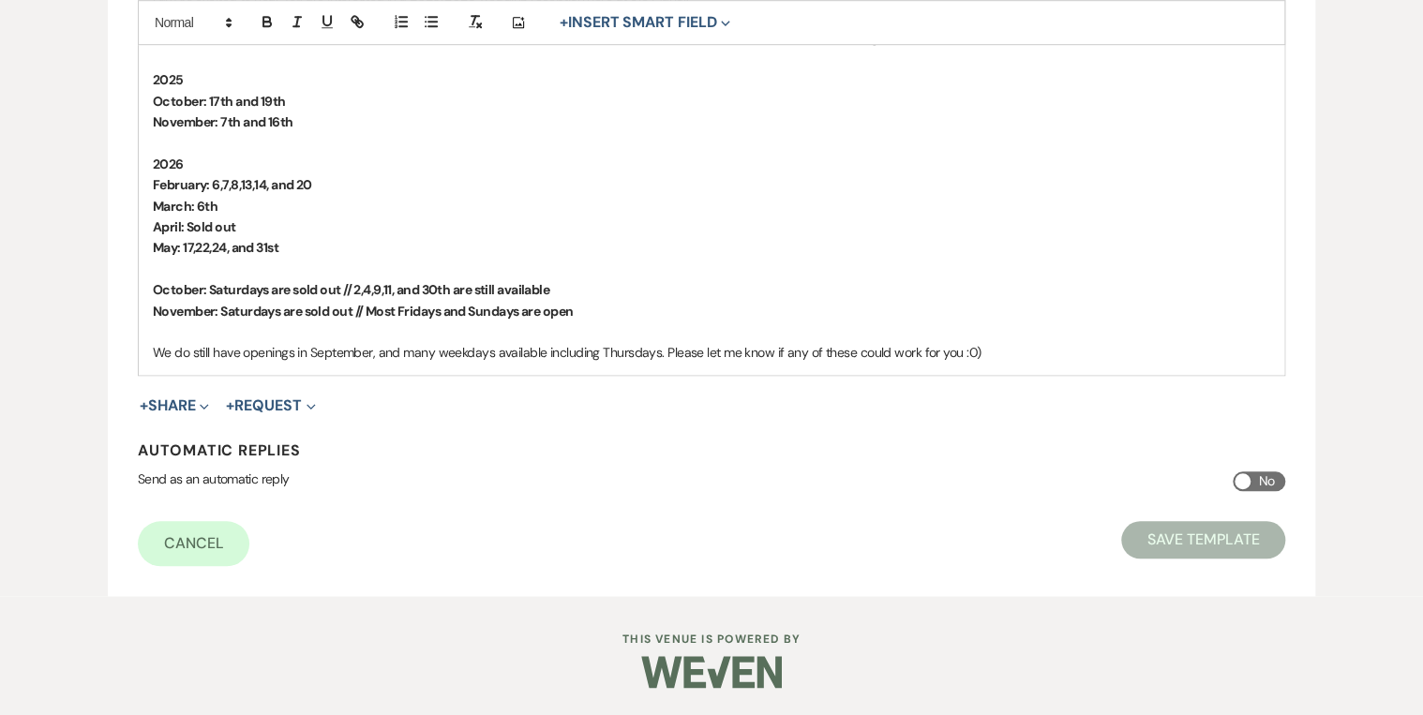
click at [270, 287] on strong "October: Saturdays are sold out // 2,4,9,11, and 30th are still available" at bounding box center [351, 289] width 396 height 17
click at [284, 311] on strong "November: Saturdays are sold out // Most Fridays and Sundays are open" at bounding box center [363, 311] width 420 height 17
click at [712, 291] on p "October: Saturdays in 2026 are sold out // 2,4,9,11, and 30th are still availab…" at bounding box center [711, 289] width 1117 height 21
click at [794, 272] on p at bounding box center [711, 269] width 1117 height 21
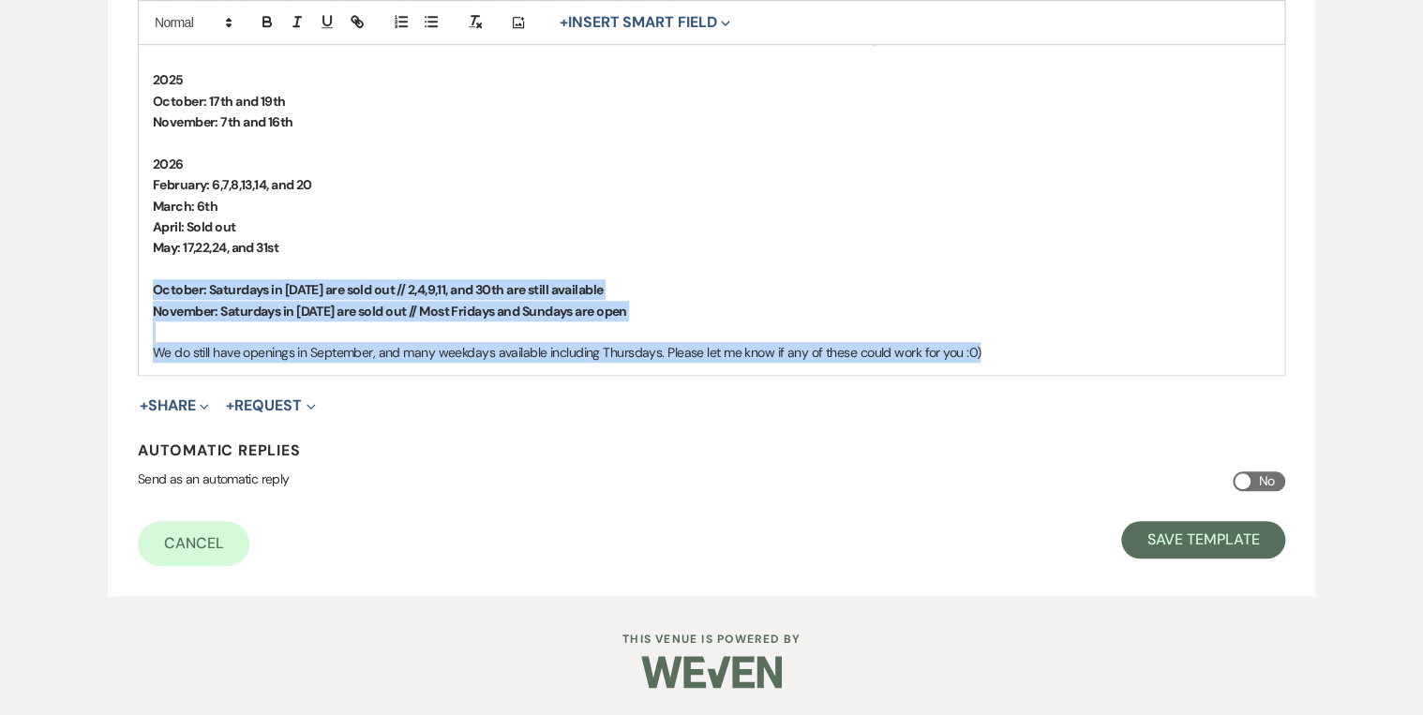
drag, startPoint x: 979, startPoint y: 351, endPoint x: 121, endPoint y: 284, distance: 860.2
click at [121, 284] on form "Edit Message Template This template was created on May 12, 2025 * Required Temp…" at bounding box center [711, 76] width 1207 height 1040
copy div "October: Saturdays in 2026 are sold out // 2,4,9,11, and 30th are still availab…"
click at [1231, 547] on button "Save Template" at bounding box center [1203, 539] width 164 height 37
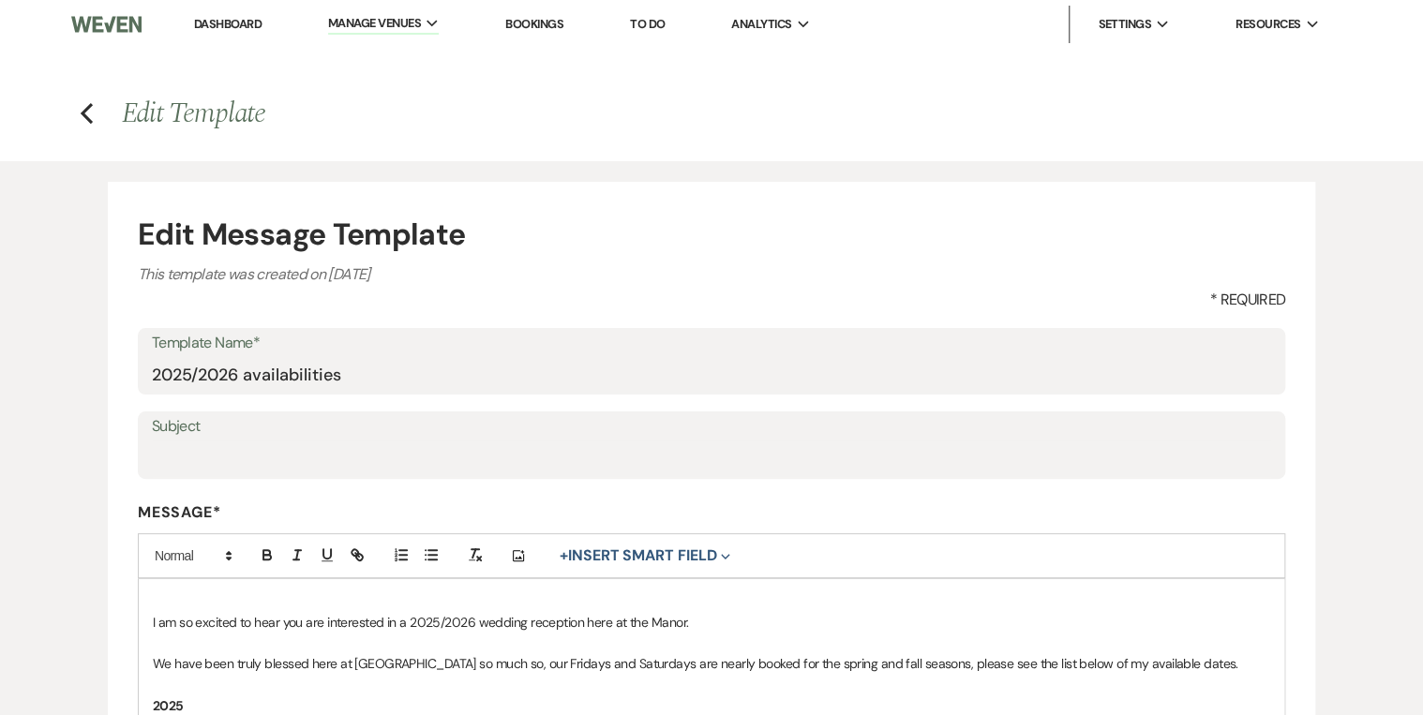
select select "Message Templates"
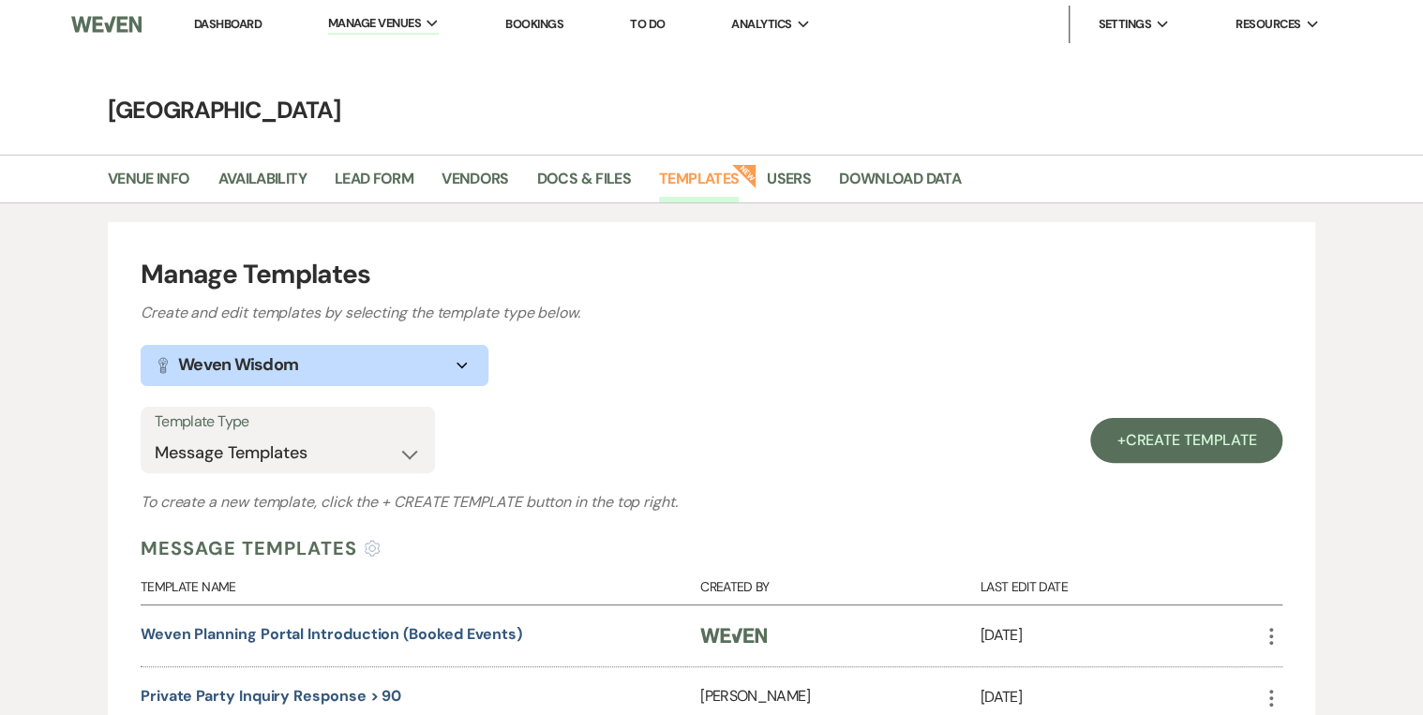
click at [207, 11] on li "Dashboard" at bounding box center [228, 24] width 86 height 37
click at [210, 22] on link "Dashboard" at bounding box center [227, 24] width 67 height 16
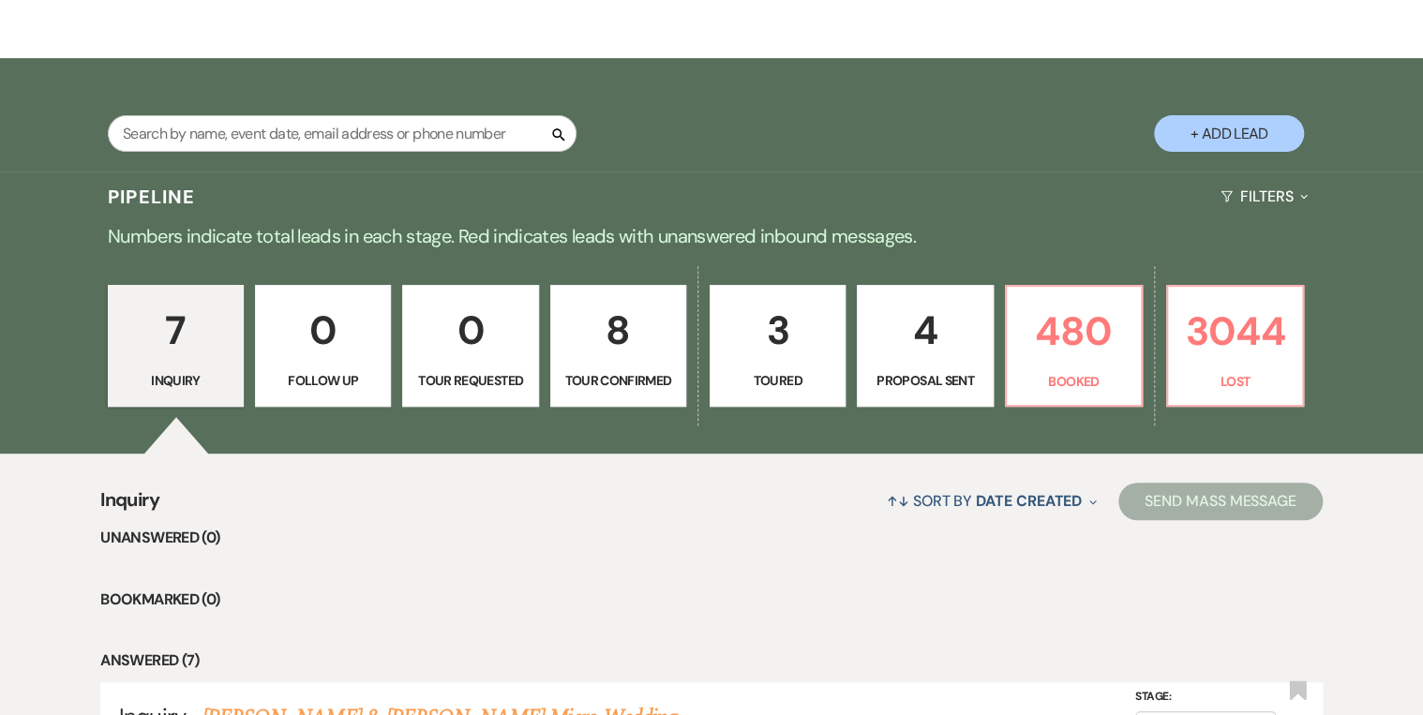
scroll to position [375, 0]
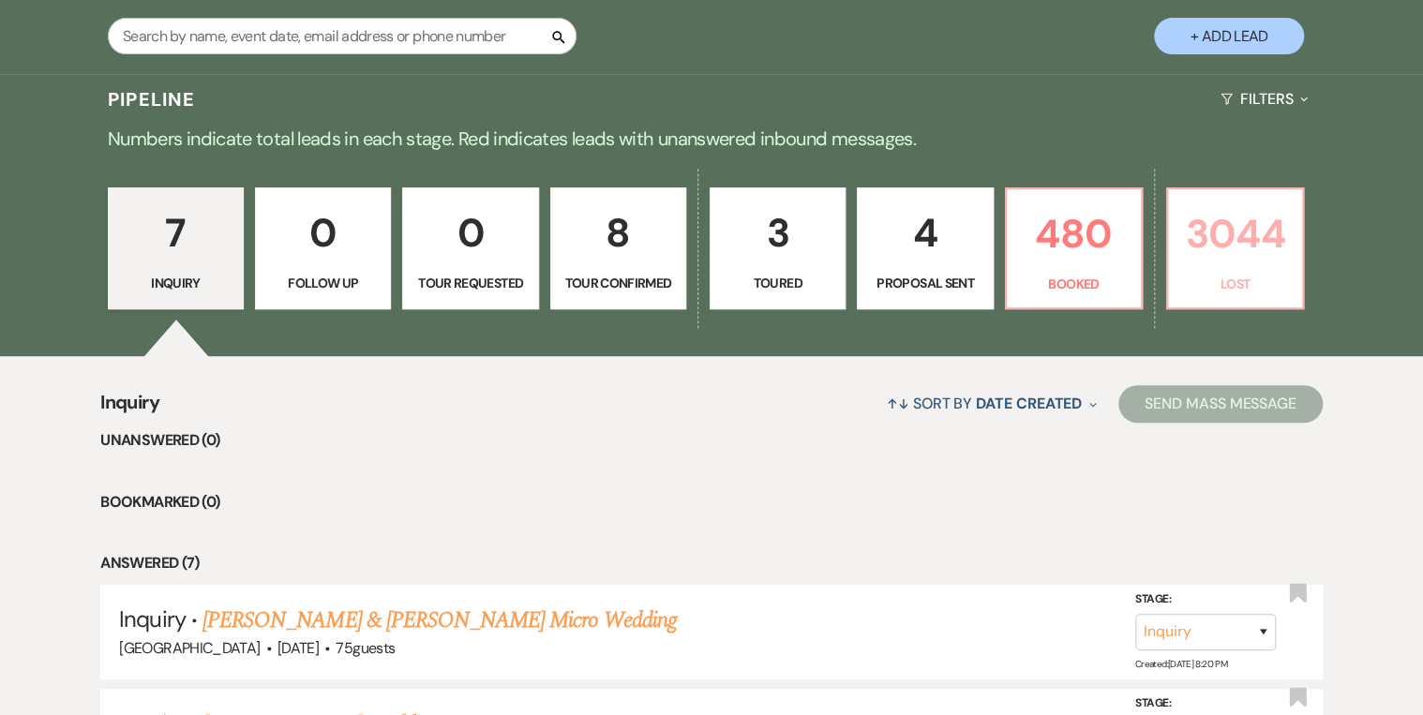
click at [1218, 290] on p "Lost" at bounding box center [1235, 284] width 112 height 21
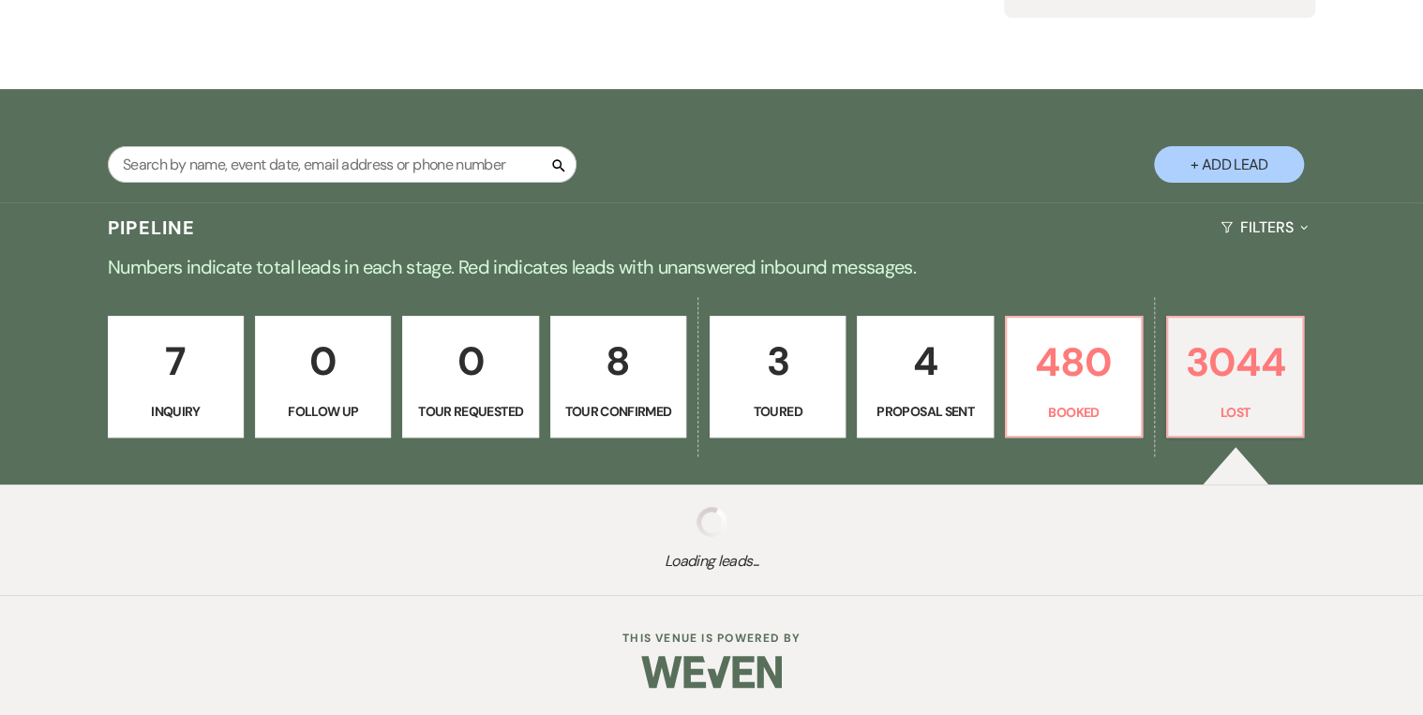
select select "8"
select select "5"
select select "8"
select select "5"
select select "8"
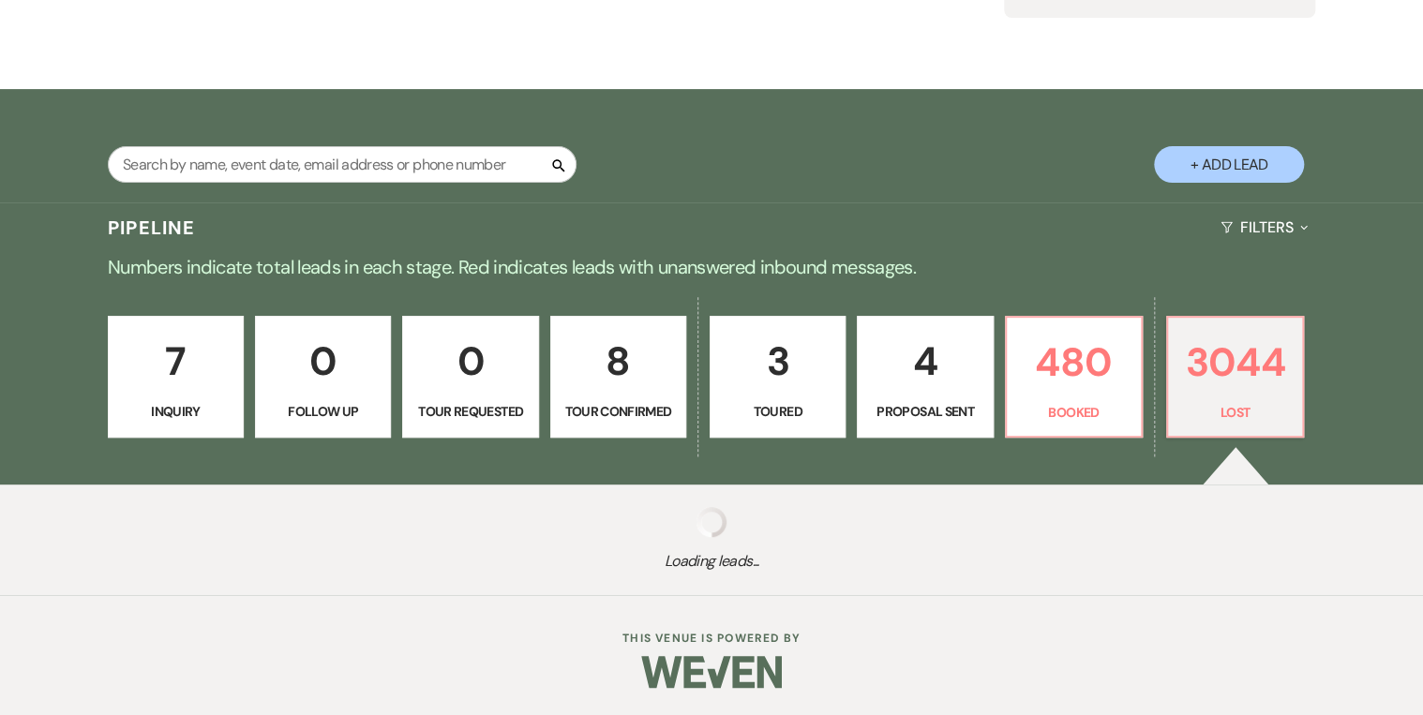
select select "5"
select select "8"
select select "5"
select select "8"
select select "5"
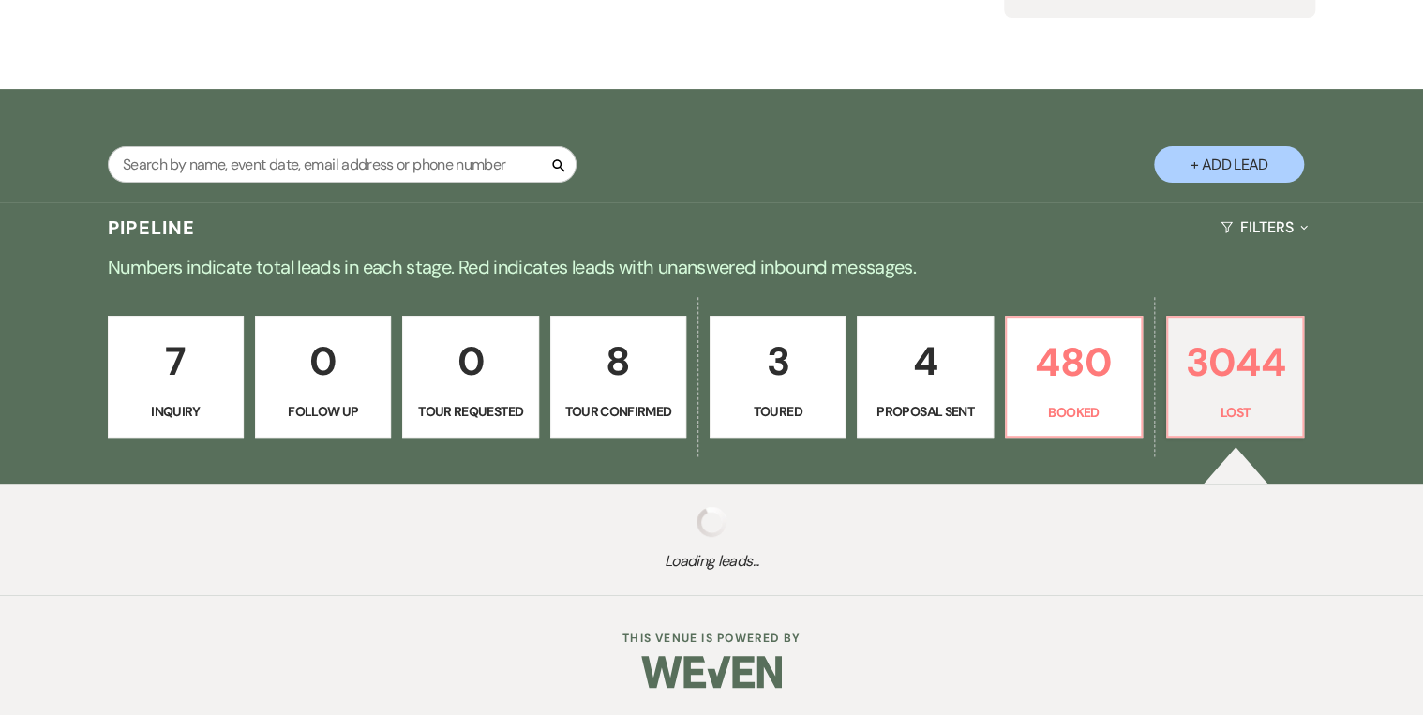
select select "8"
select select "6"
select select "8"
select select "5"
select select "8"
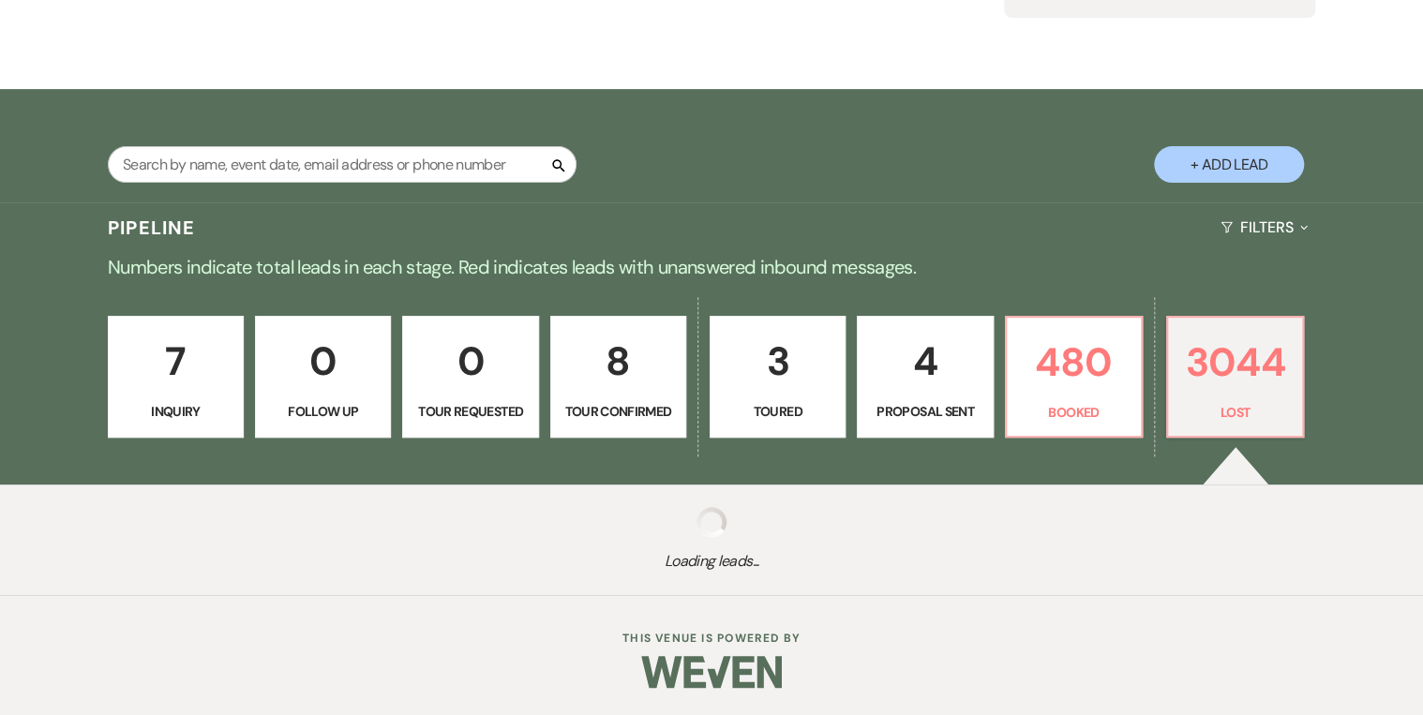
select select "5"
select select "8"
select select "5"
select select "8"
select select "5"
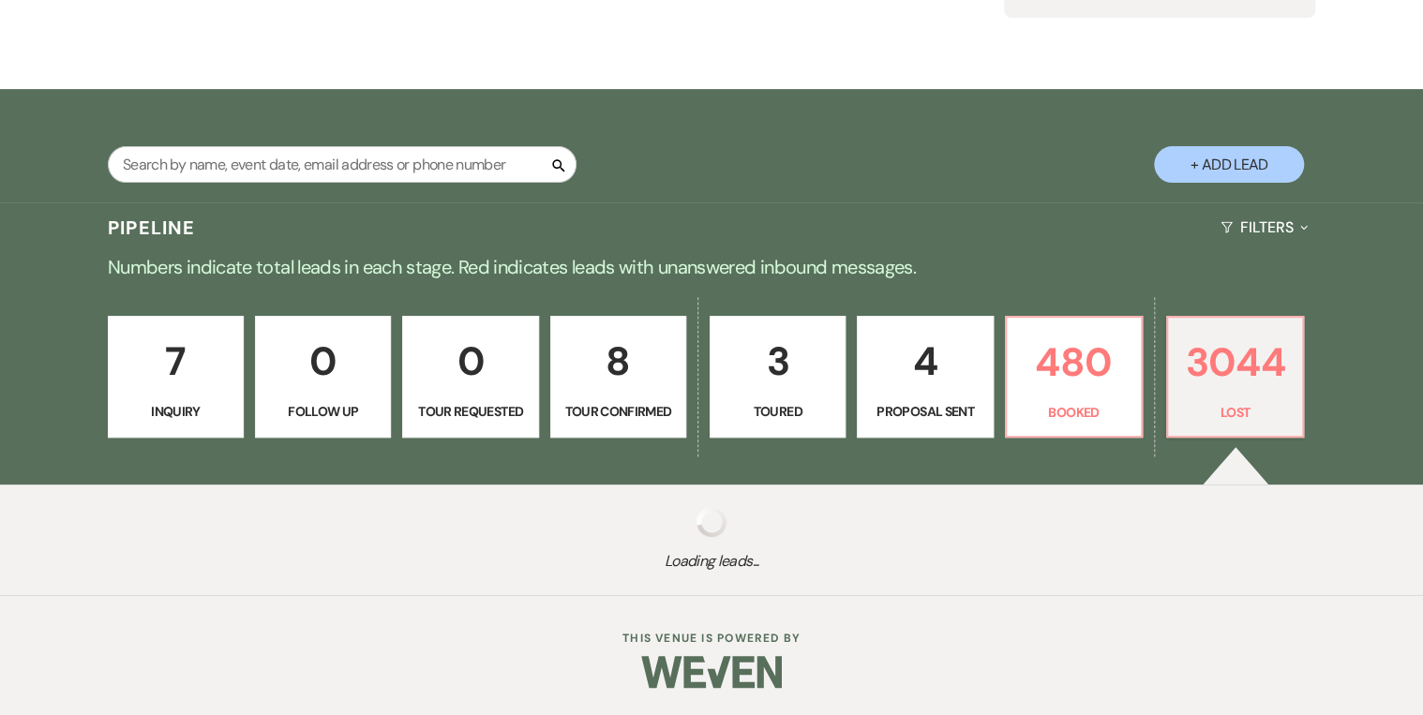
select select "8"
select select "5"
select select "8"
select select "5"
select select "8"
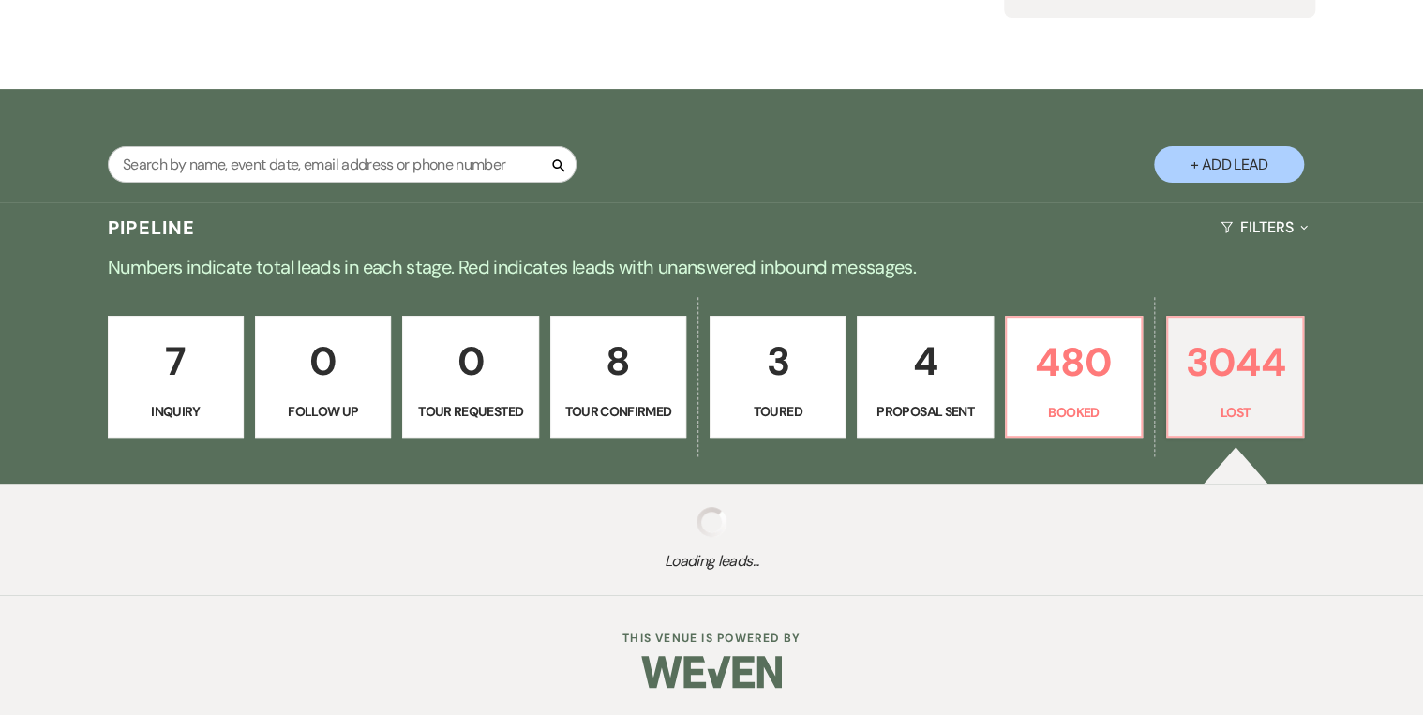
select select "5"
select select "8"
select select "5"
select select "8"
select select "5"
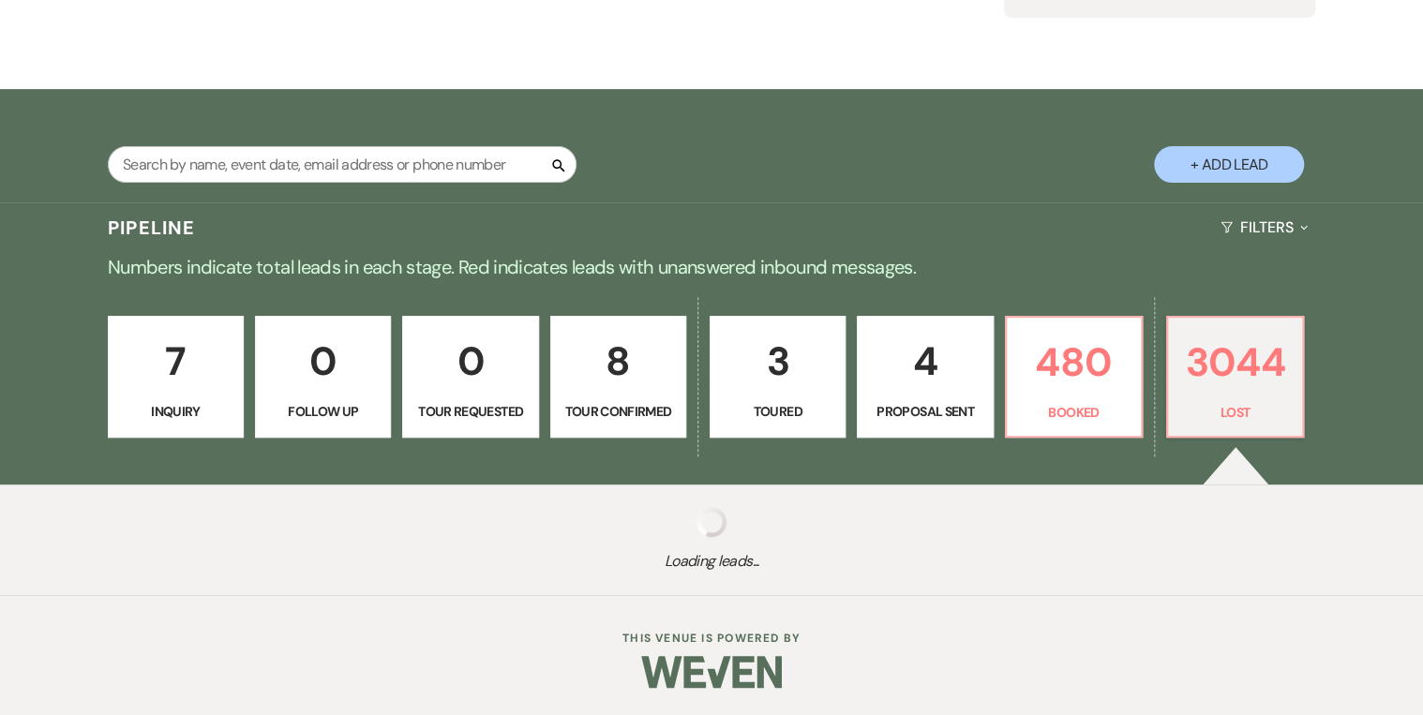
select select "8"
select select "5"
select select "8"
select select "5"
select select "8"
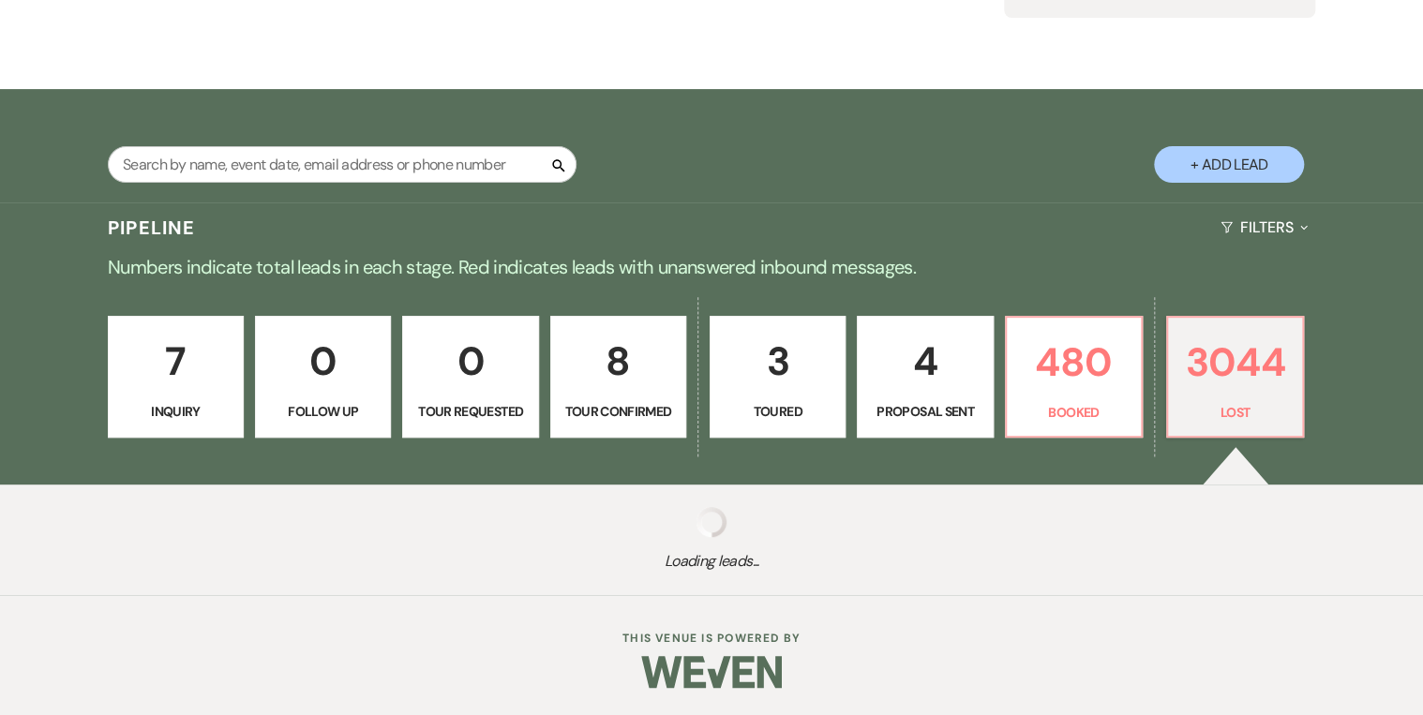
select select "5"
select select "8"
select select "5"
select select "8"
select select "5"
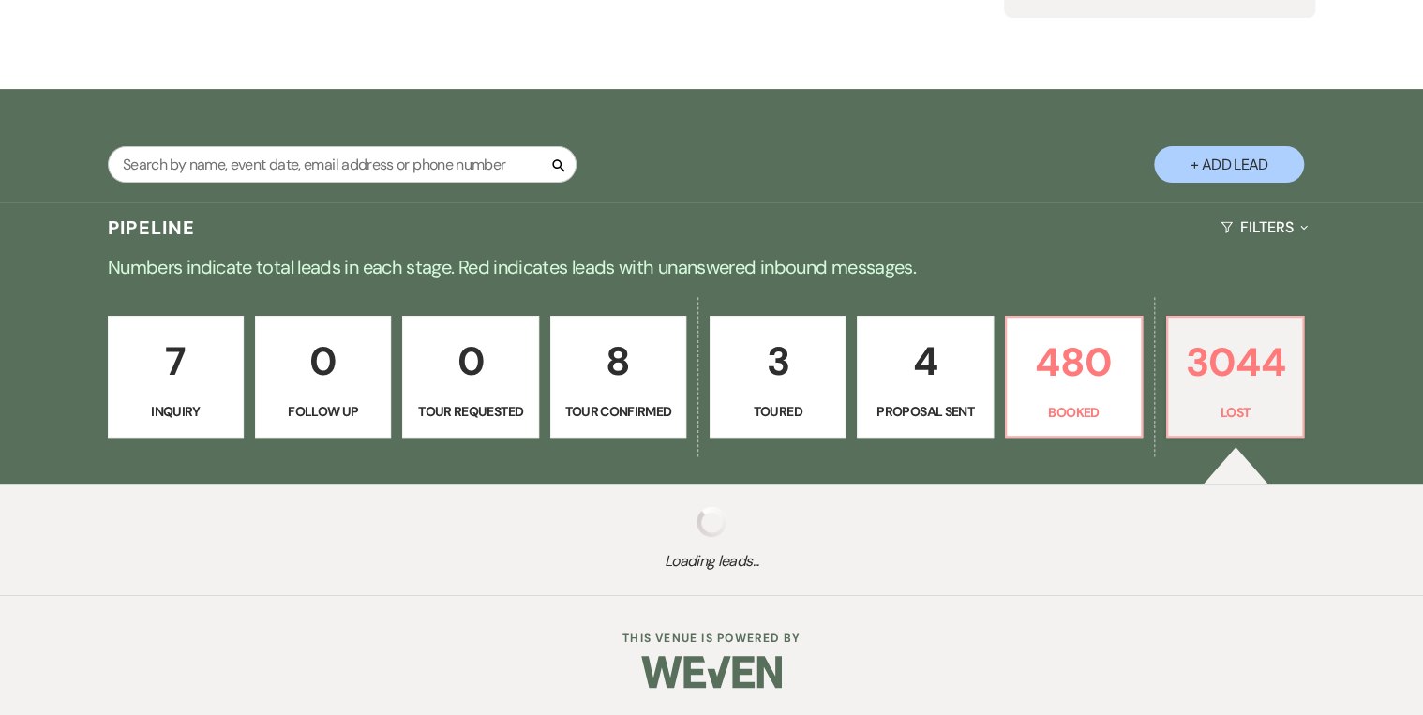
select select "8"
select select "5"
select select "8"
select select "5"
select select "8"
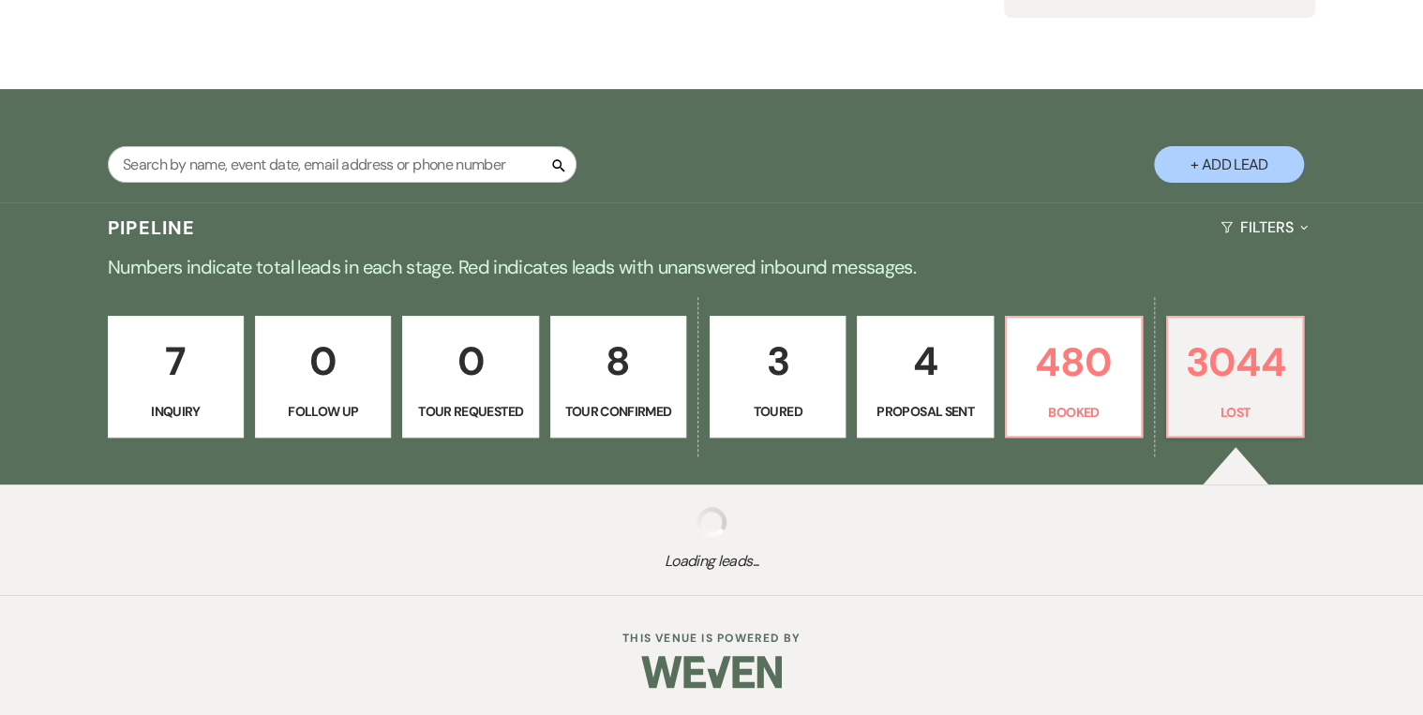
select select "5"
select select "8"
select select "5"
select select "8"
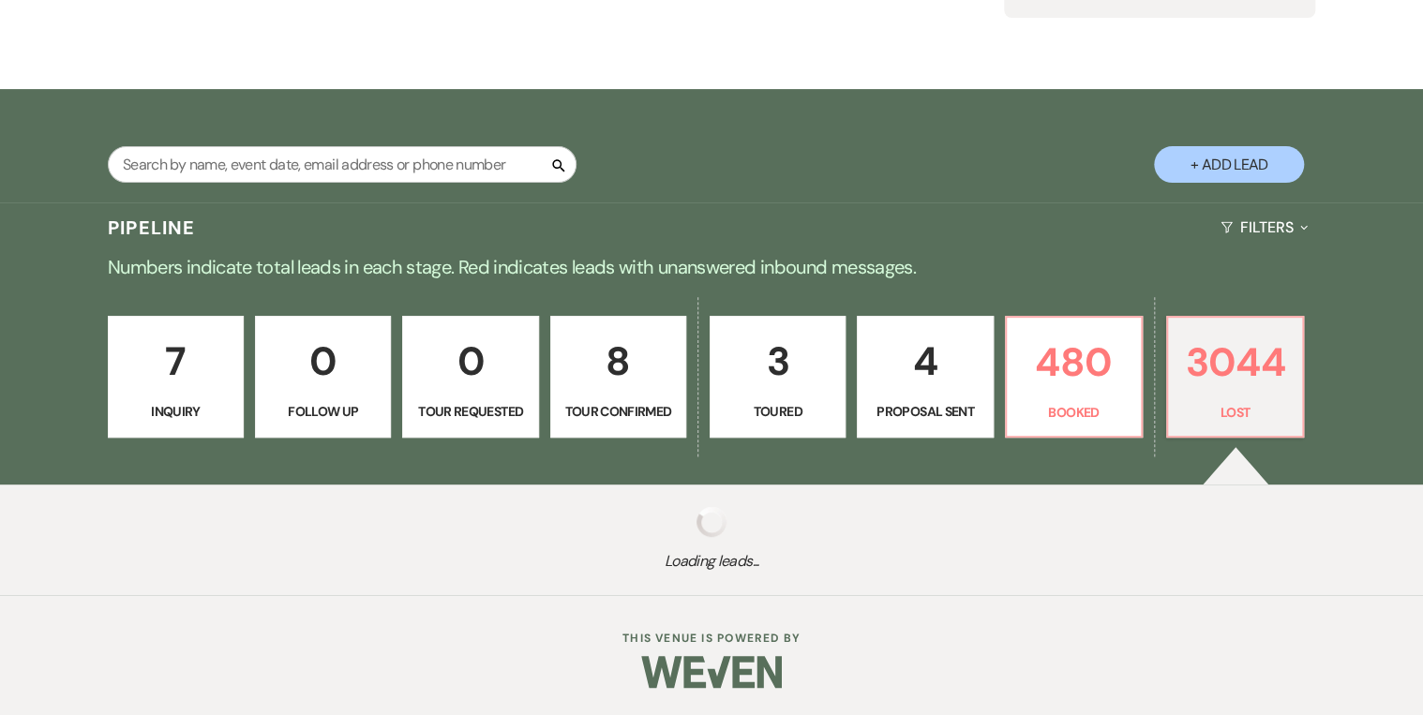
select select "8"
select select "5"
select select "8"
select select "5"
select select "8"
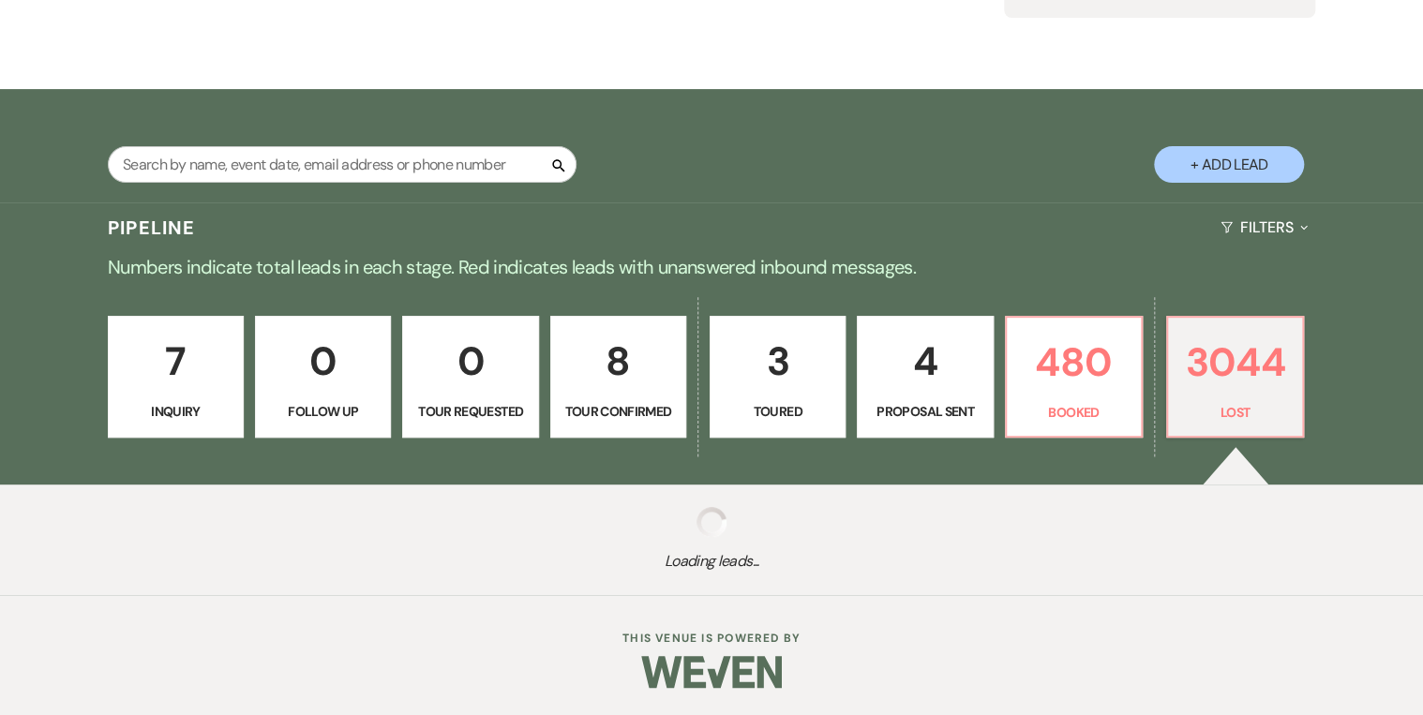
select select "5"
select select "8"
select select "5"
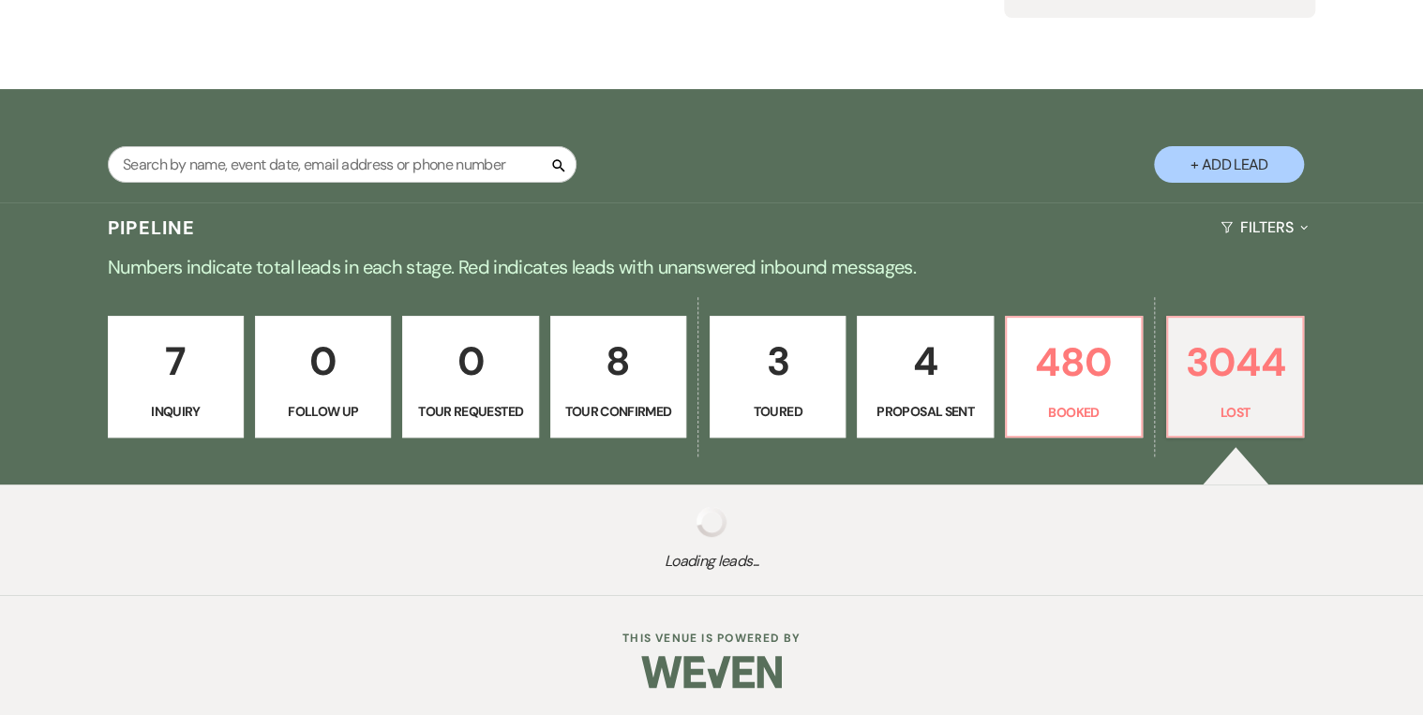
select select "8"
select select "5"
select select "8"
select select "5"
select select "8"
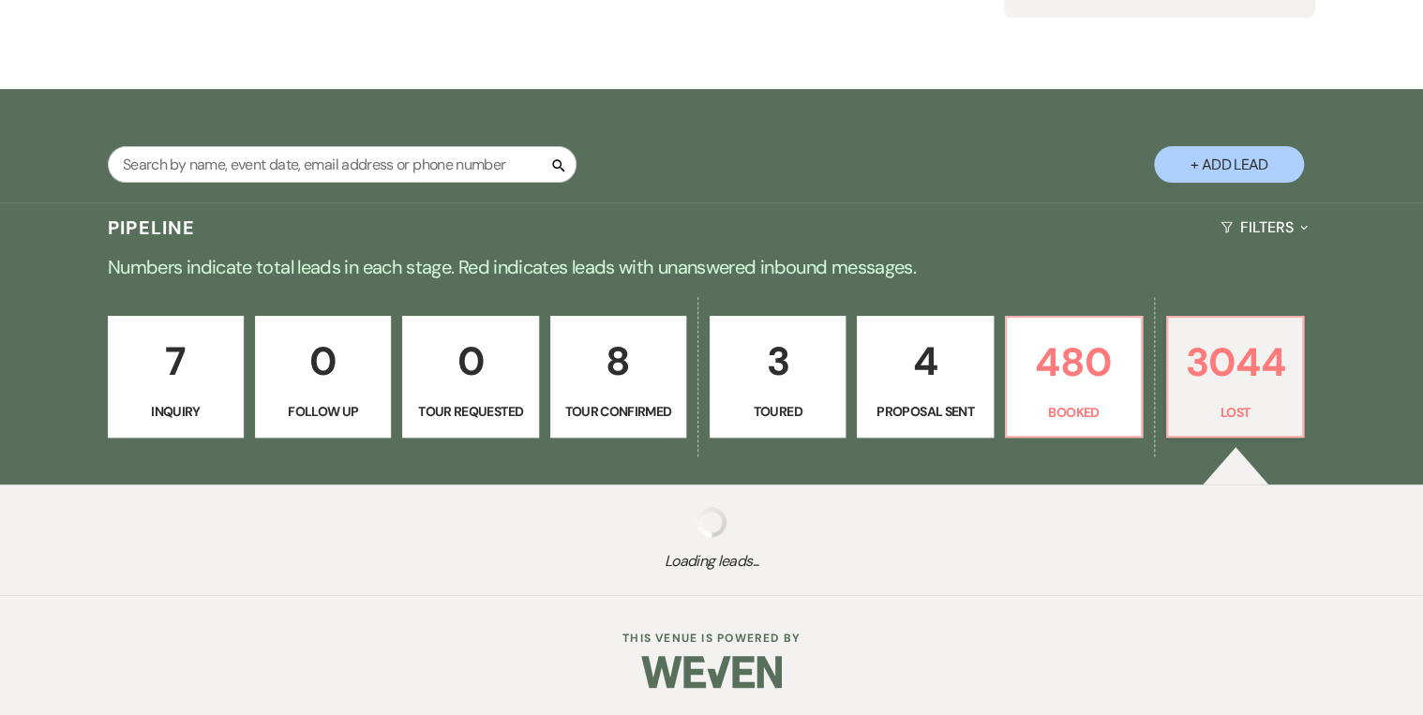
select select "5"
select select "8"
select select "5"
select select "8"
select select "5"
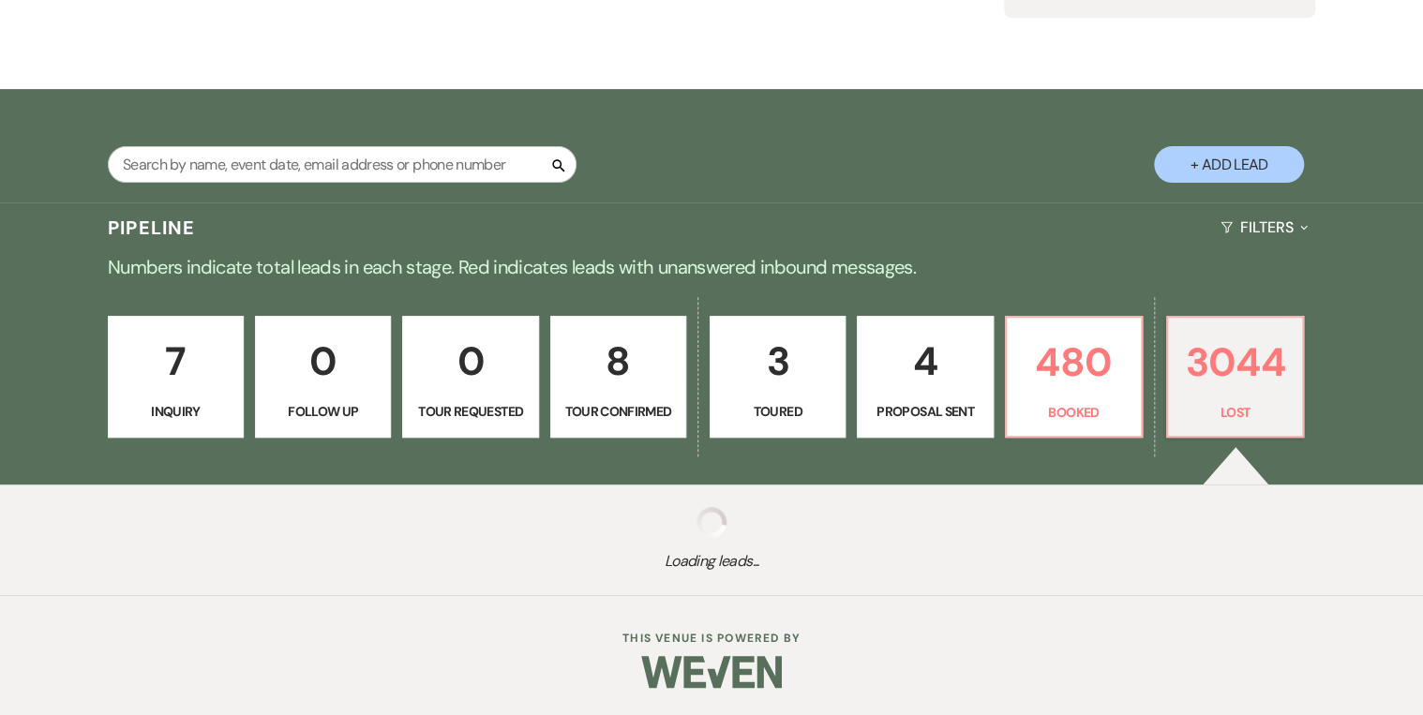
select select "8"
select select "5"
select select "8"
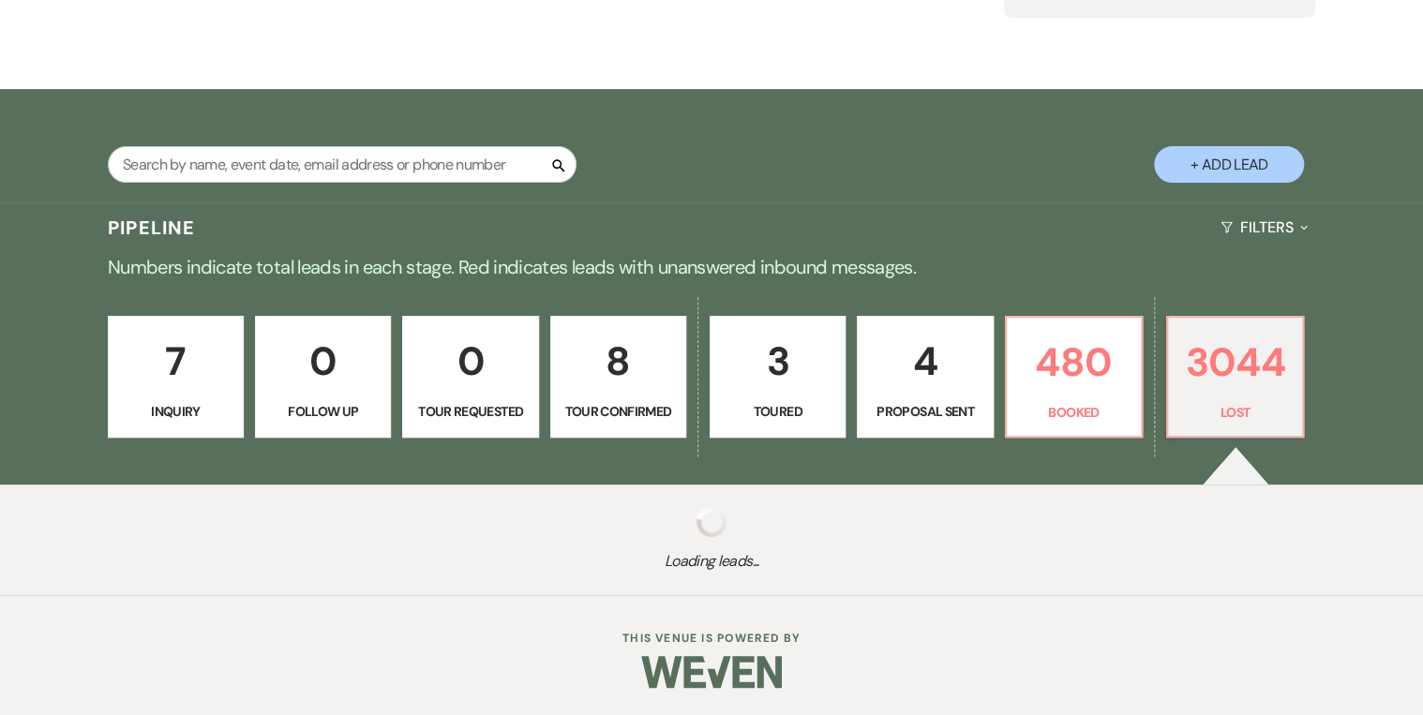
select select "5"
select select "8"
select select "5"
select select "8"
select select "5"
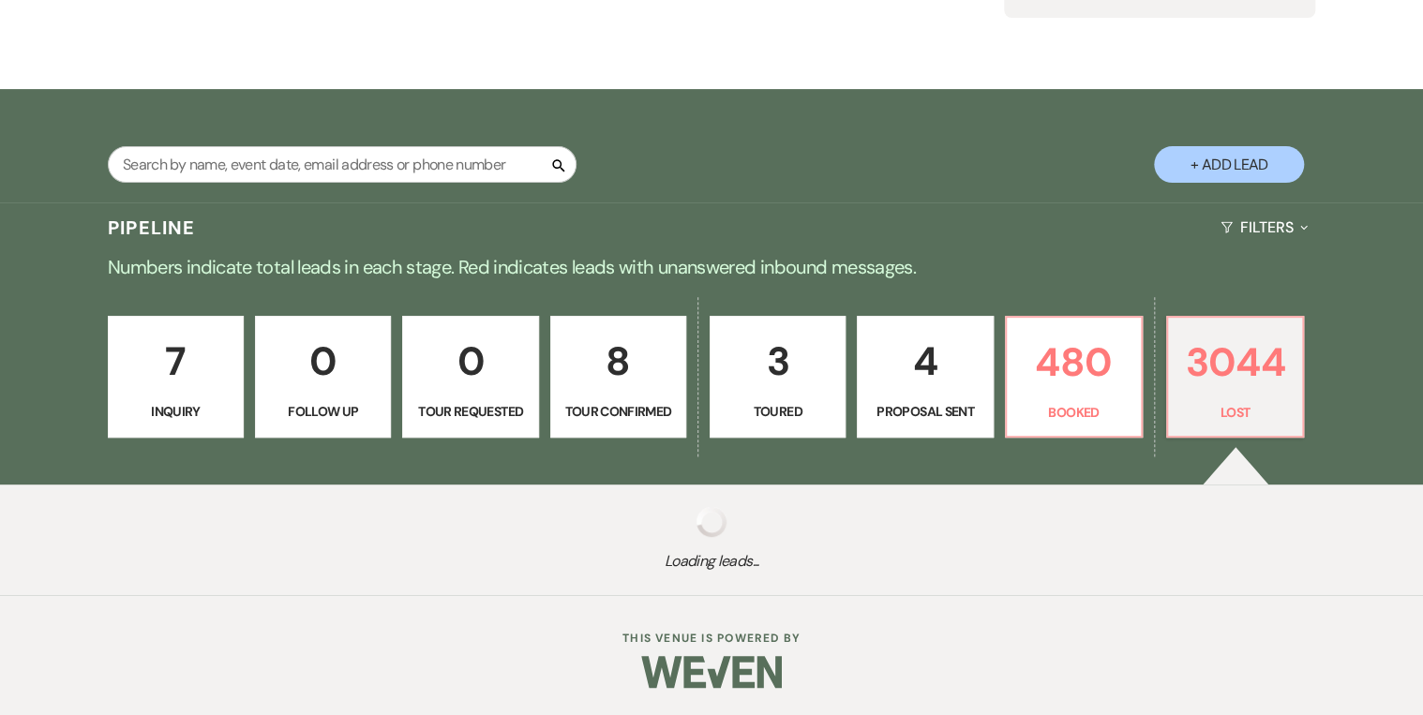
select select "8"
select select "5"
select select "8"
select select "5"
select select "8"
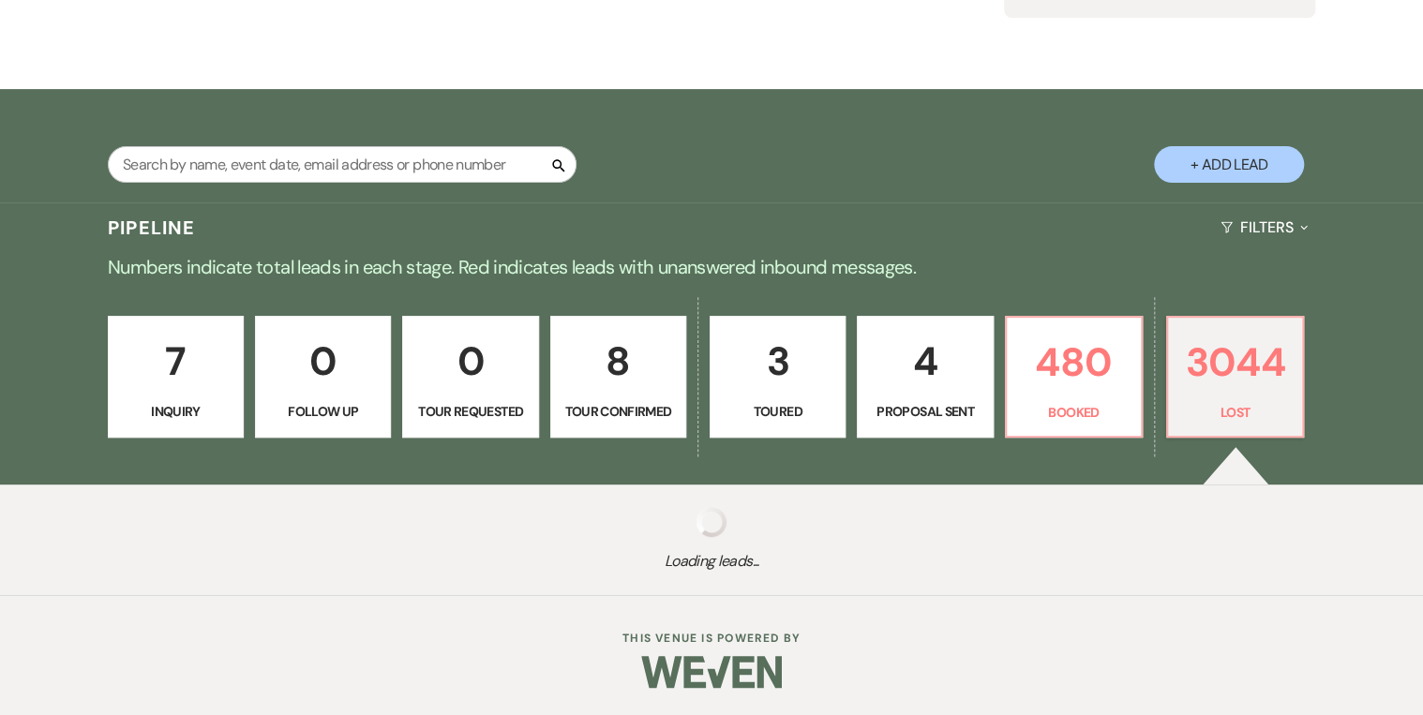
select select "5"
select select "8"
select select "5"
select select "8"
select select "5"
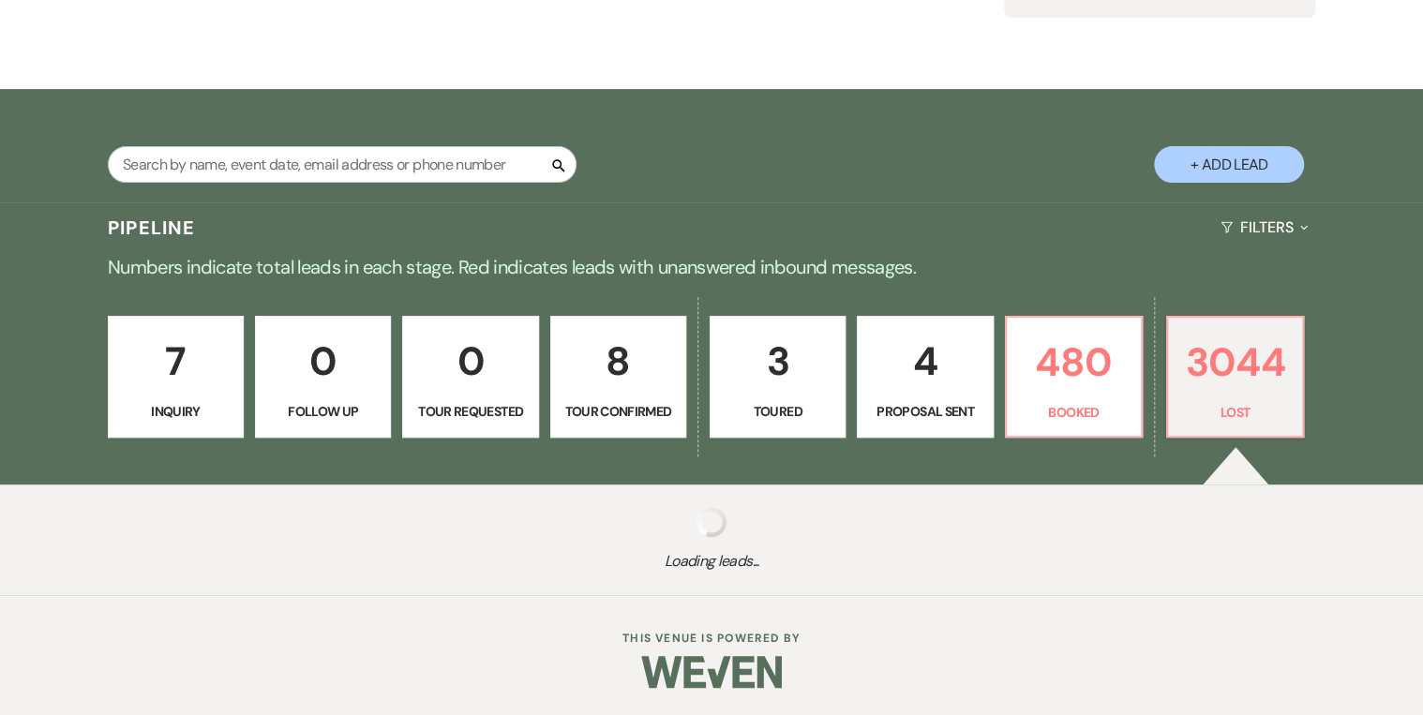
select select "8"
select select "5"
select select "8"
select select "5"
select select "8"
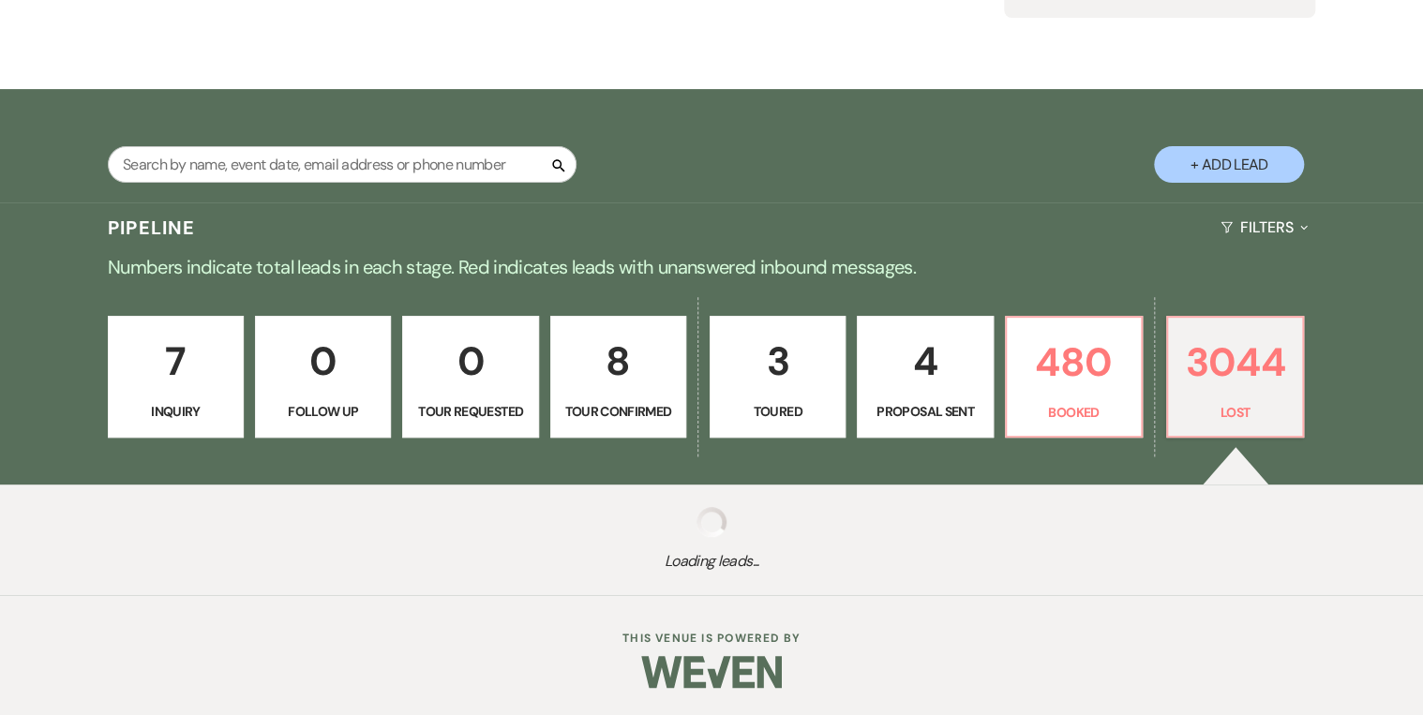
select select "5"
select select "8"
select select "5"
select select "8"
select select "5"
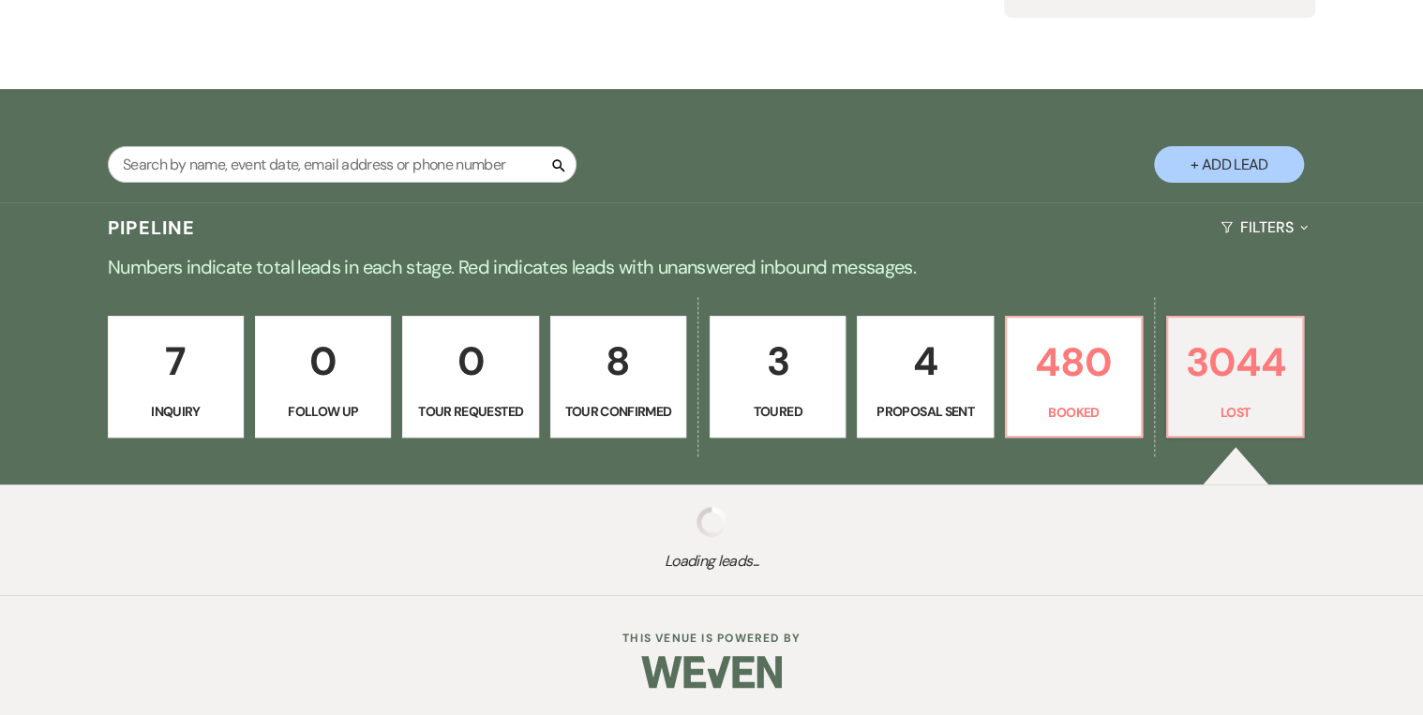
select select "8"
select select "5"
select select "8"
select select "5"
select select "8"
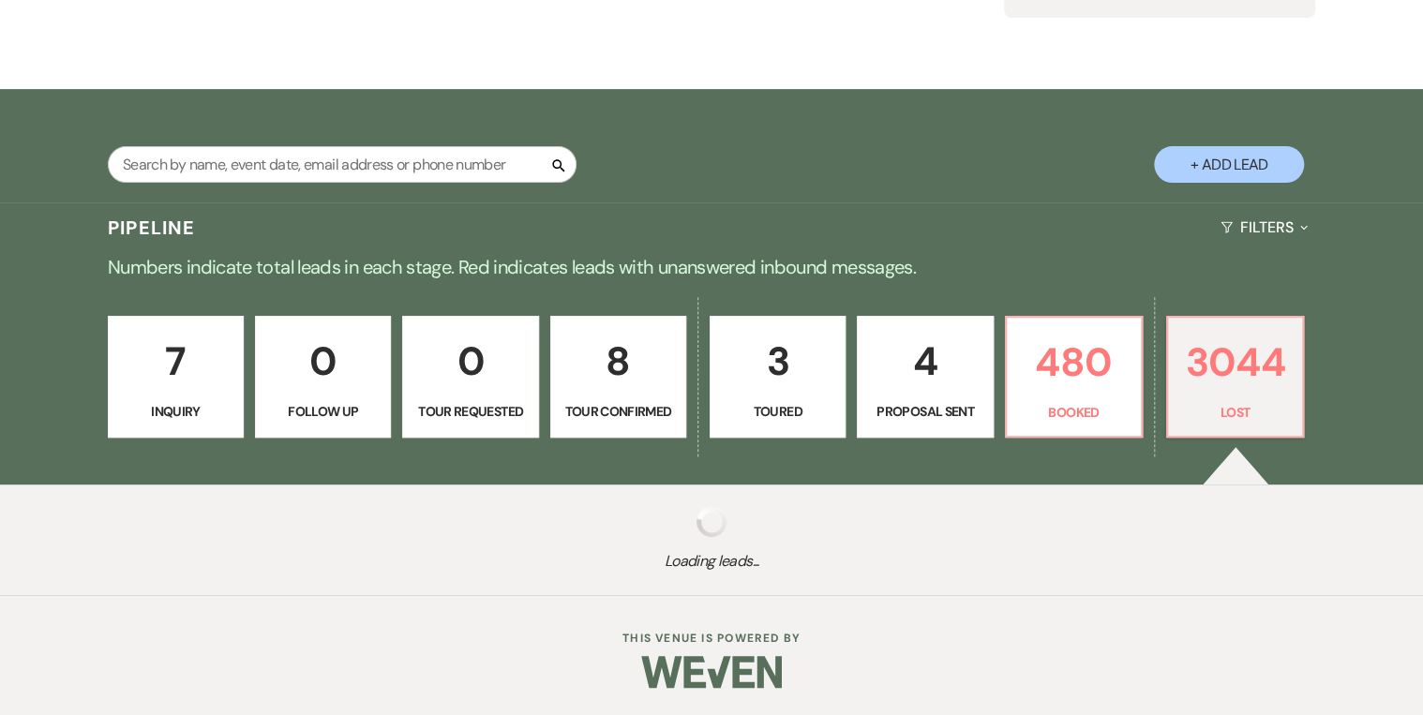
select select "5"
select select "8"
select select "5"
select select "8"
select select "5"
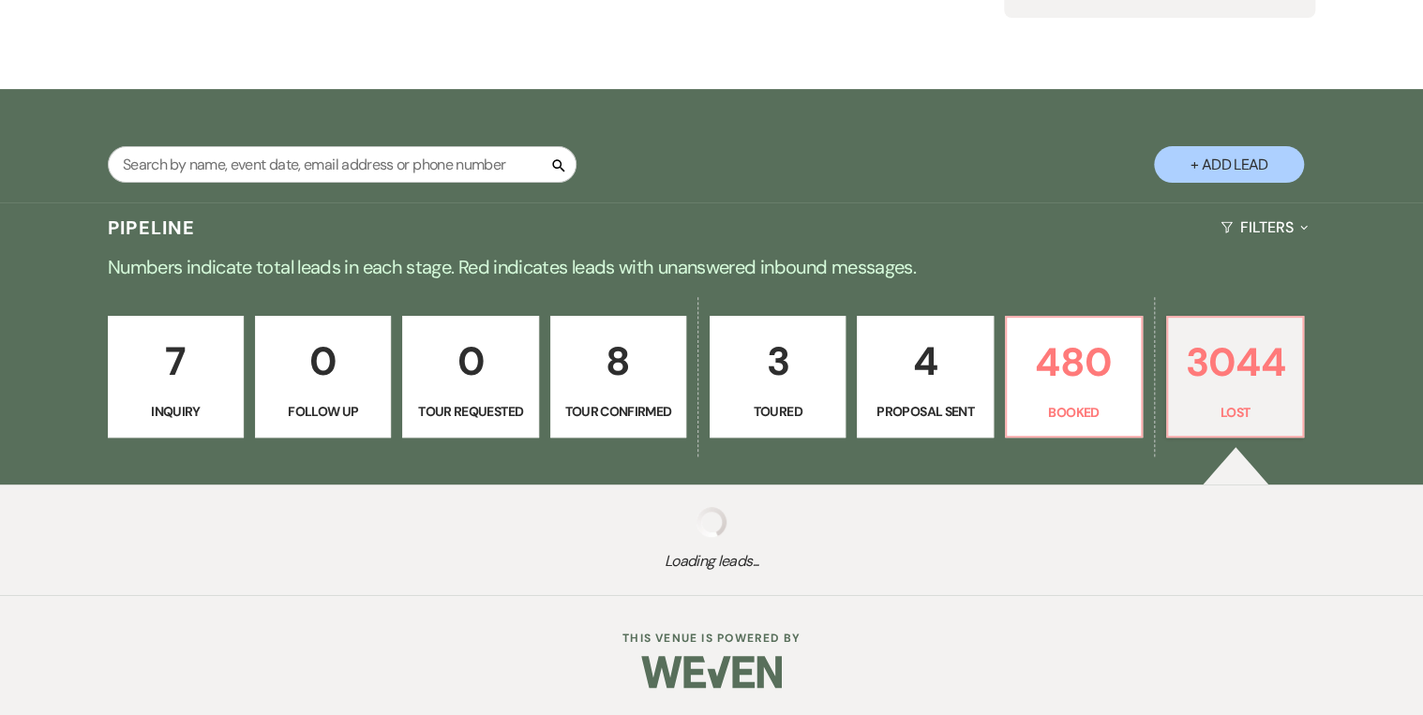
select select "8"
select select "5"
select select "8"
select select "5"
select select "8"
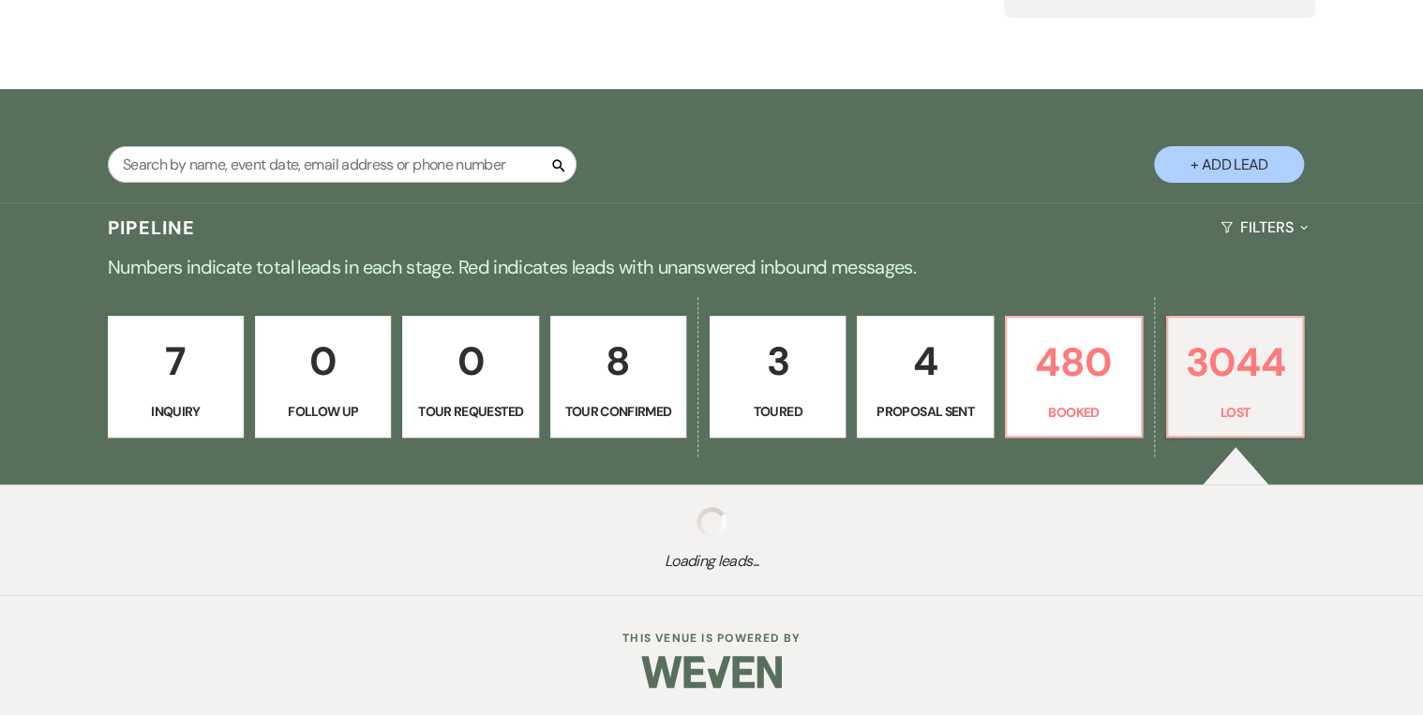
select select "5"
select select "8"
select select "5"
select select "8"
select select "5"
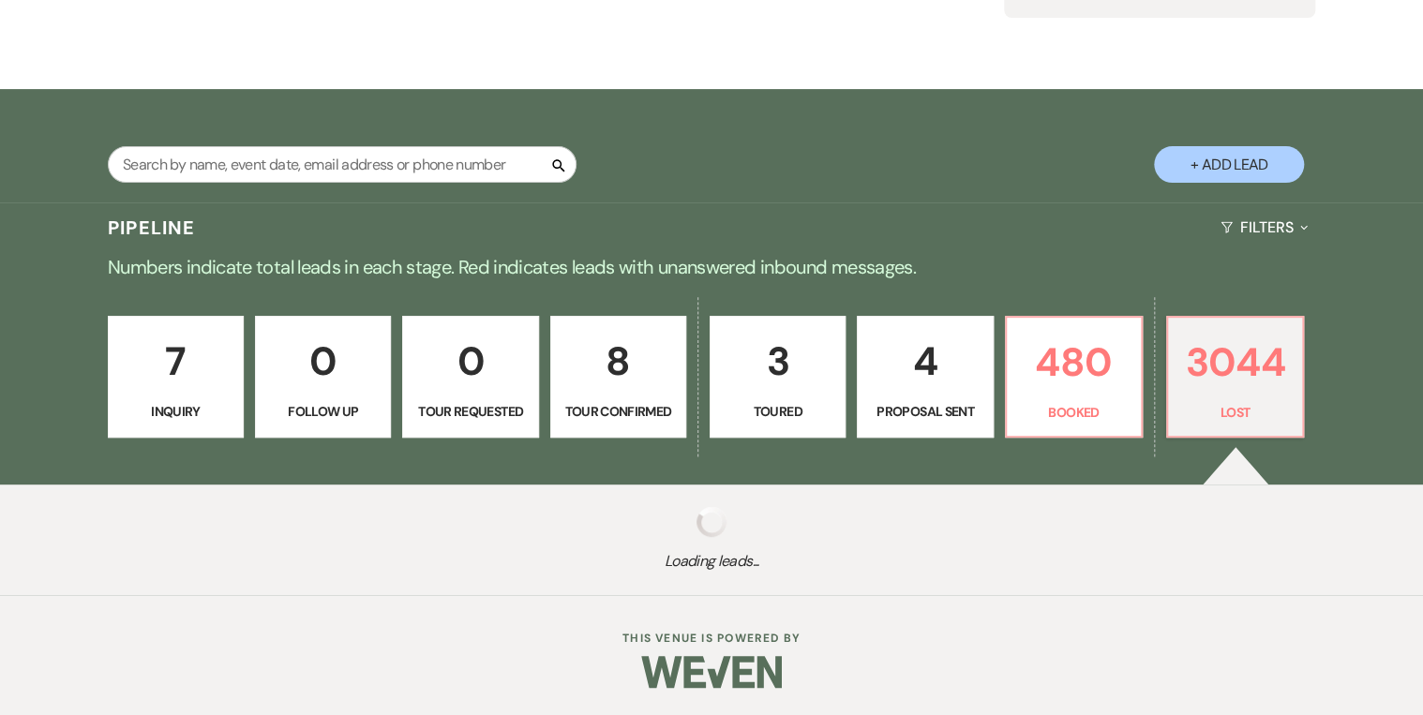
select select "8"
select select "5"
select select "8"
select select "5"
select select "8"
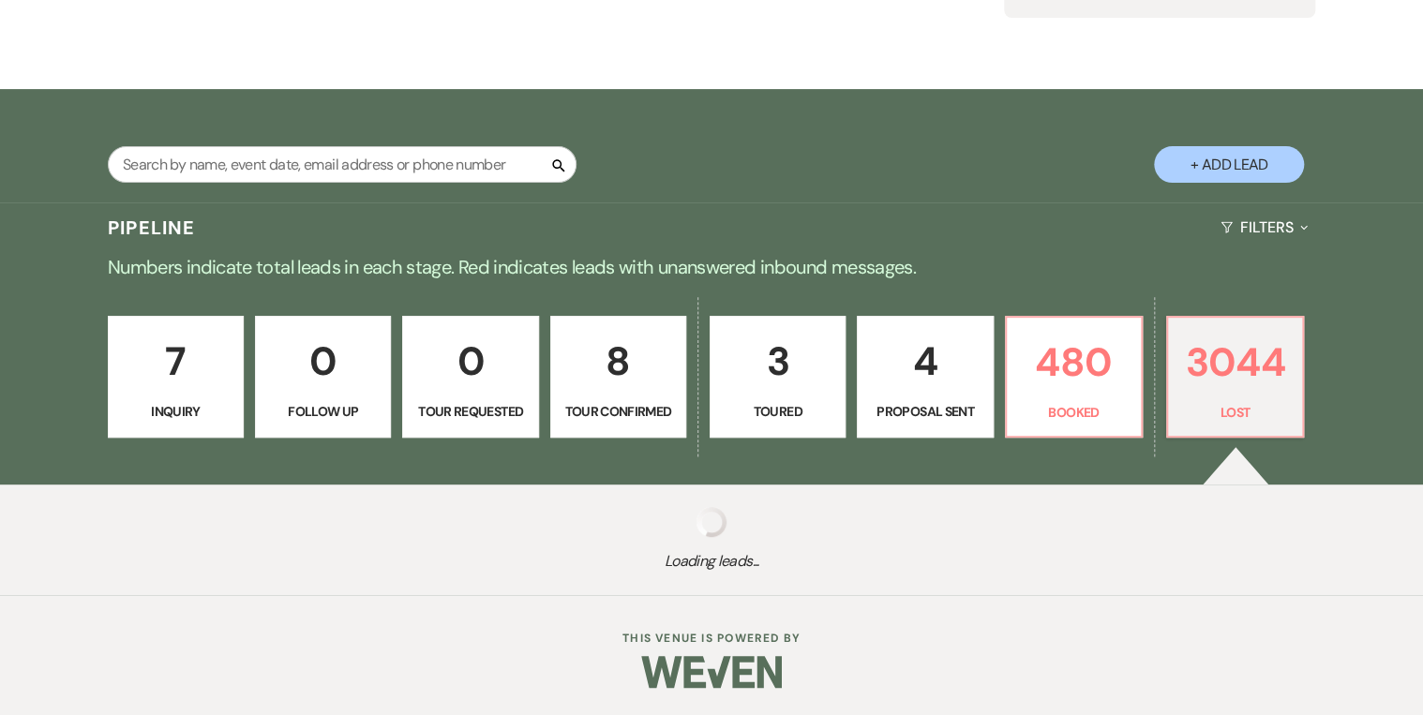
select select "5"
select select "8"
select select "6"
select select "8"
select select "5"
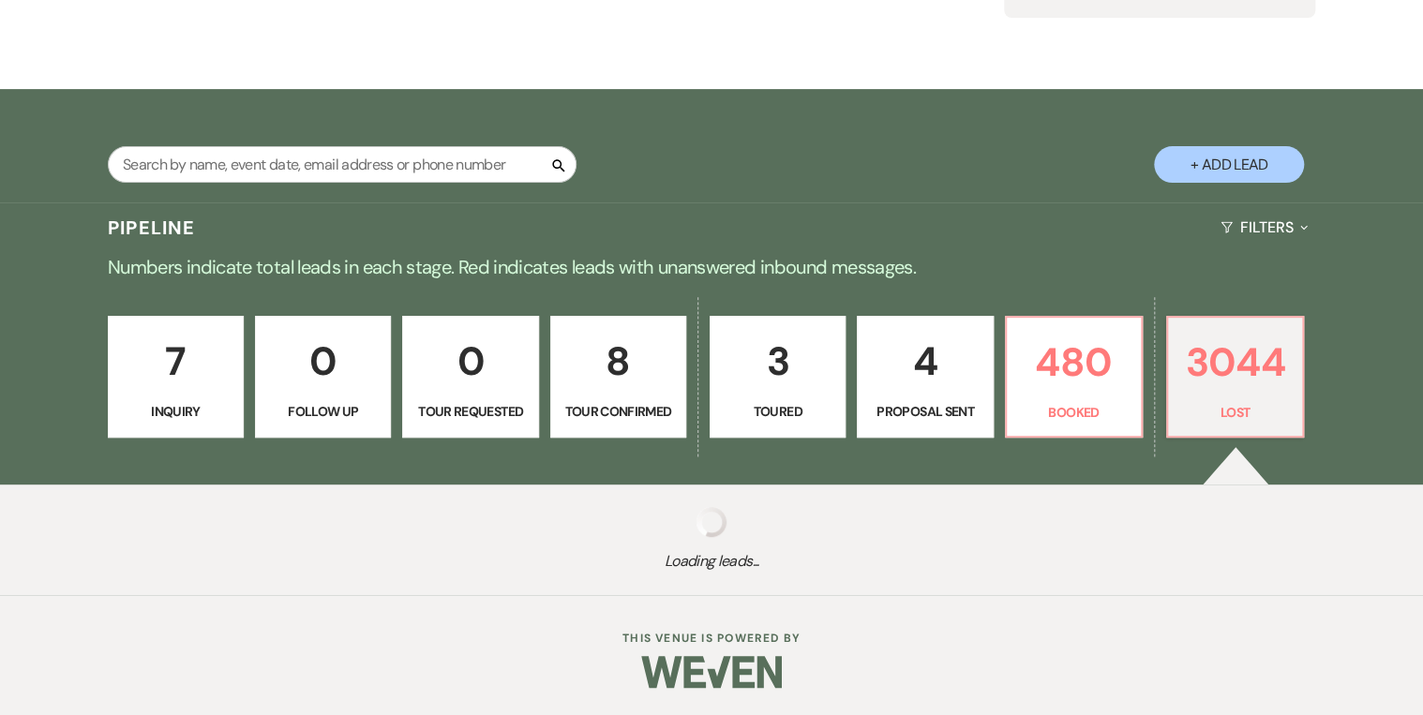
select select "8"
select select "5"
select select "8"
select select "5"
select select "8"
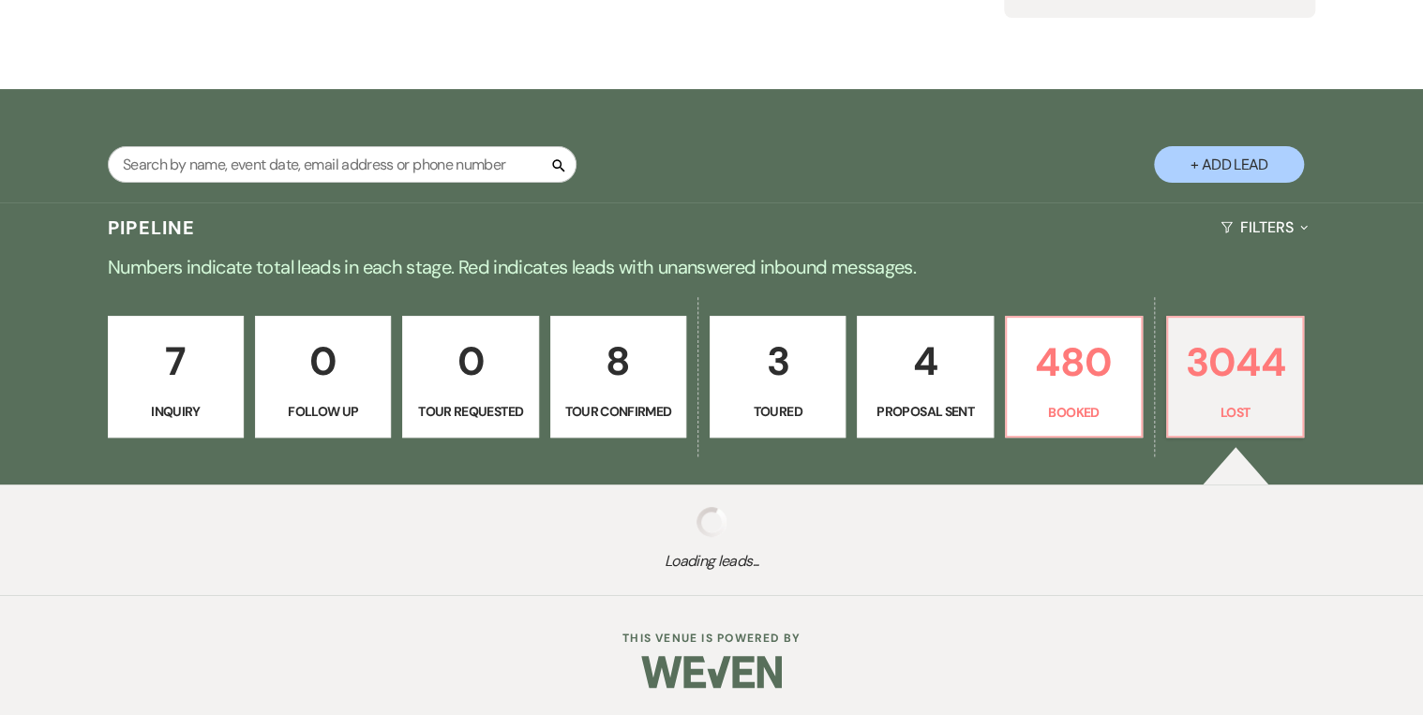
select select "5"
select select "8"
select select "5"
select select "8"
select select "5"
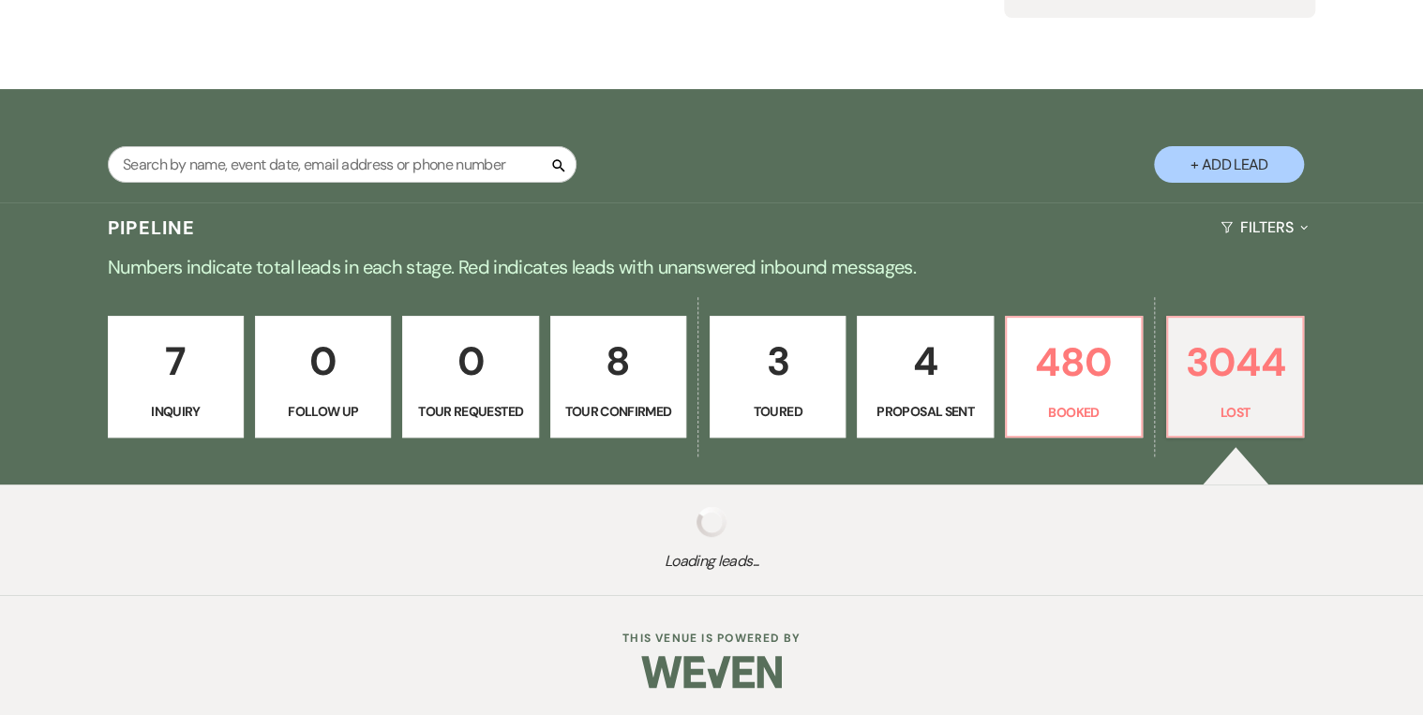
select select "8"
select select "5"
select select "8"
select select "5"
select select "8"
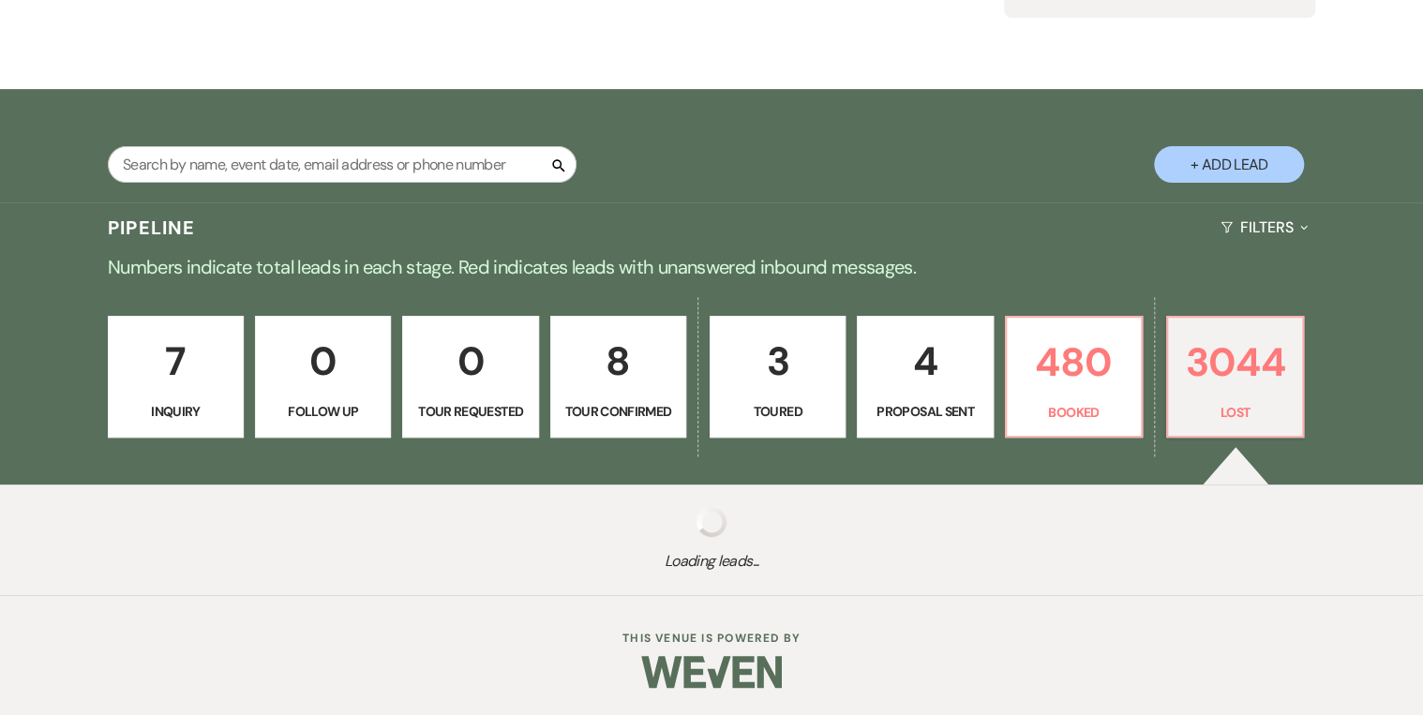
select select "5"
select select "8"
select select "5"
select select "8"
select select "5"
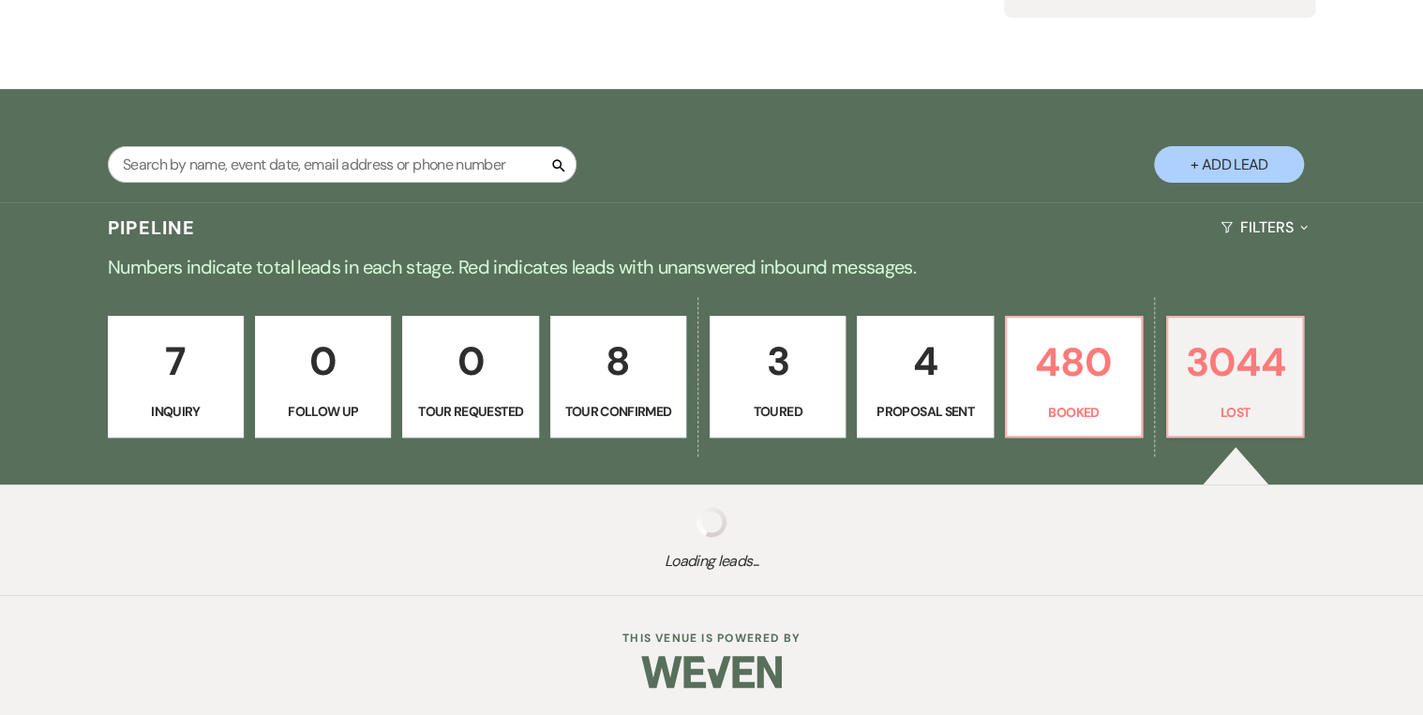
select select "8"
select select "5"
select select "8"
select select "5"
select select "8"
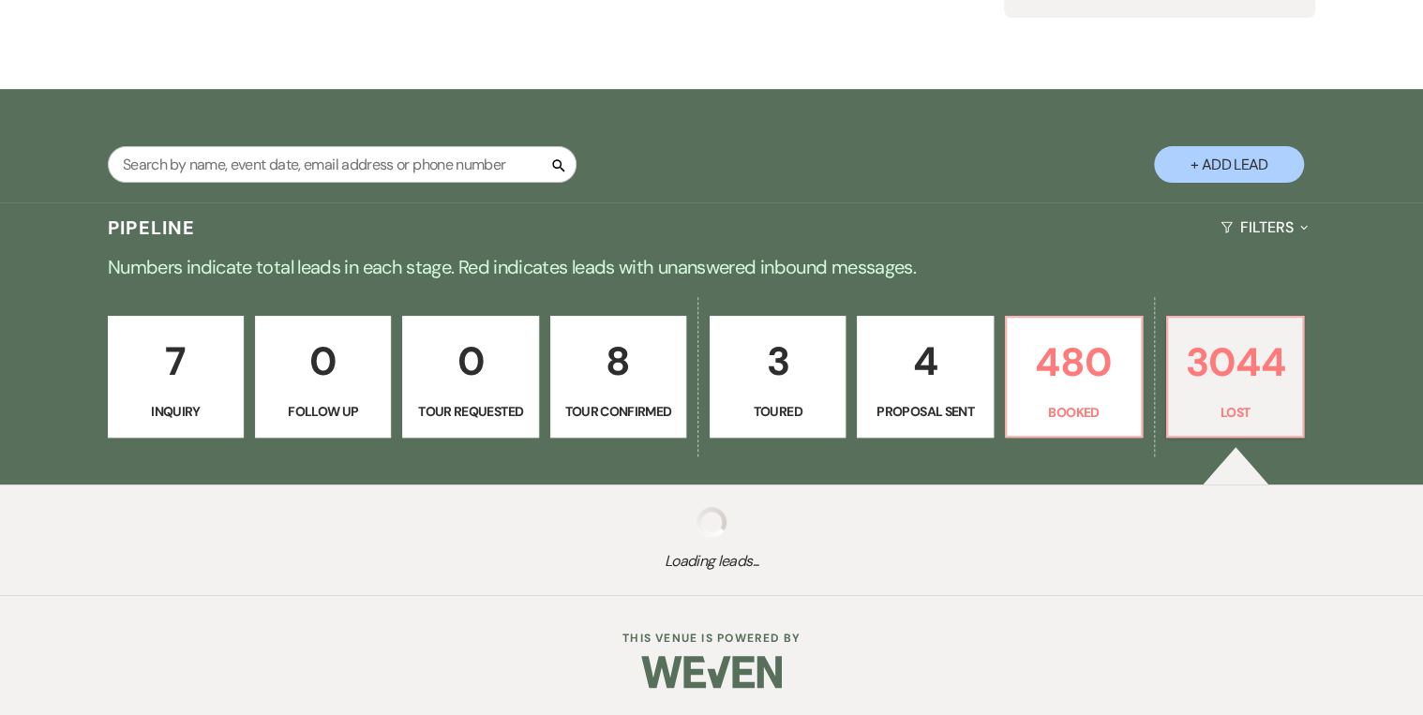
select select "5"
select select "8"
select select "5"
select select "8"
select select "5"
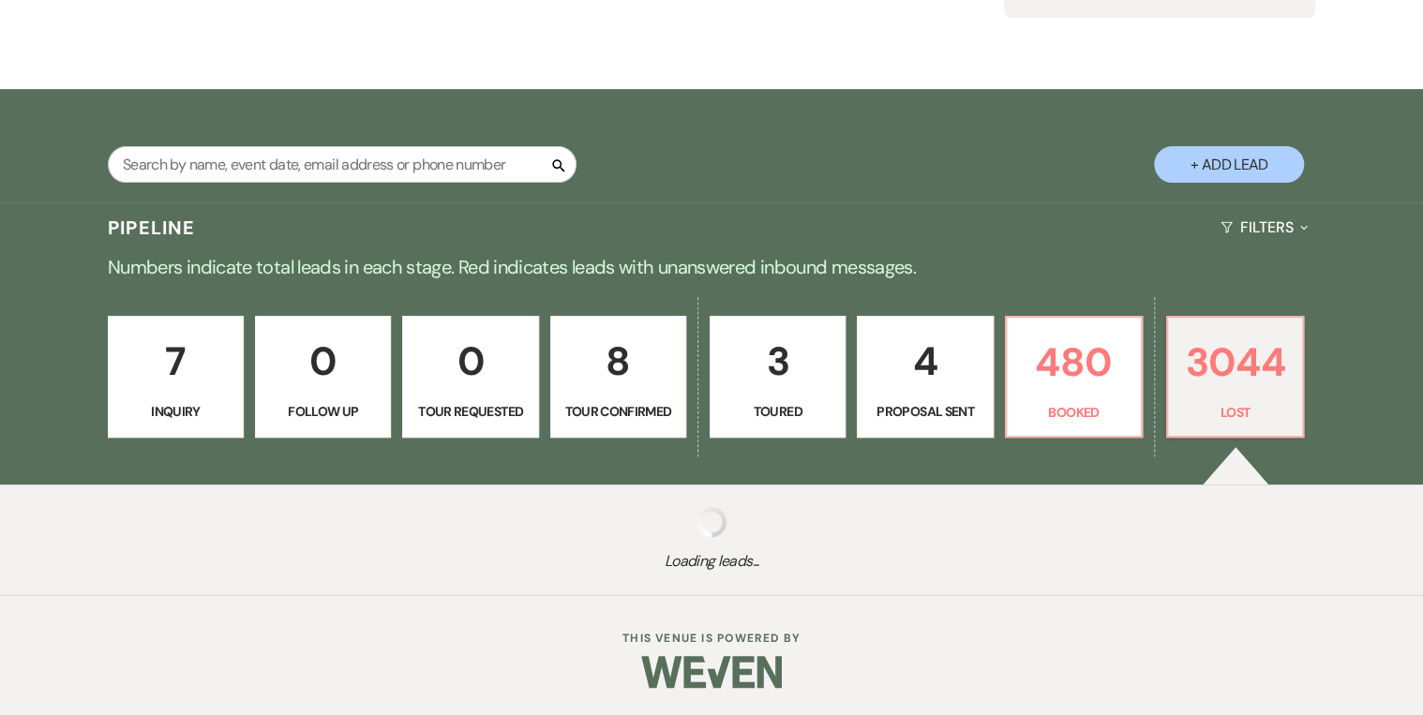
select select "8"
select select "5"
select select "8"
select select "5"
select select "8"
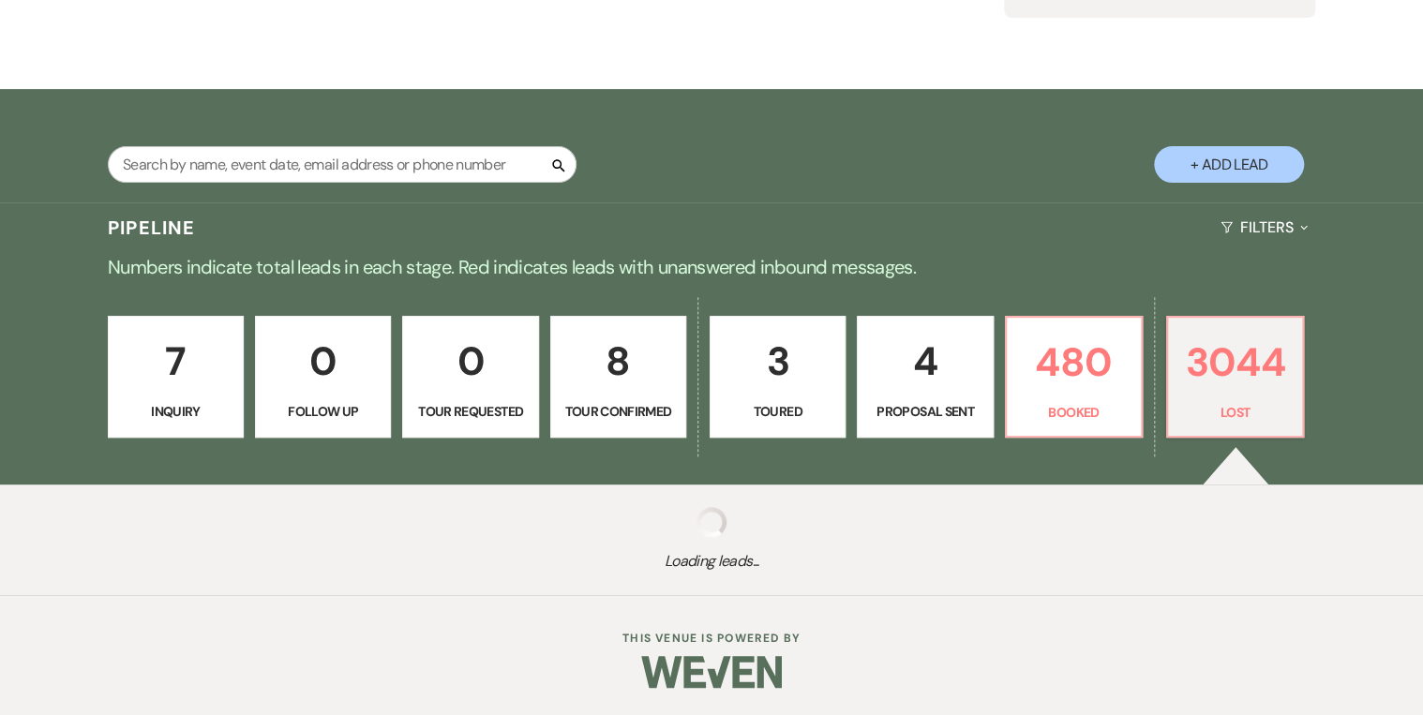
select select "5"
select select "8"
select select "5"
select select "8"
select select "5"
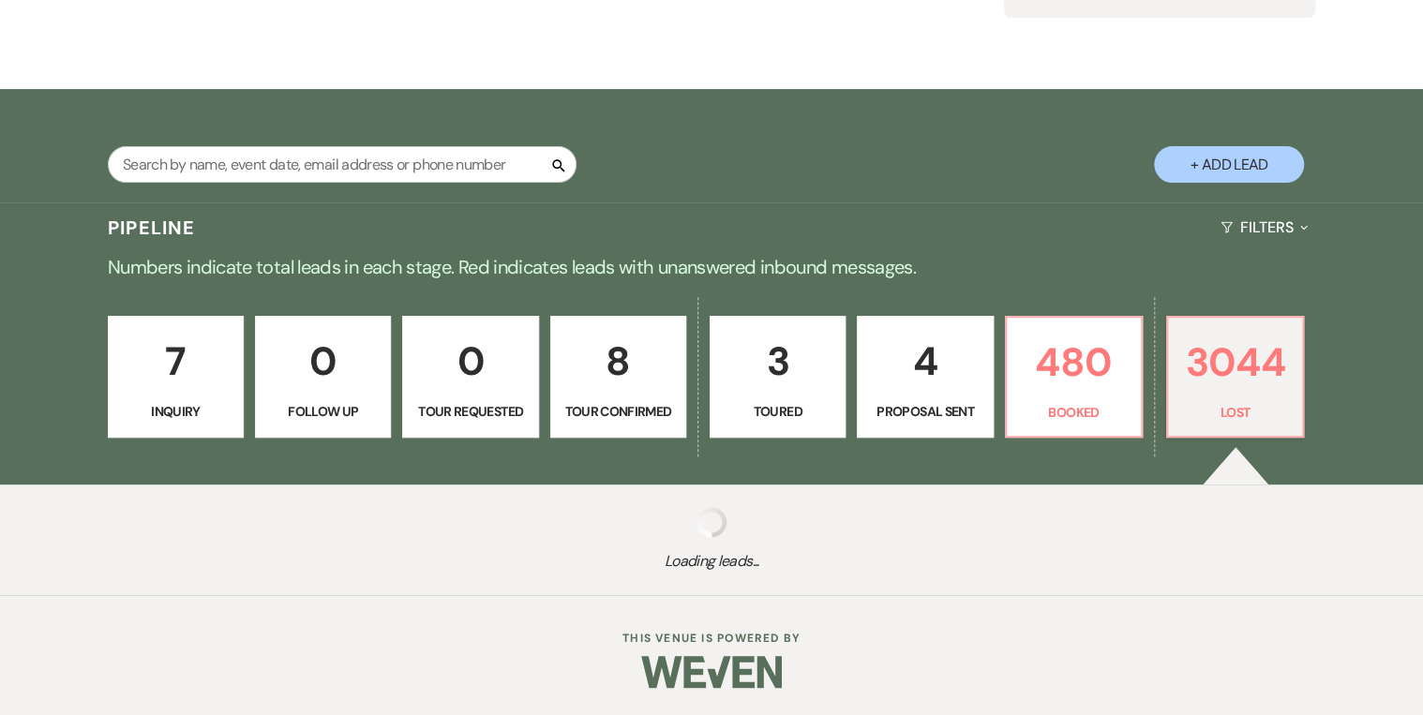
select select "8"
select select "5"
select select "8"
select select "5"
select select "8"
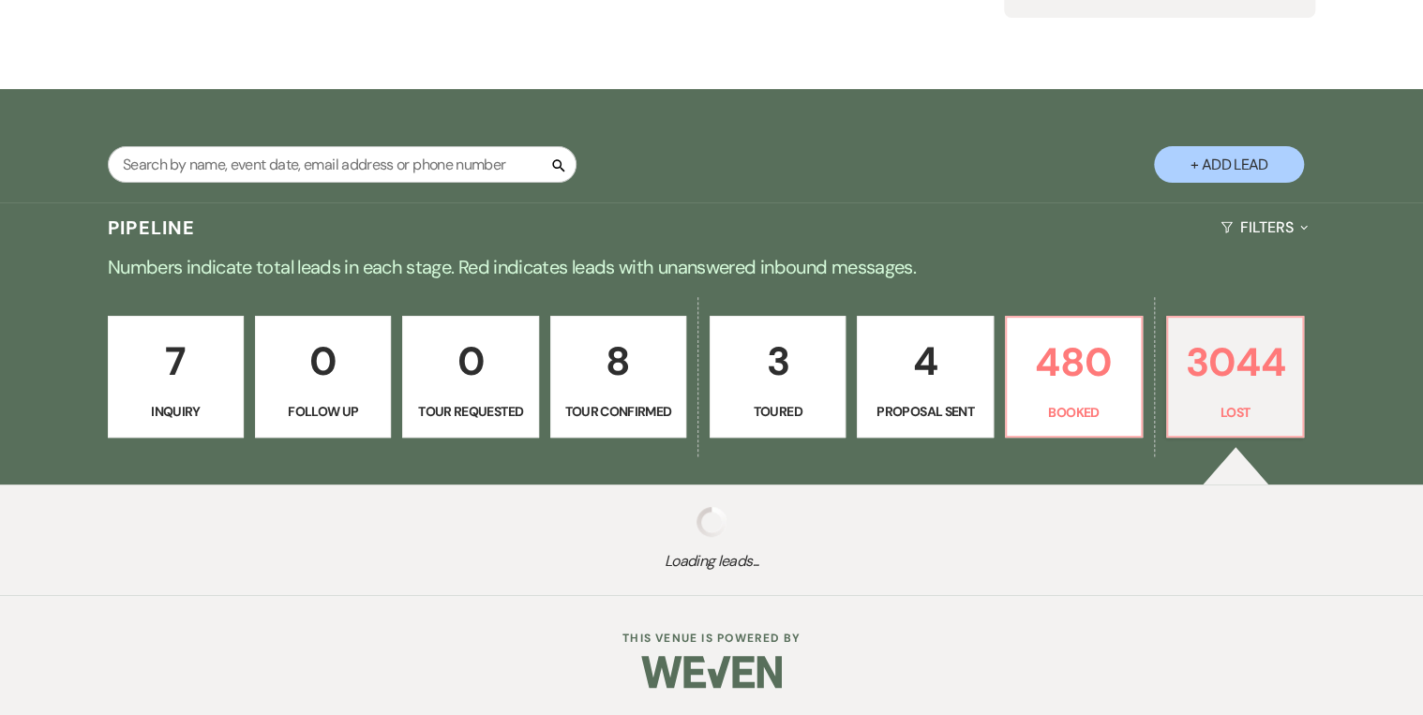
select select "5"
select select "8"
select select "1"
select select "8"
select select "5"
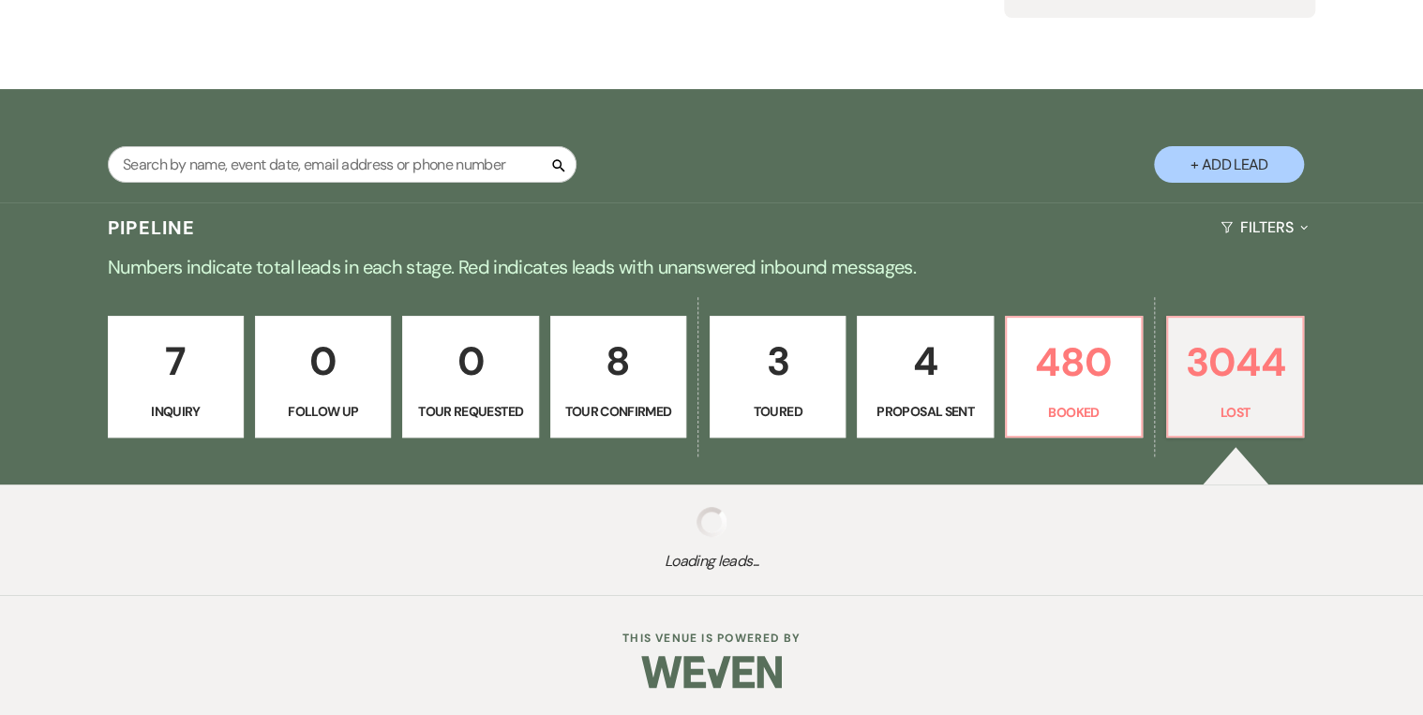
select select "8"
select select "5"
select select "8"
select select "5"
select select "8"
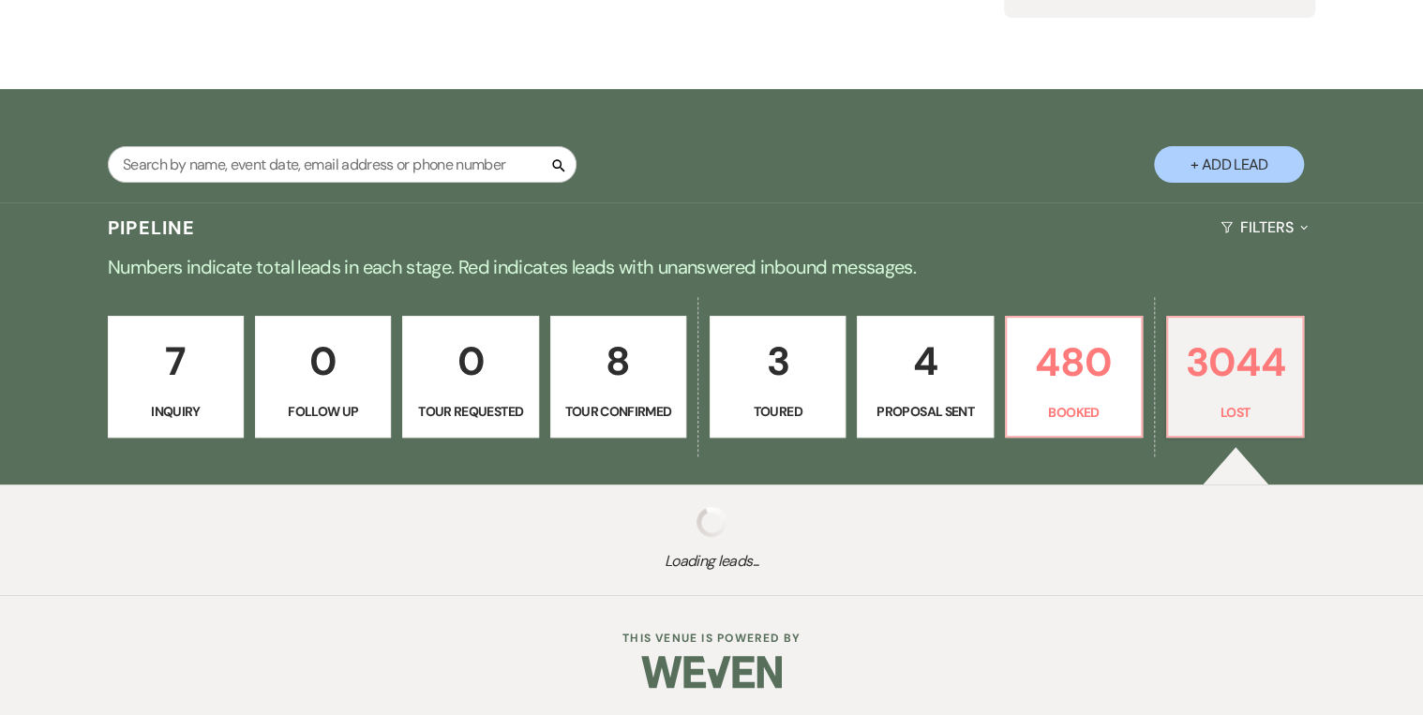
select select "5"
select select "8"
select select "5"
select select "8"
select select "5"
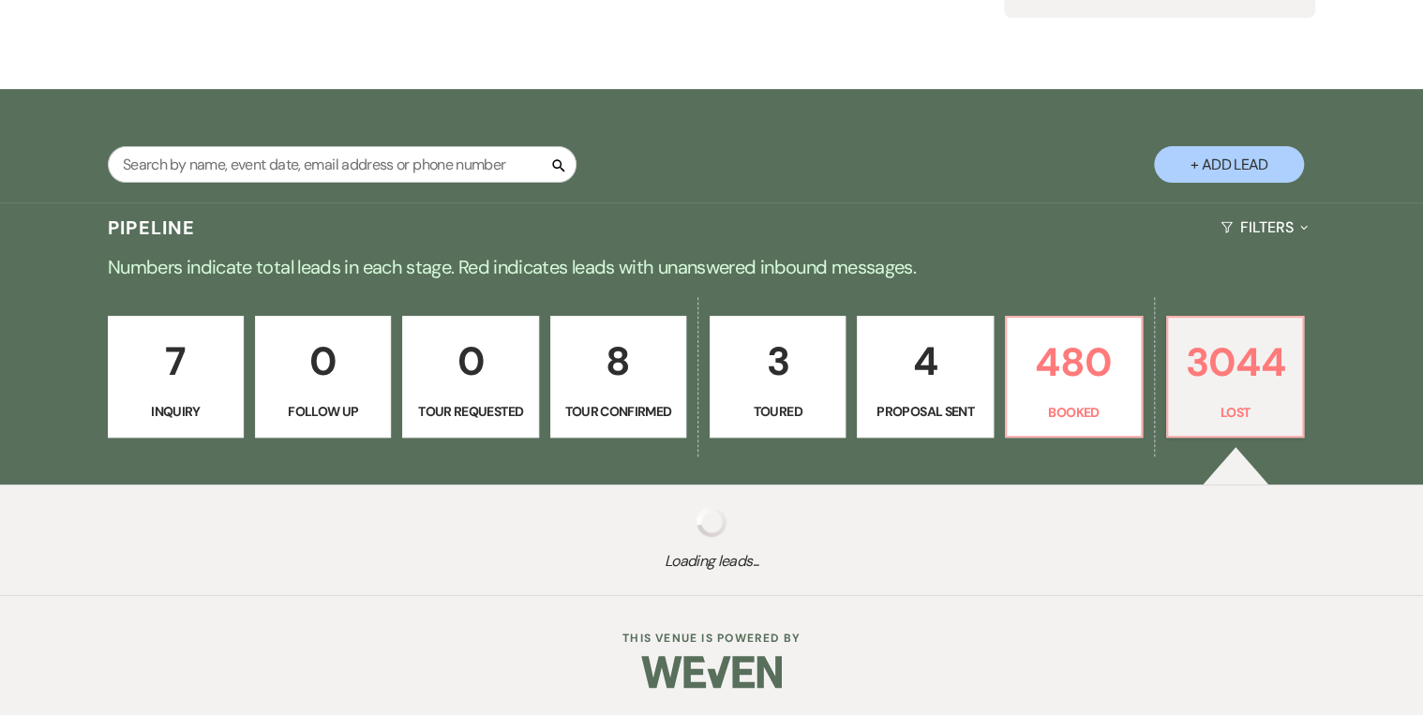
select select "8"
select select "5"
select select "8"
select select "5"
select select "8"
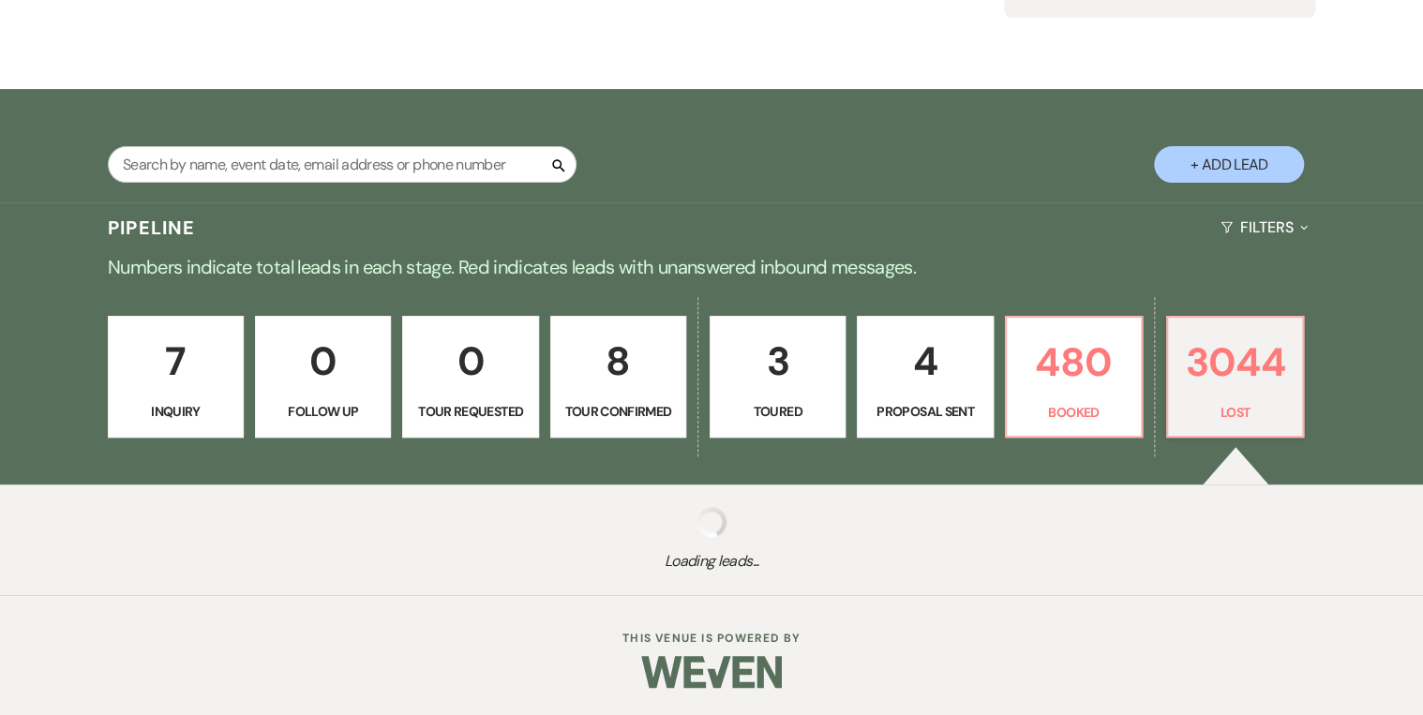
select select "5"
select select "8"
select select "5"
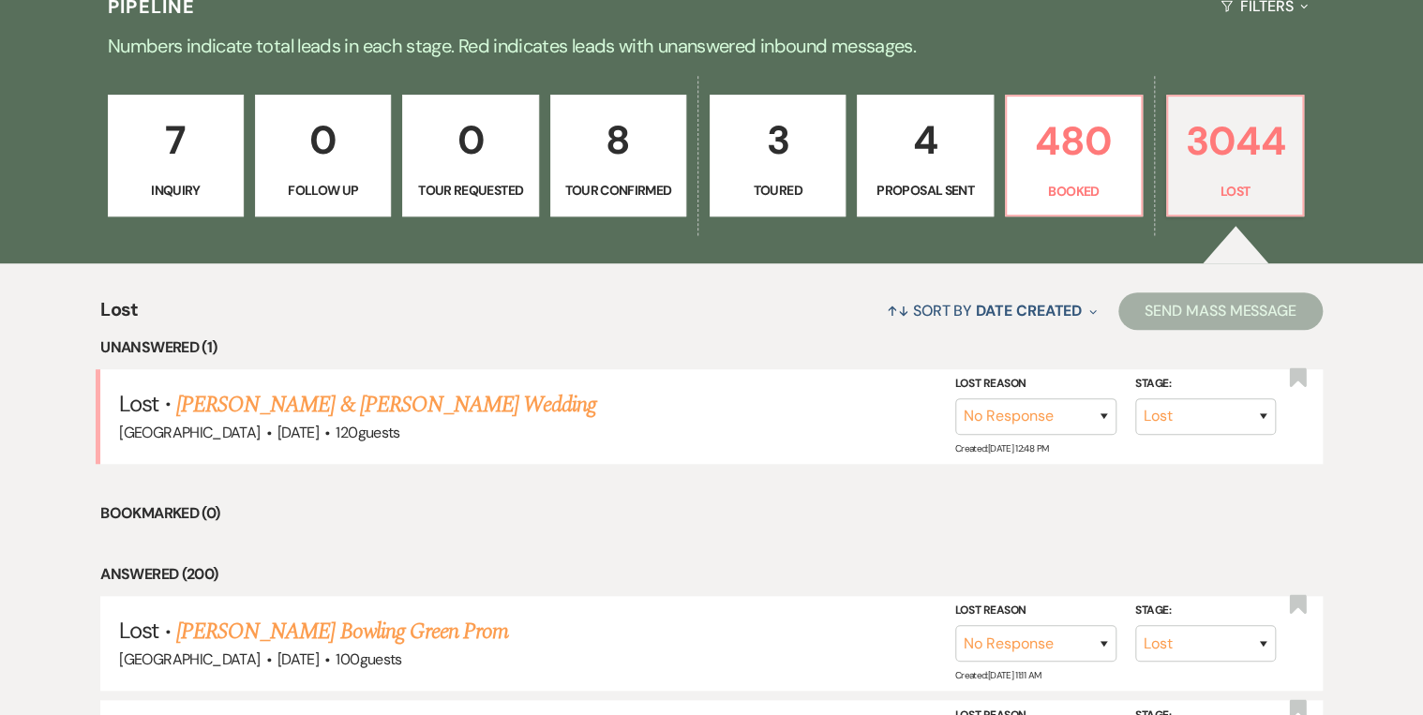
scroll to position [525, 0]
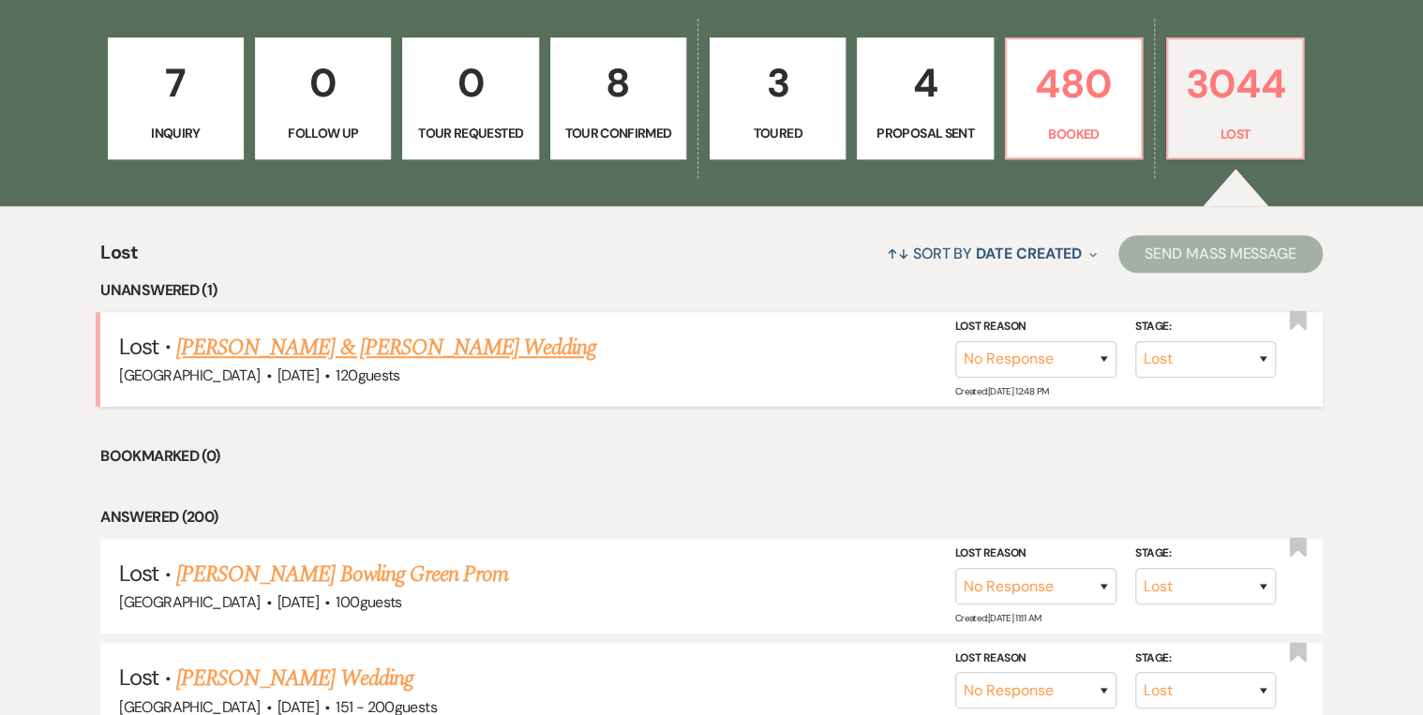
click at [357, 349] on link "[PERSON_NAME] & [PERSON_NAME] Wedding" at bounding box center [386, 348] width 420 height 34
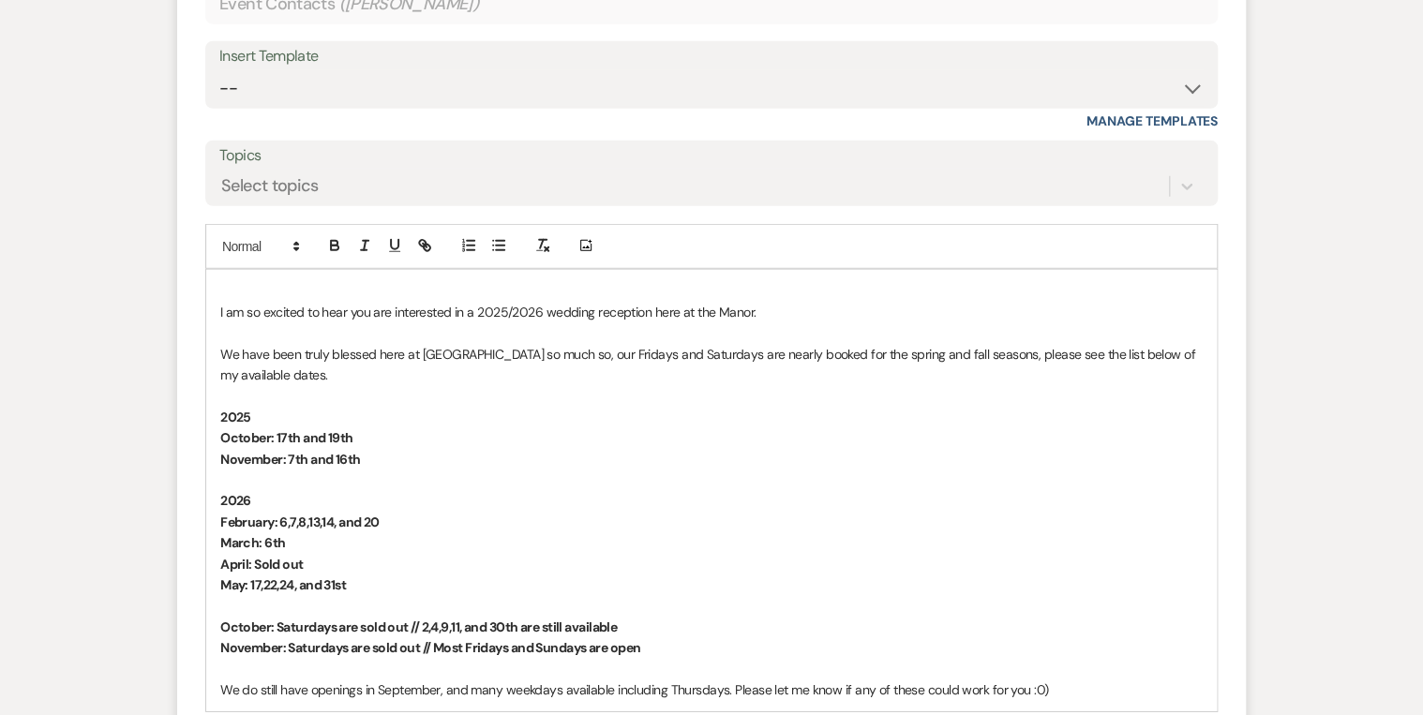
scroll to position [2428, 0]
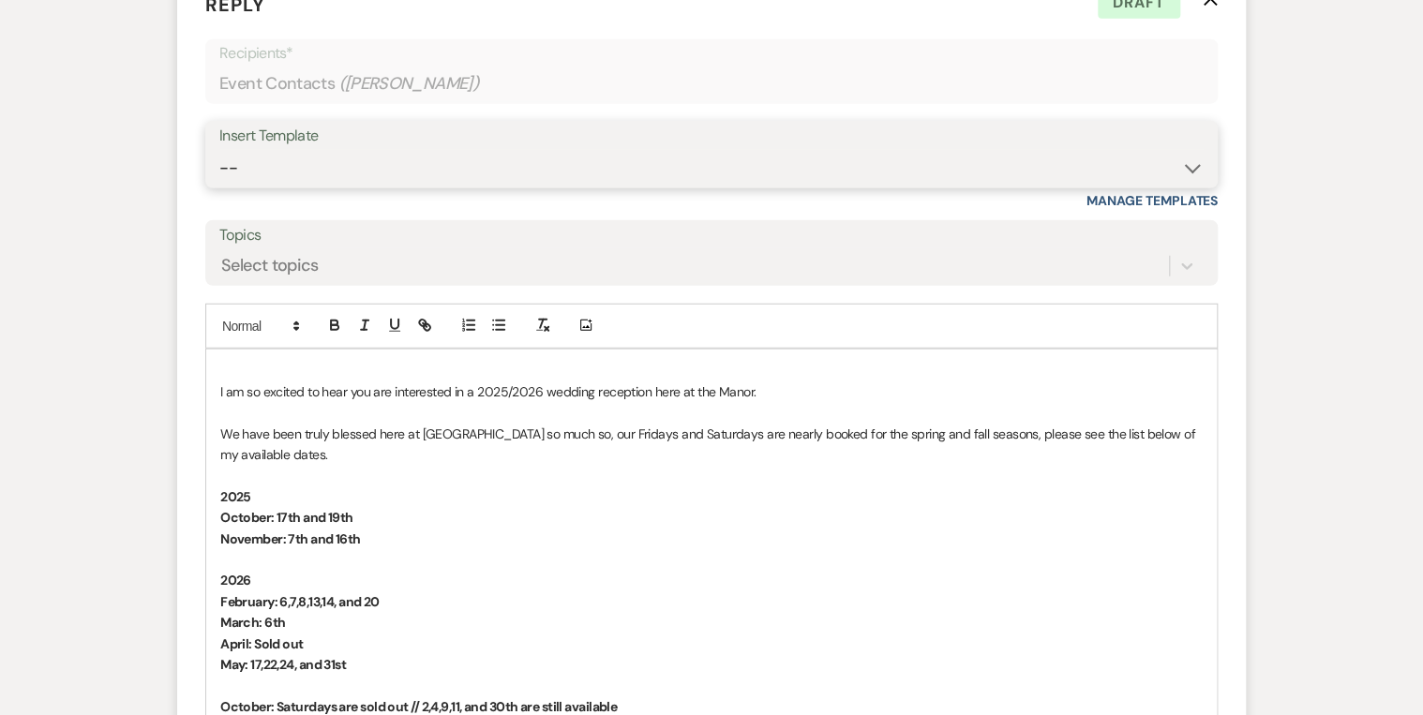
click at [1193, 161] on select "-- Weven Planning Portal Introduction (Booked Events) Private Party Inquiry Res…" at bounding box center [711, 168] width 984 height 37
click at [219, 150] on select "-- Weven Planning Portal Introduction (Booked Events) Private Party Inquiry Res…" at bounding box center [711, 168] width 984 height 37
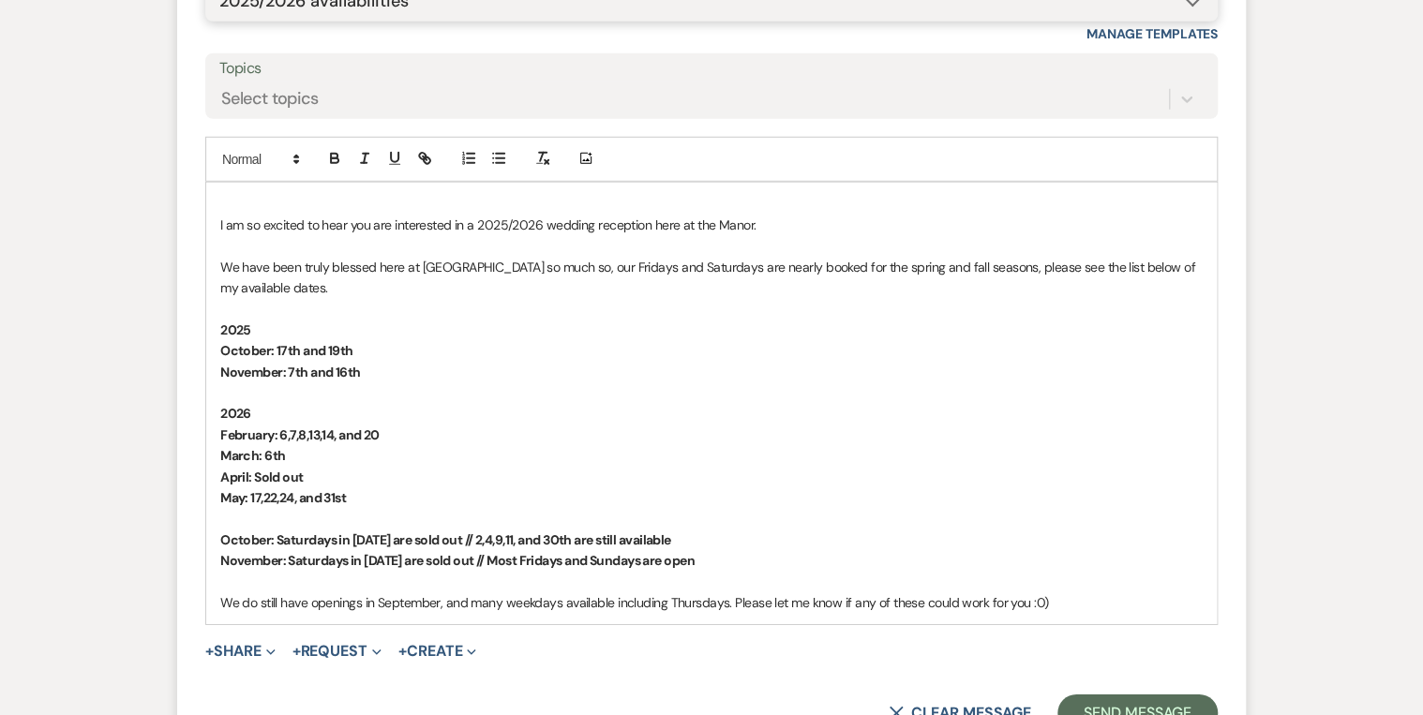
scroll to position [2503, 0]
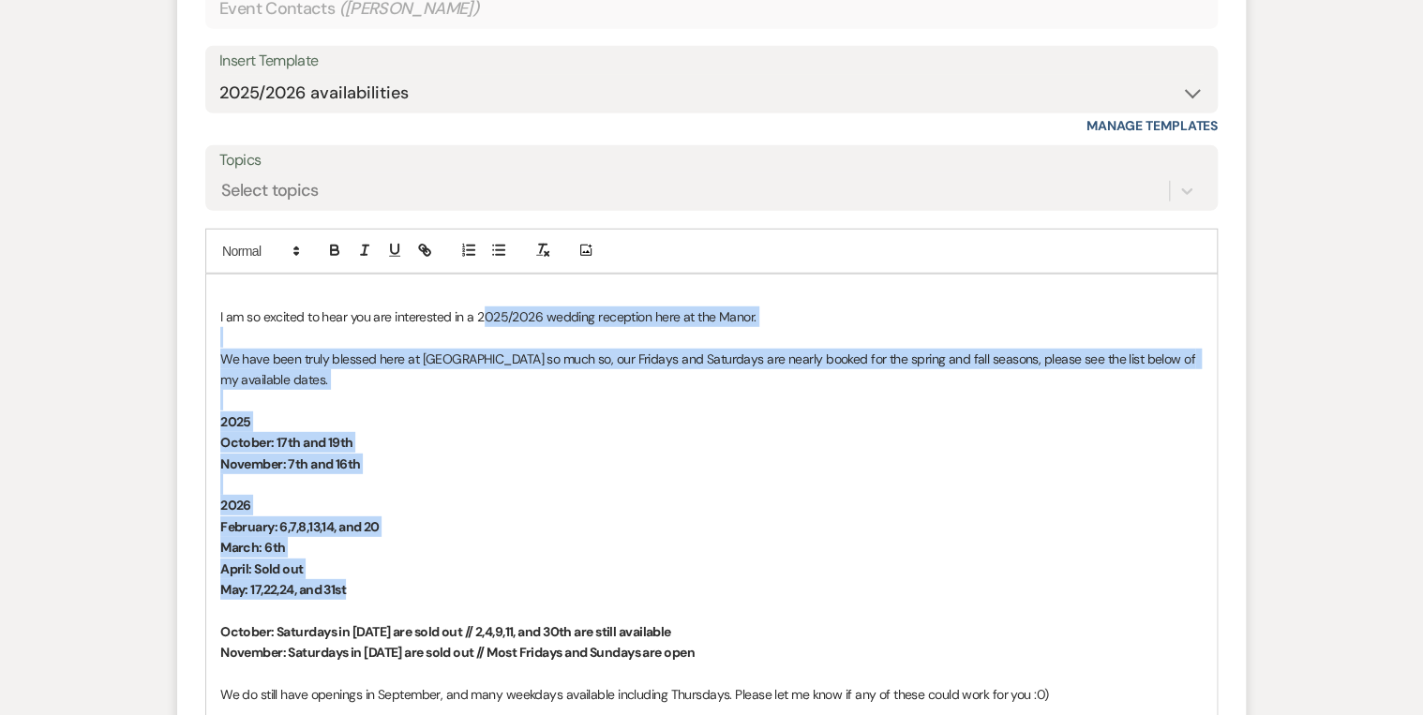
drag, startPoint x: 399, startPoint y: 584, endPoint x: 482, endPoint y: 321, distance: 275.1
click at [482, 321] on div "I am so excited to hear you are interested in a 2025/2026 wedding reception her…" at bounding box center [711, 496] width 1010 height 442
click at [532, 450] on p "October: 17th and 19th" at bounding box center [711, 442] width 982 height 21
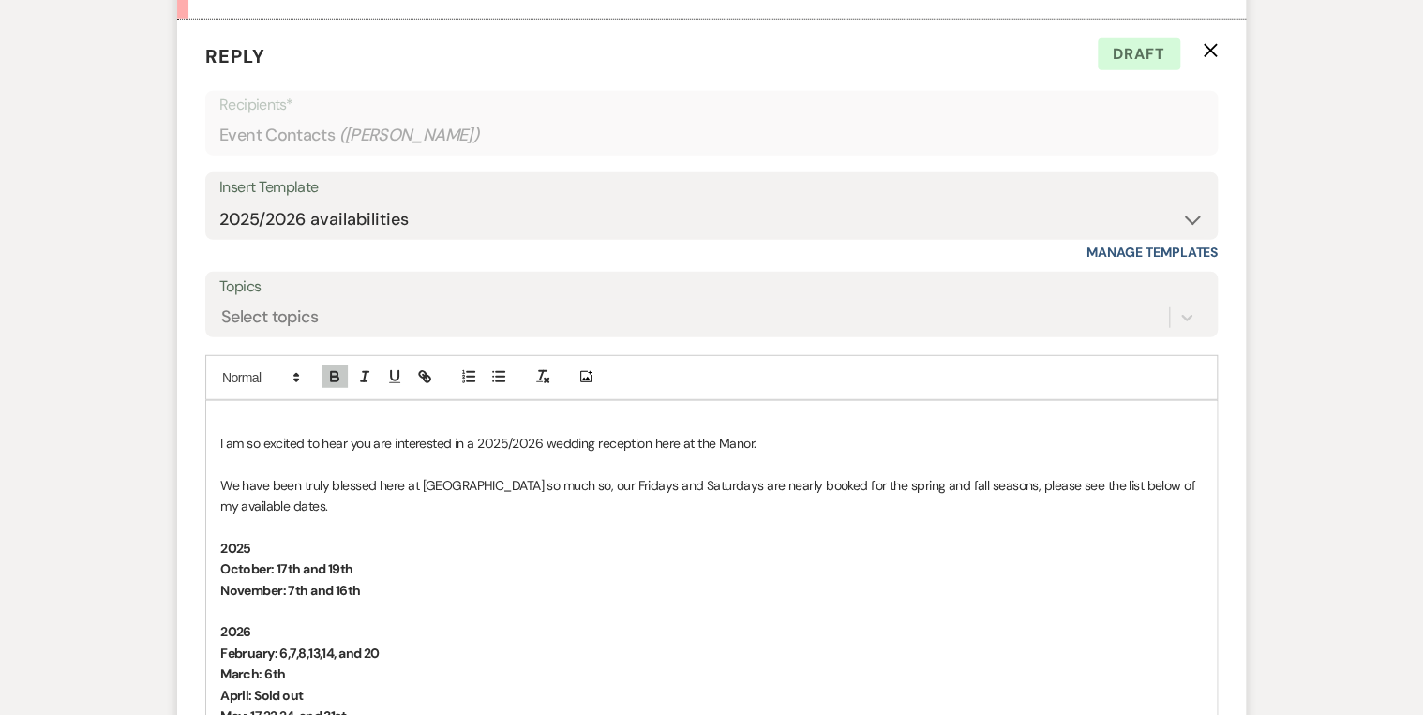
scroll to position [2578, 0]
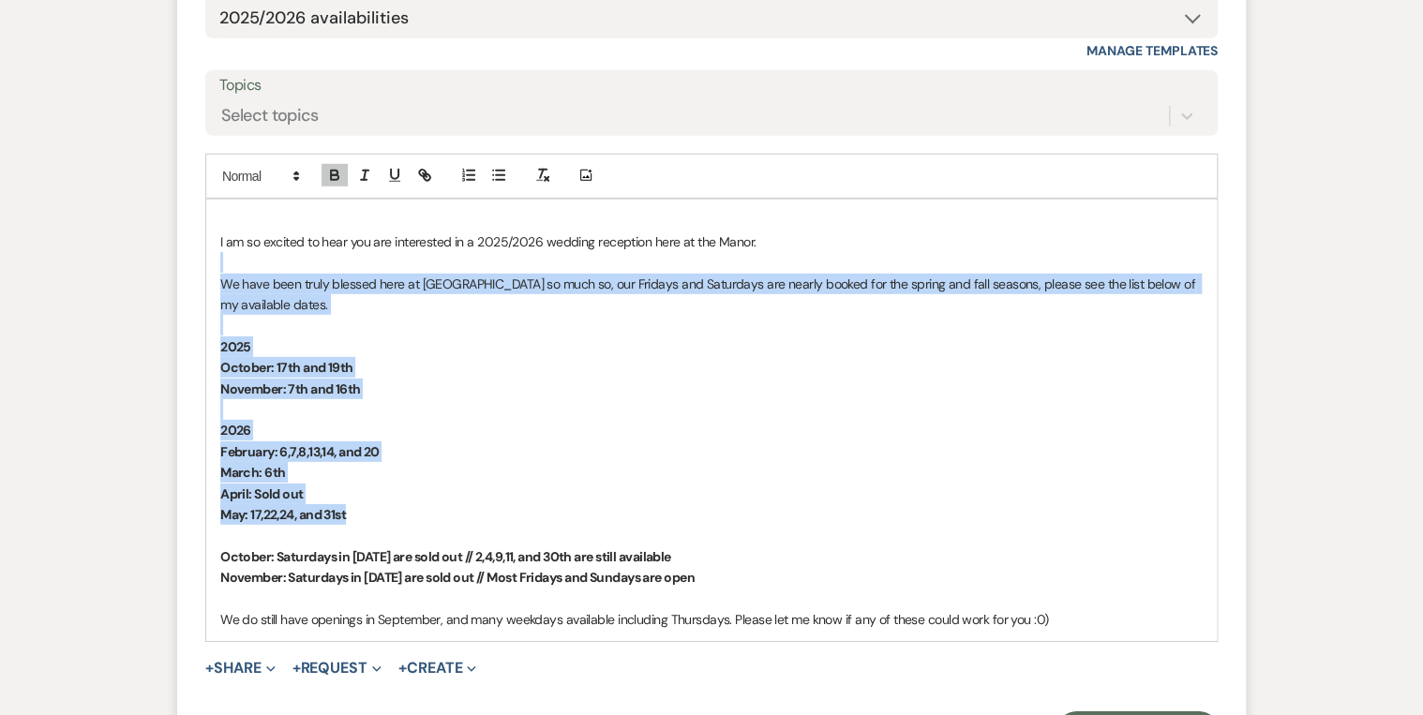
drag, startPoint x: 270, startPoint y: 454, endPoint x: 202, endPoint y: 270, distance: 196.0
click at [202, 270] on form "Reply X Draft Recipients* Event Contacts ( Madeline Gerstner ) Insert Template …" at bounding box center [711, 294] width 1068 height 953
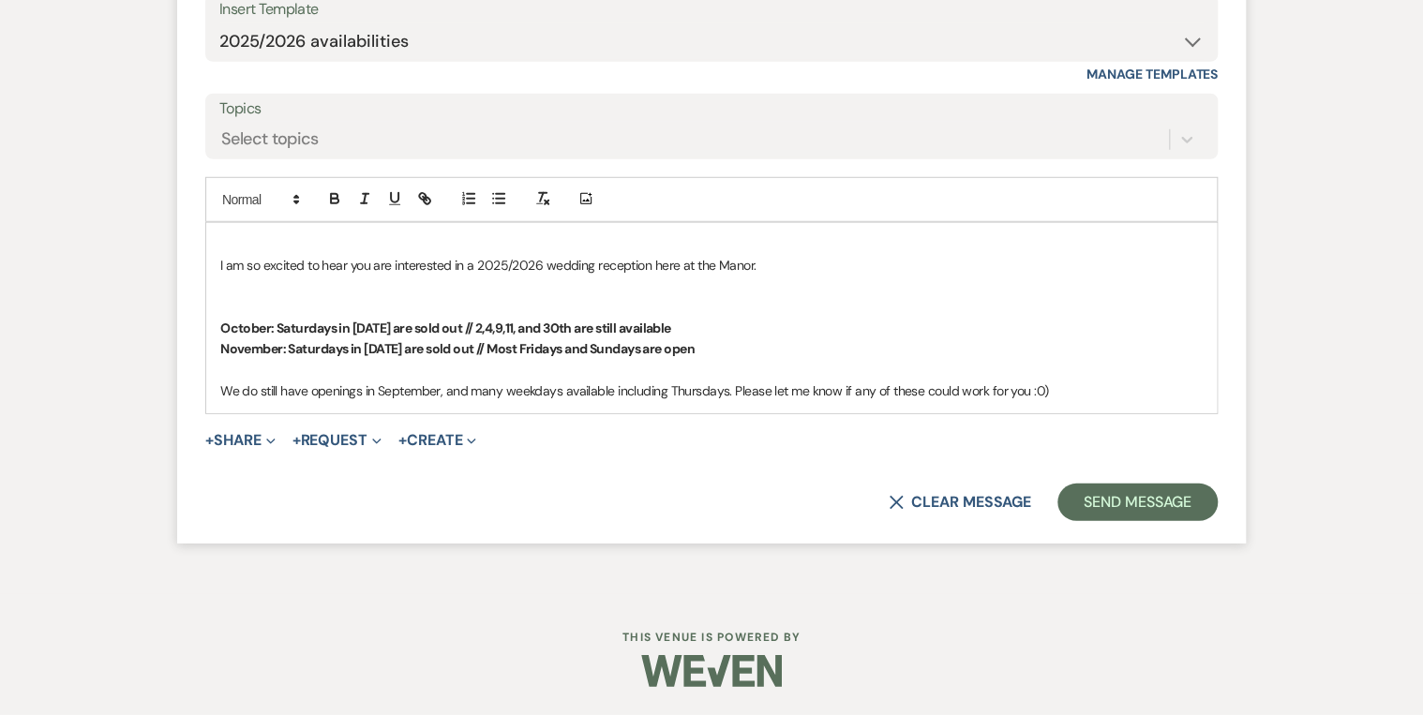
scroll to position [2551, 0]
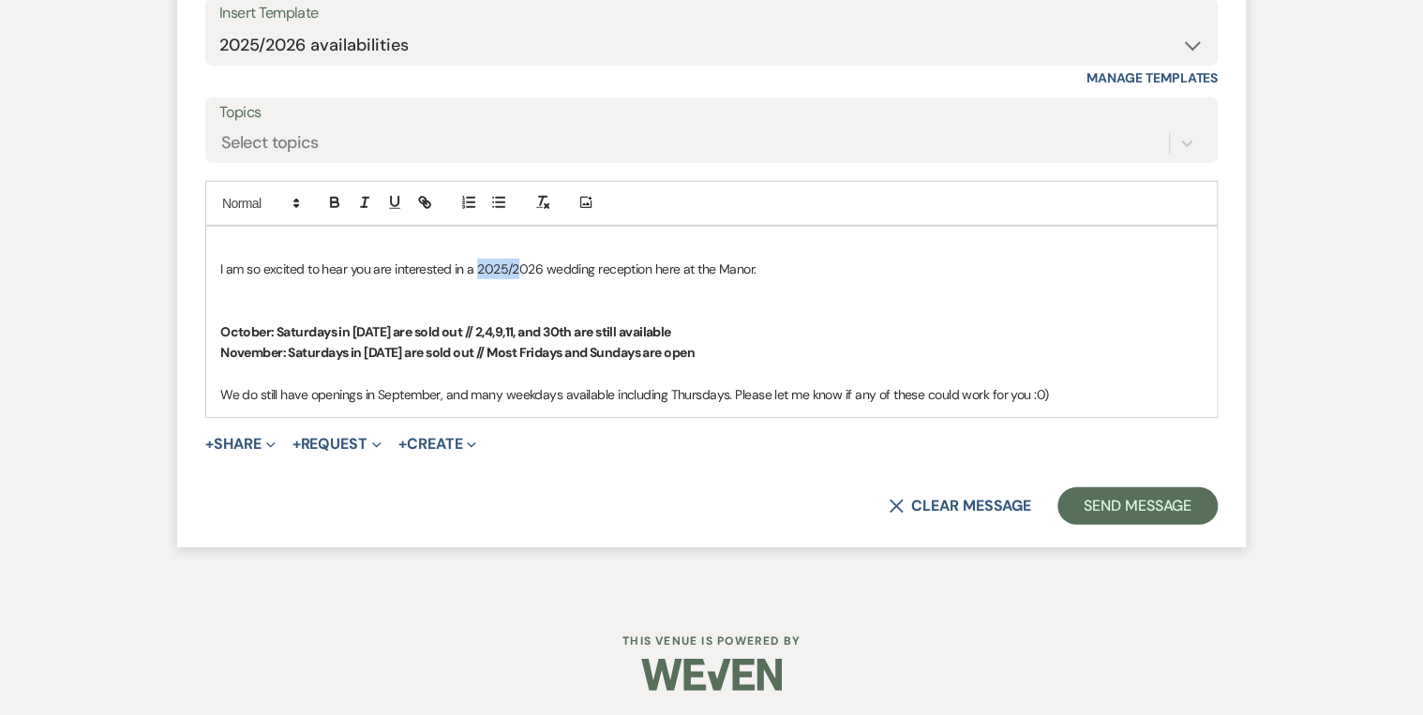
drag, startPoint x: 514, startPoint y: 261, endPoint x: 462, endPoint y: 260, distance: 51.6
click at [476, 259] on p "I am so excited to hear you are interested in a 2025/2026 wedding reception her…" at bounding box center [711, 269] width 982 height 21
click at [754, 261] on p "I am so excited to hear you are interested in a 2026 wedding reception here at …" at bounding box center [711, 269] width 982 height 21
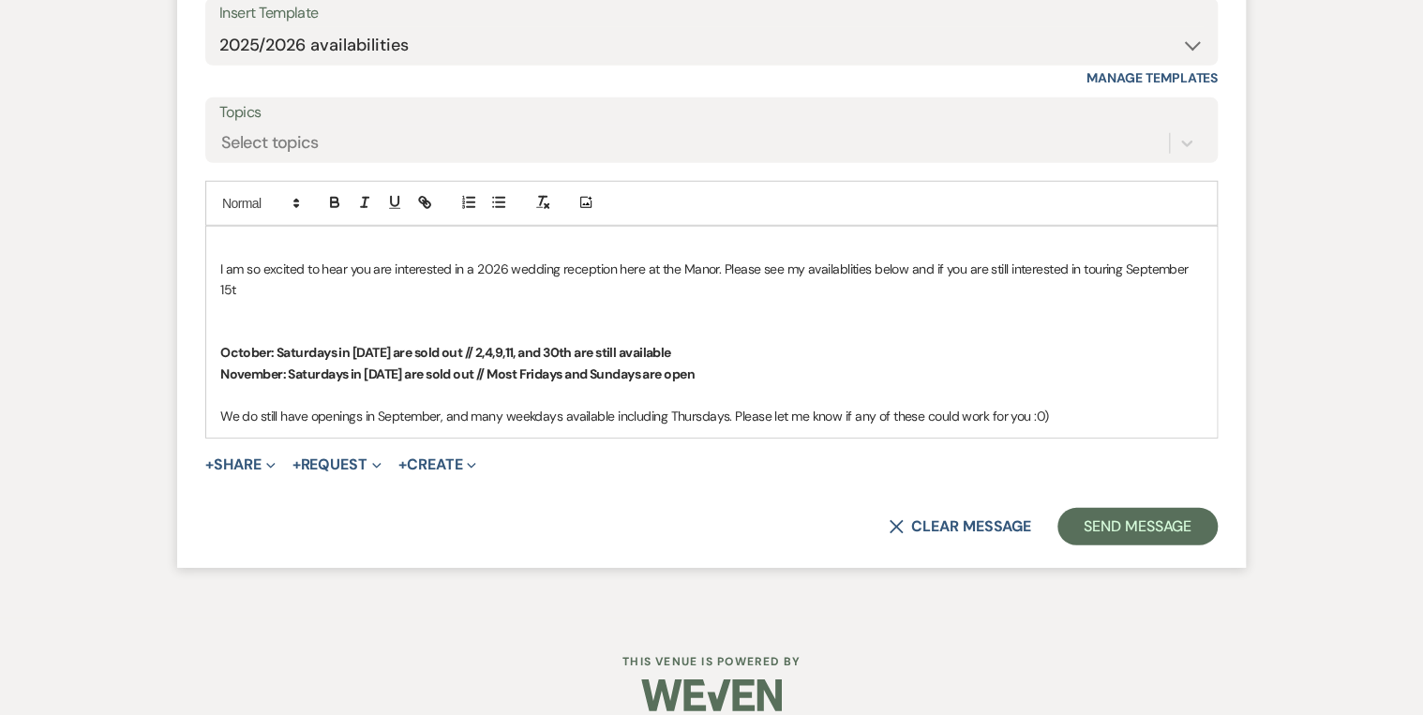
scroll to position [2572, 0]
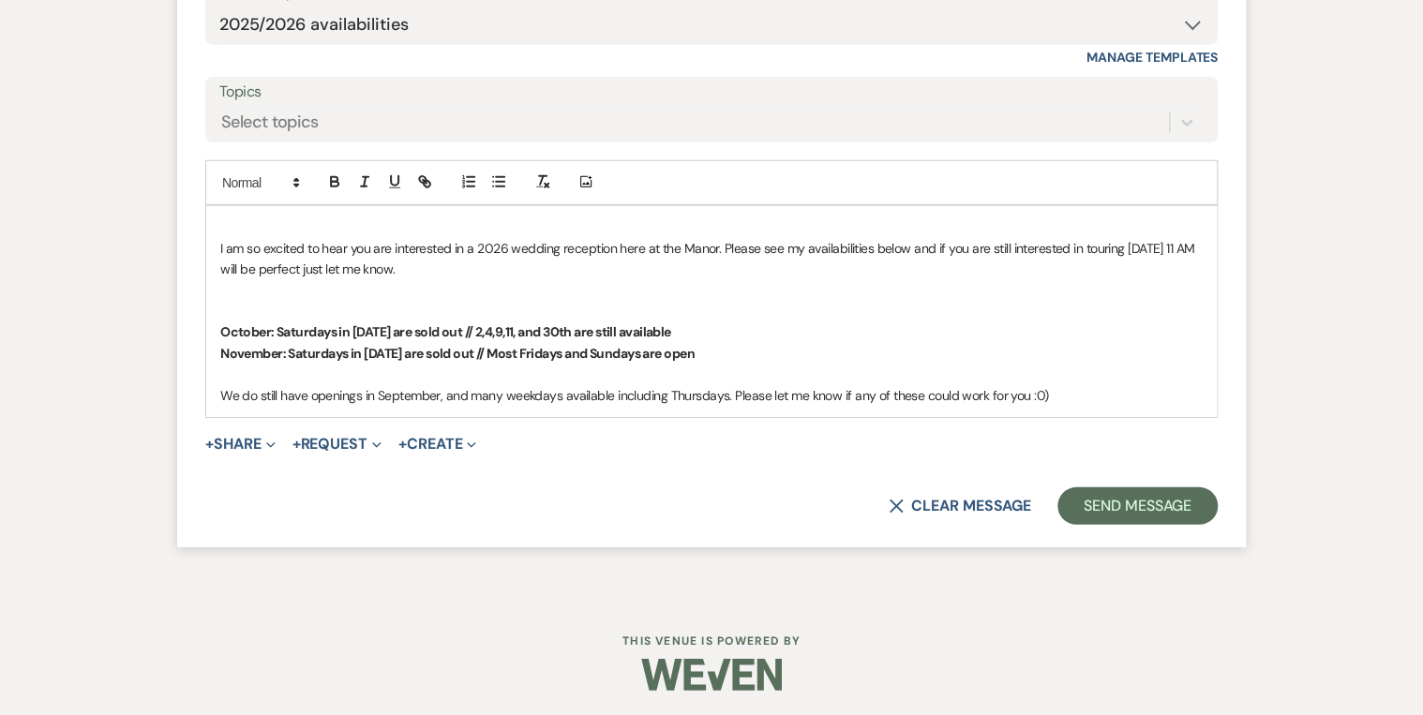
click at [220, 247] on p "I am so excited to hear you are interested in a 2026 wedding reception here at …" at bounding box center [711, 259] width 982 height 42
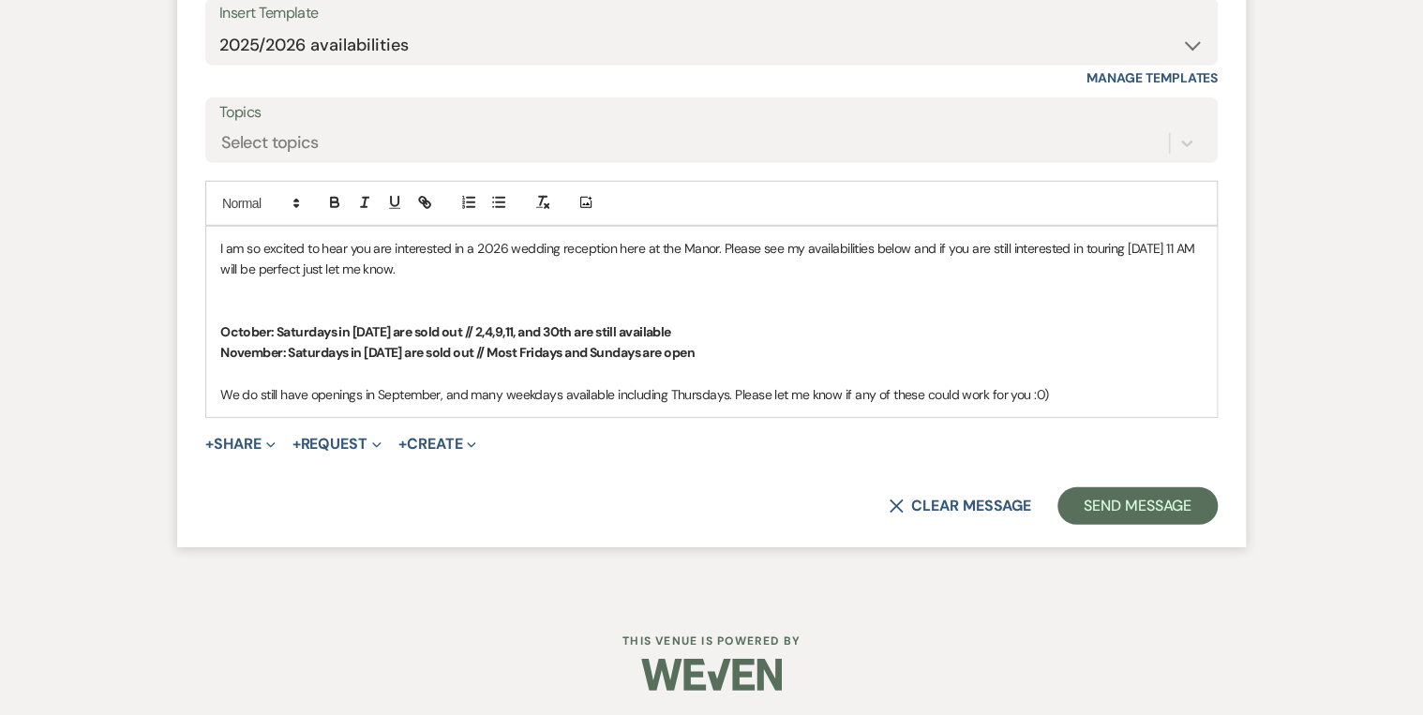
click at [1117, 241] on p "I am so excited to hear you are interested in a 2026 wedding reception here at …" at bounding box center [711, 259] width 982 height 42
click at [220, 323] on div "I am so excited to hear you are interested in a 2026 wedding reception here at …" at bounding box center [711, 322] width 1010 height 190
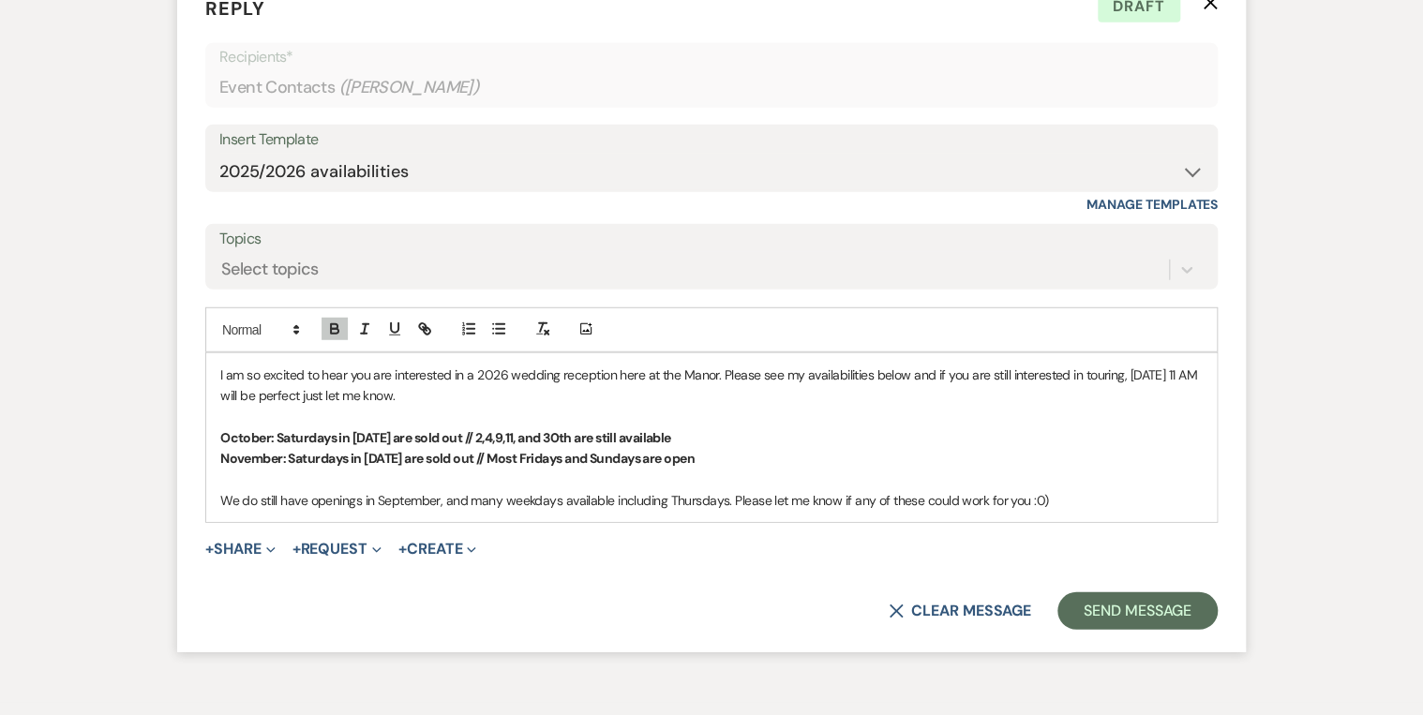
scroll to position [2531, 0]
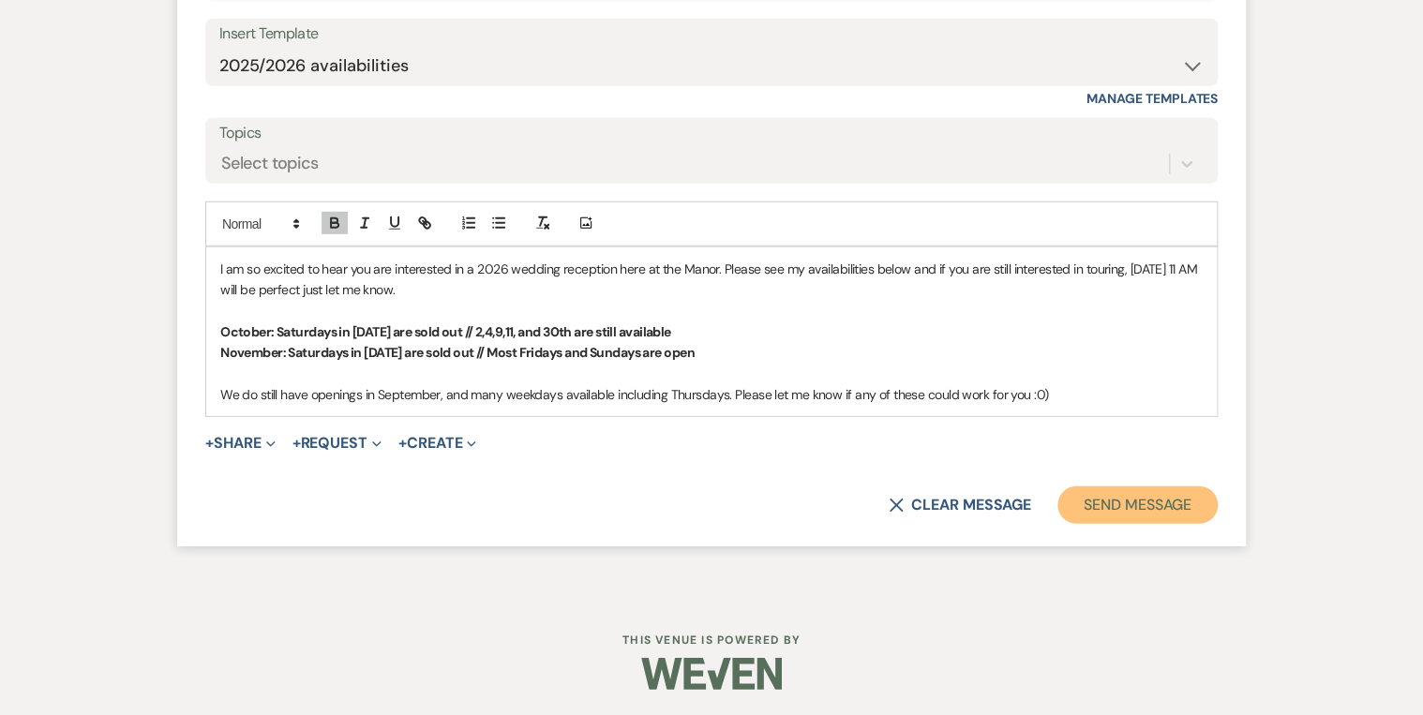
click at [1150, 520] on button "Send Message" at bounding box center [1137, 504] width 160 height 37
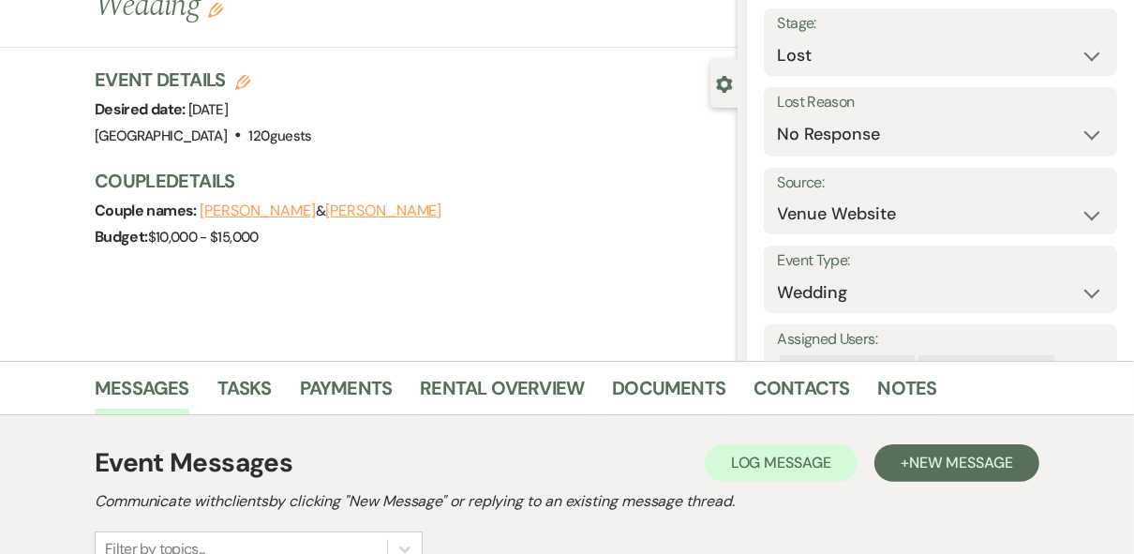
scroll to position [0, 0]
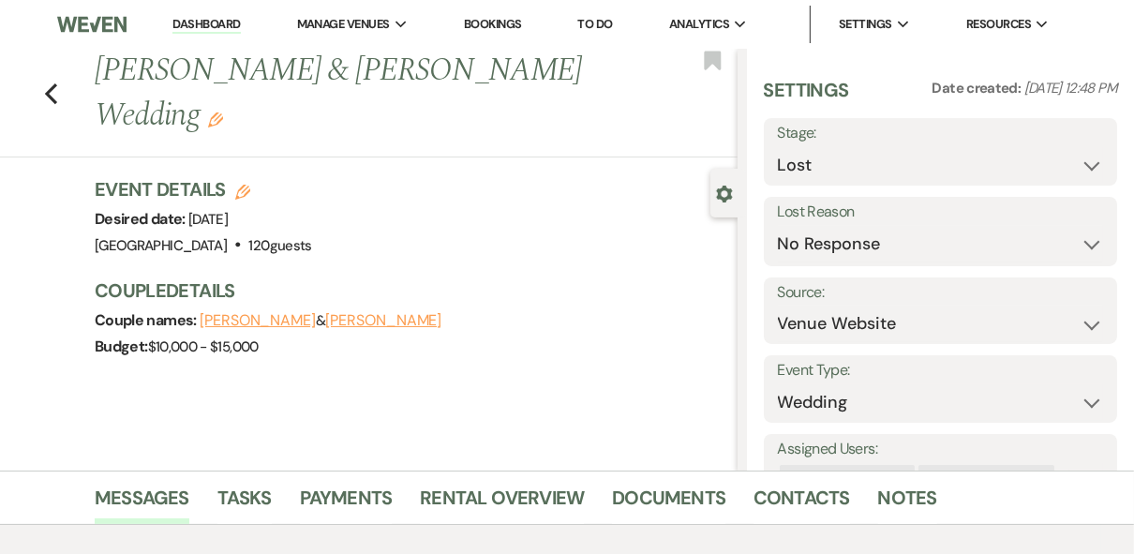
drag, startPoint x: 208, startPoint y: 25, endPoint x: 256, endPoint y: 34, distance: 48.5
click at [208, 25] on link "Dashboard" at bounding box center [205, 25] width 67 height 18
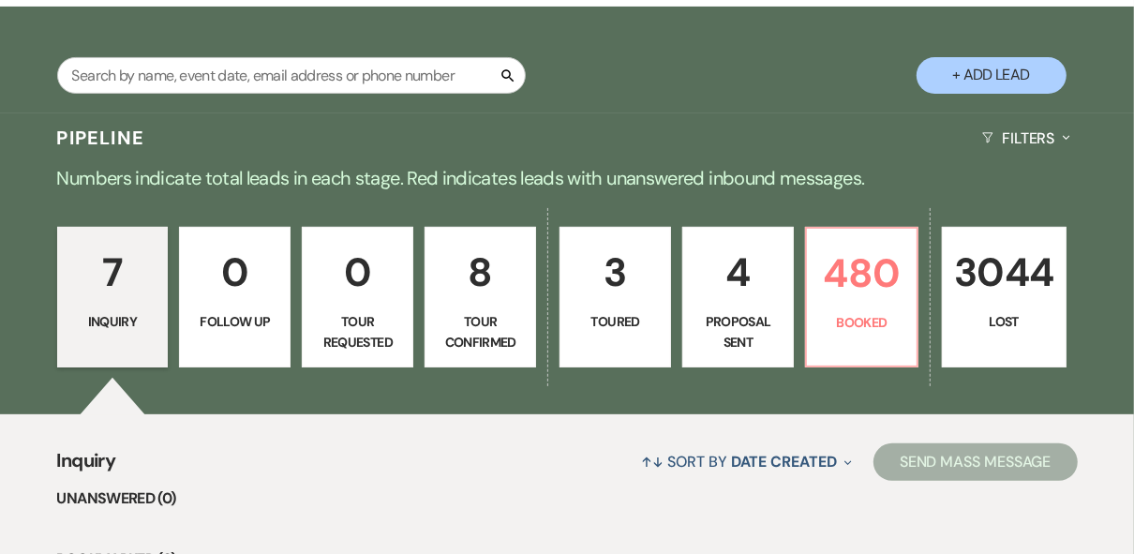
scroll to position [375, 0]
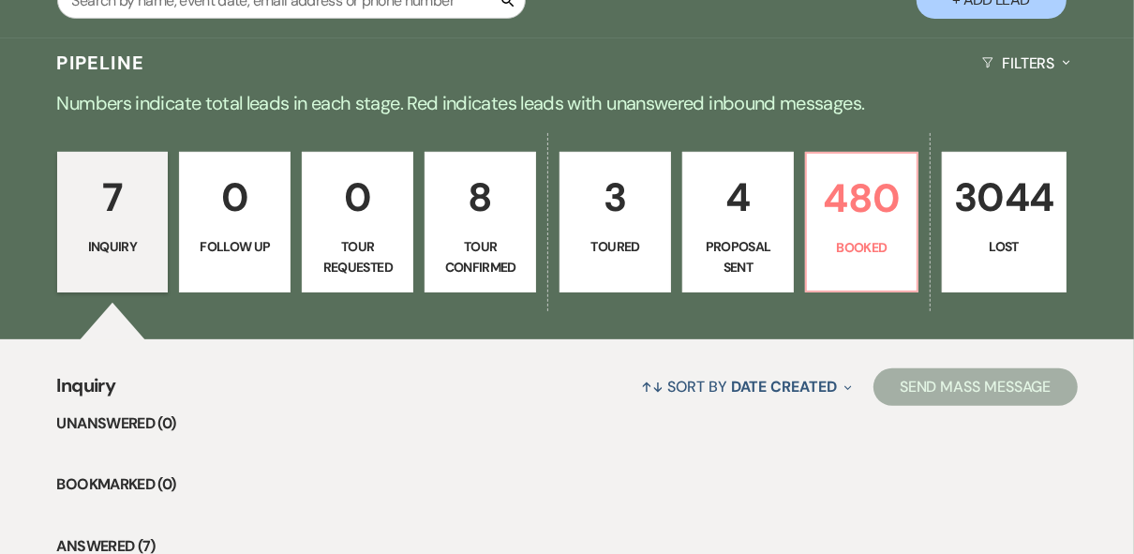
click at [600, 385] on div "↑↓ Sort By Date Created Expand Send Mass Message" at bounding box center [596, 387] width 962 height 50
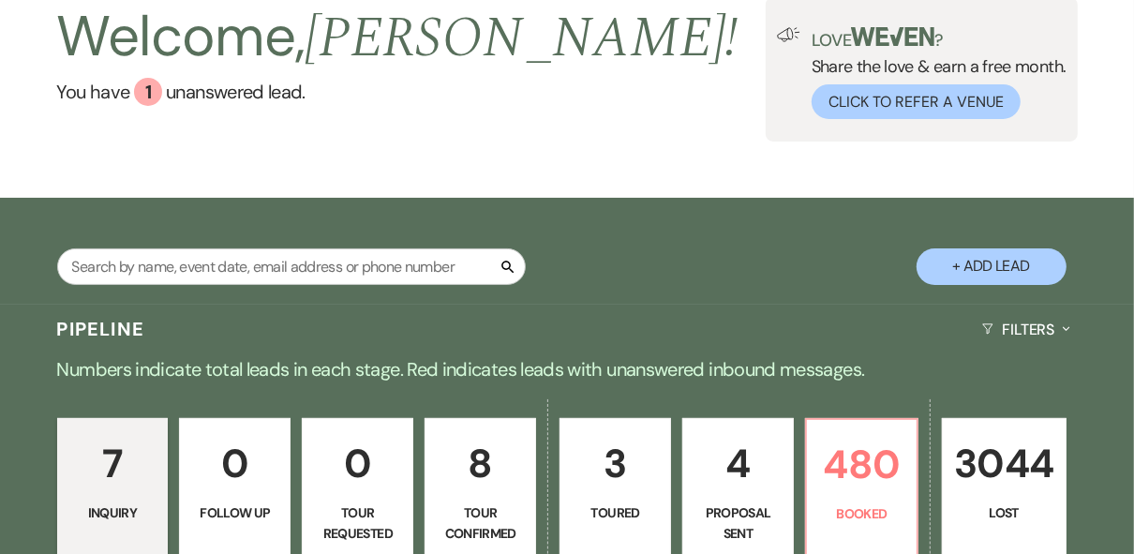
scroll to position [0, 0]
